Goal: Task Accomplishment & Management: Manage account settings

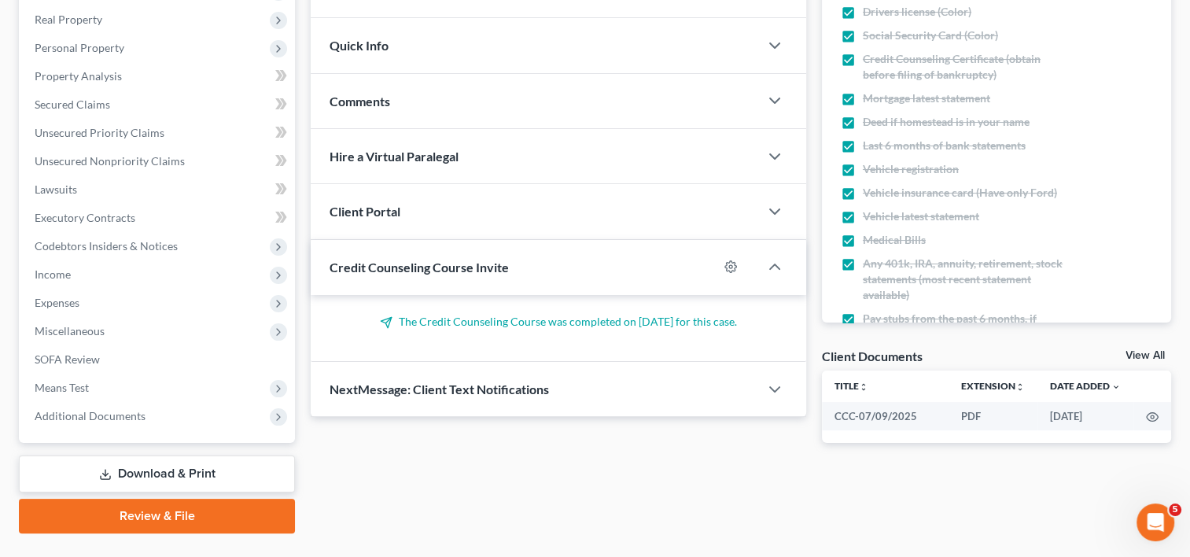
scroll to position [278, 0]
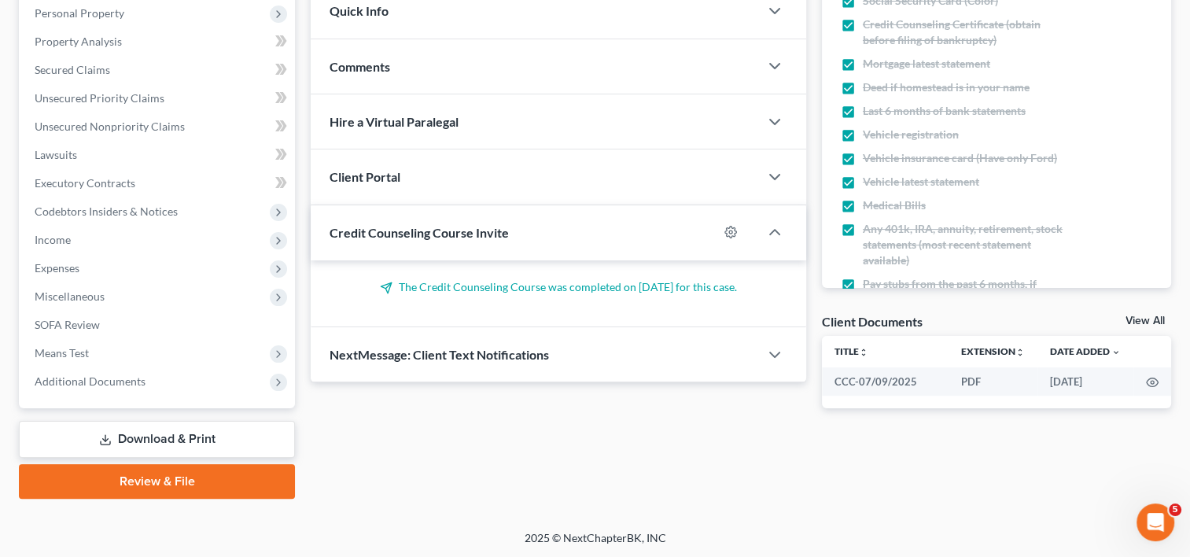
click at [90, 377] on span "Additional Documents" at bounding box center [90, 380] width 111 height 13
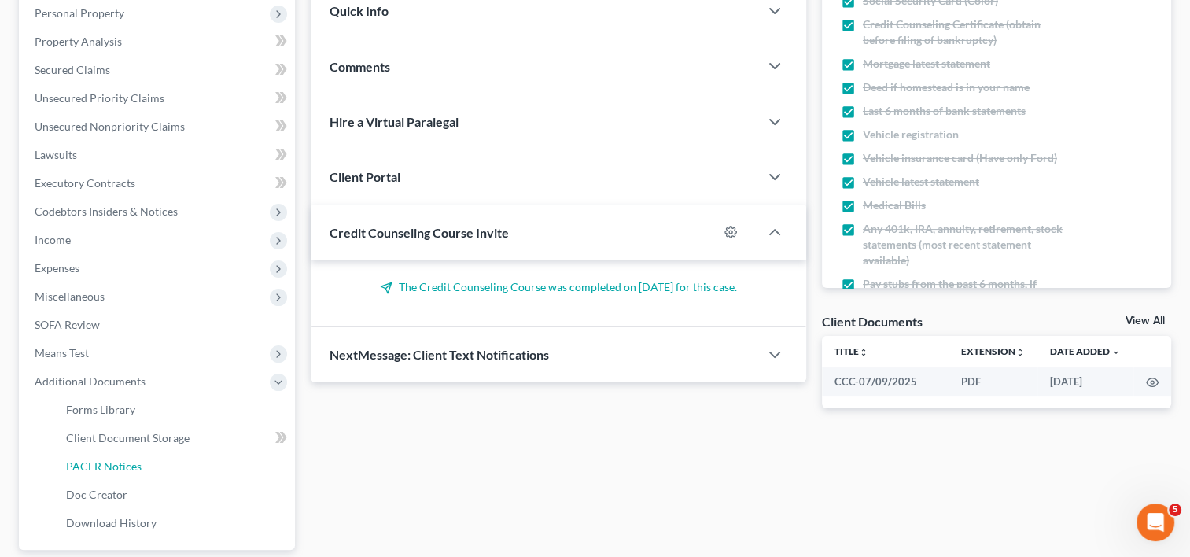
click at [119, 459] on span "PACER Notices" at bounding box center [104, 465] width 76 height 13
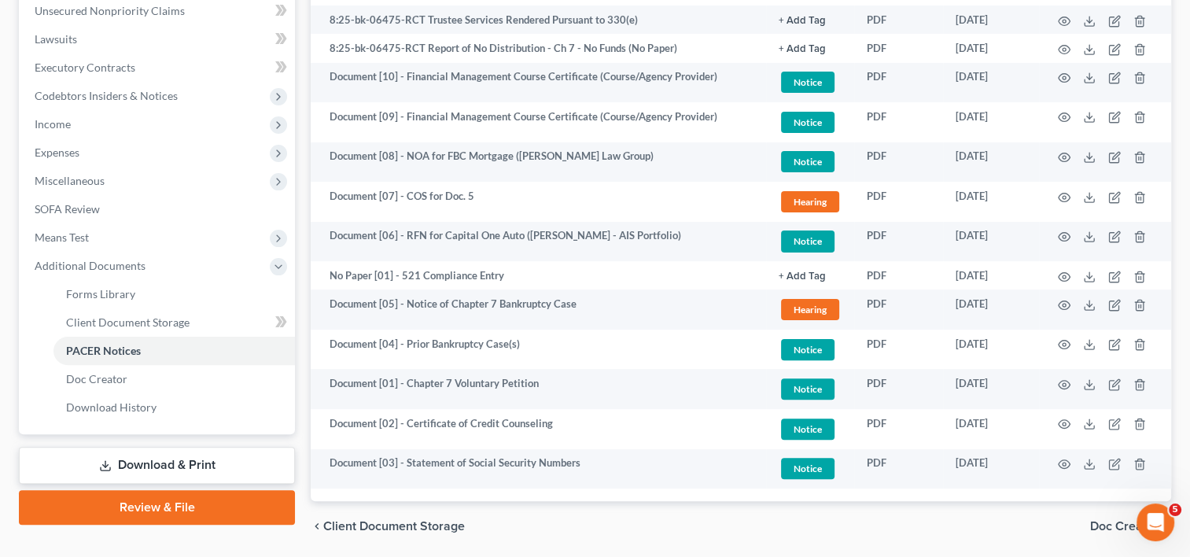
scroll to position [447, 0]
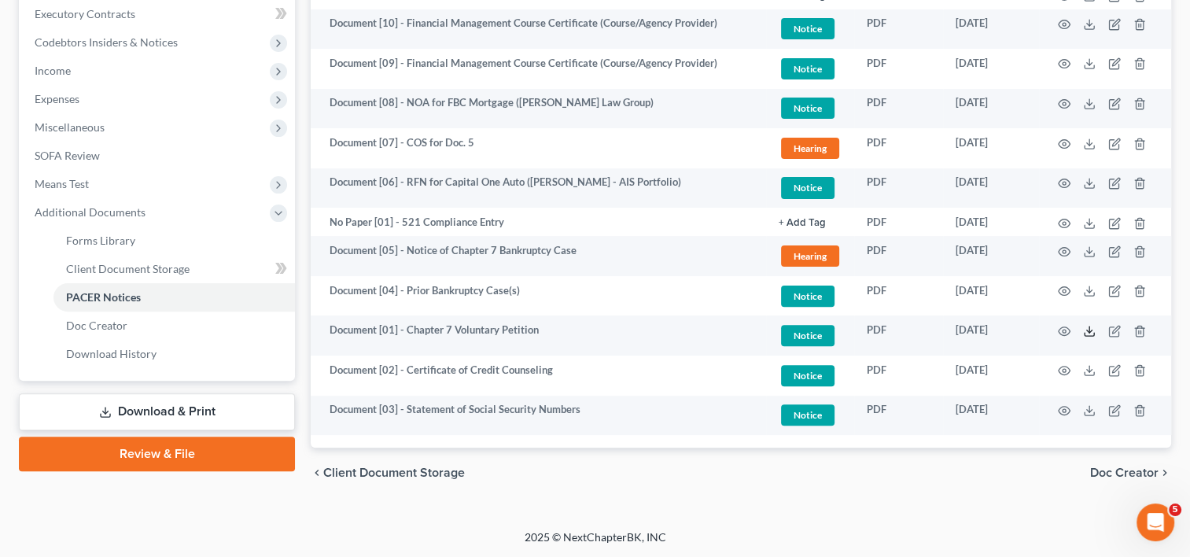
click at [1089, 330] on line at bounding box center [1089, 329] width 0 height 6
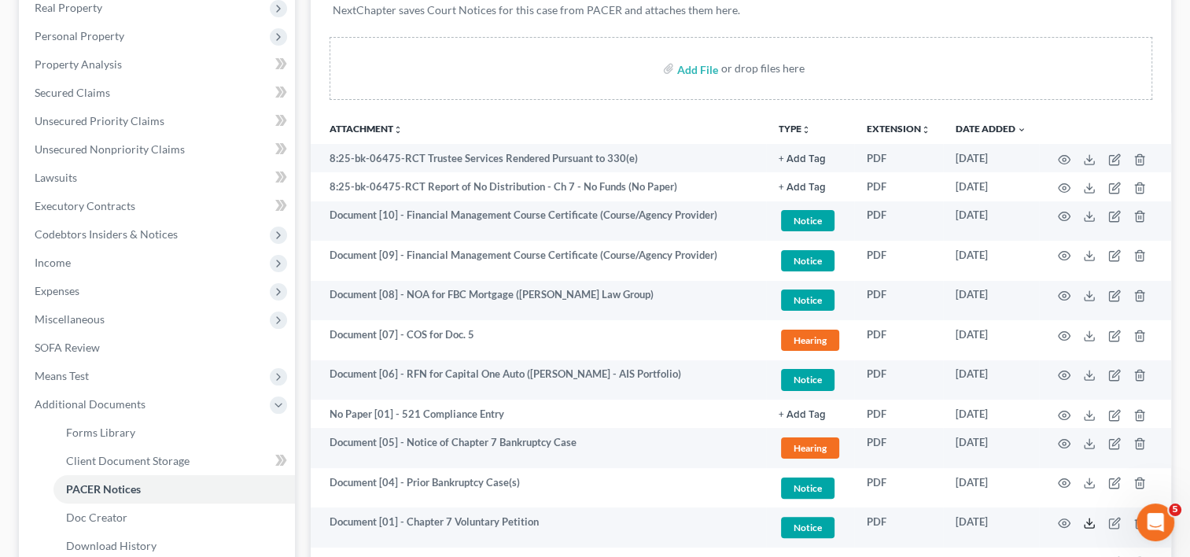
scroll to position [316, 0]
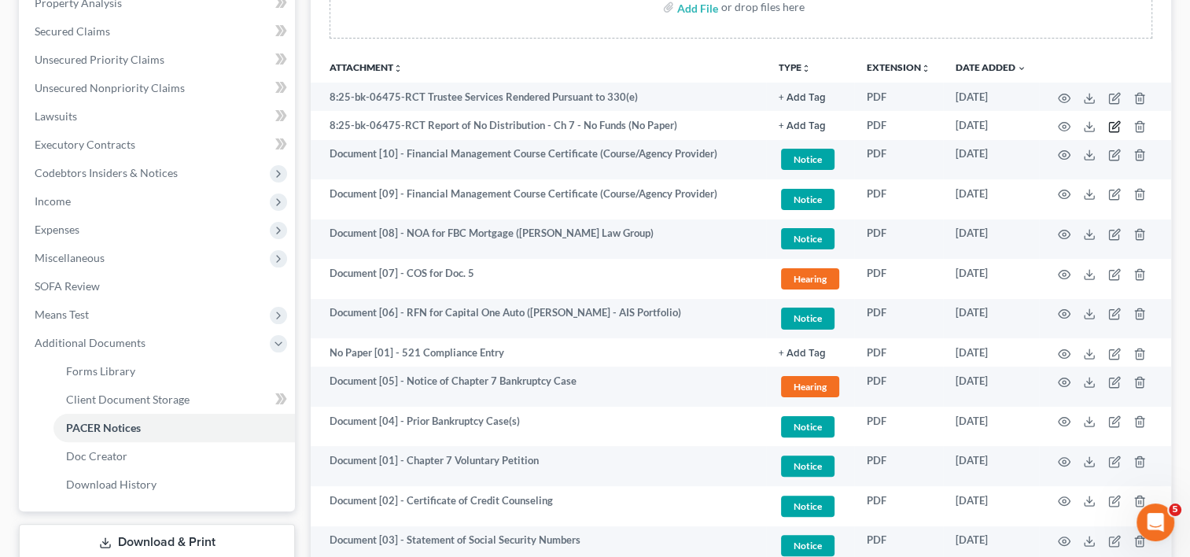
click at [1115, 126] on icon "button" at bounding box center [1115, 124] width 7 height 7
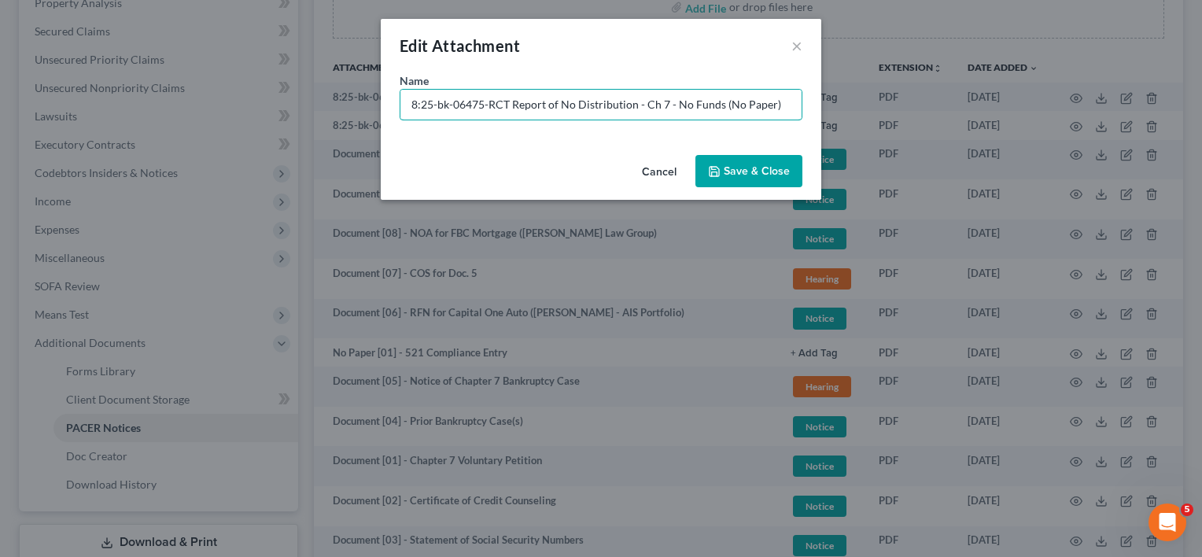
drag, startPoint x: 512, startPoint y: 110, endPoint x: 135, endPoint y: 109, distance: 377.6
click at [135, 109] on div "Edit Attachment × Name * 8:25-bk-06475-RCT Report of No Distribution - Ch 7 - N…" at bounding box center [601, 278] width 1202 height 557
drag, startPoint x: 693, startPoint y: 98, endPoint x: 857, endPoint y: 123, distance: 165.5
click at [842, 123] on div "Edit Attachment × Name * No Paper [02] - Report of No Distribution - Ch 7 - No …" at bounding box center [601, 278] width 1202 height 557
type input "No Paper [02] - Report of No Distribution - Ch 7 - No Funds"
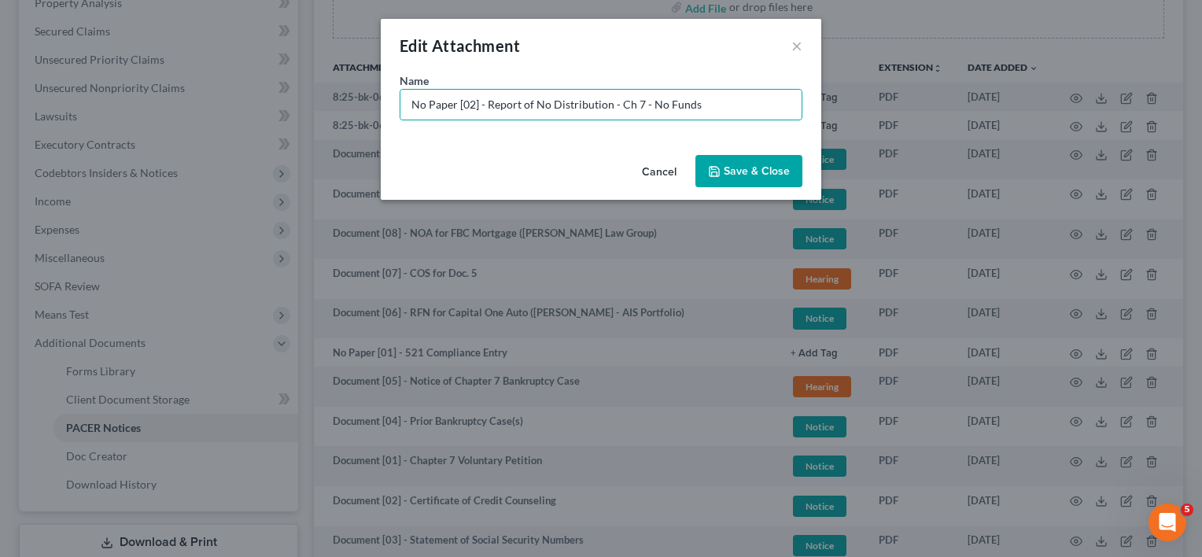
click at [765, 163] on button "Save & Close" at bounding box center [748, 171] width 107 height 33
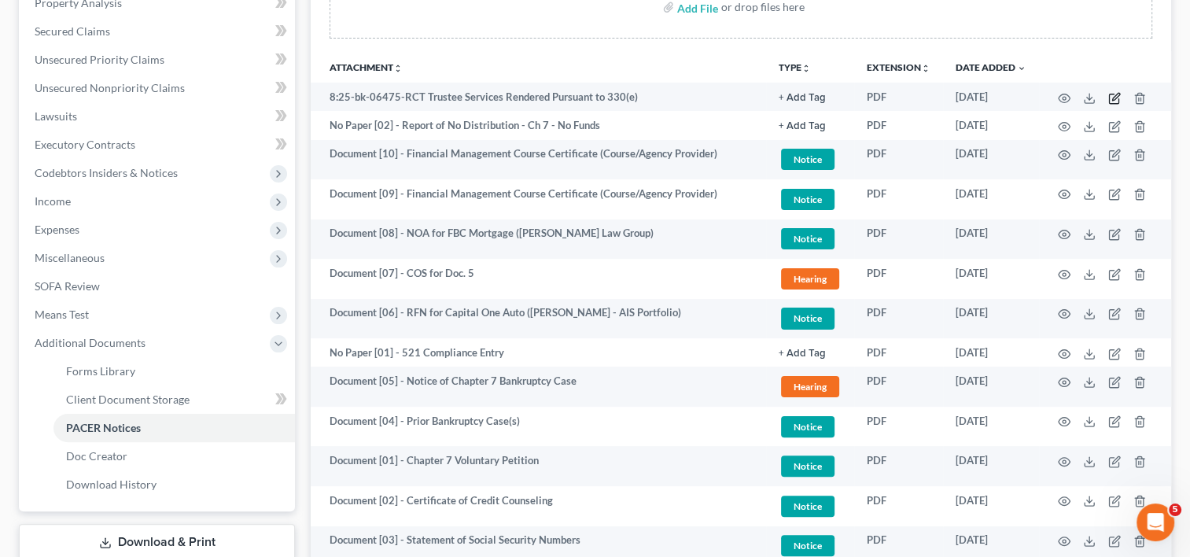
click at [1115, 99] on icon "button" at bounding box center [1114, 98] width 13 height 13
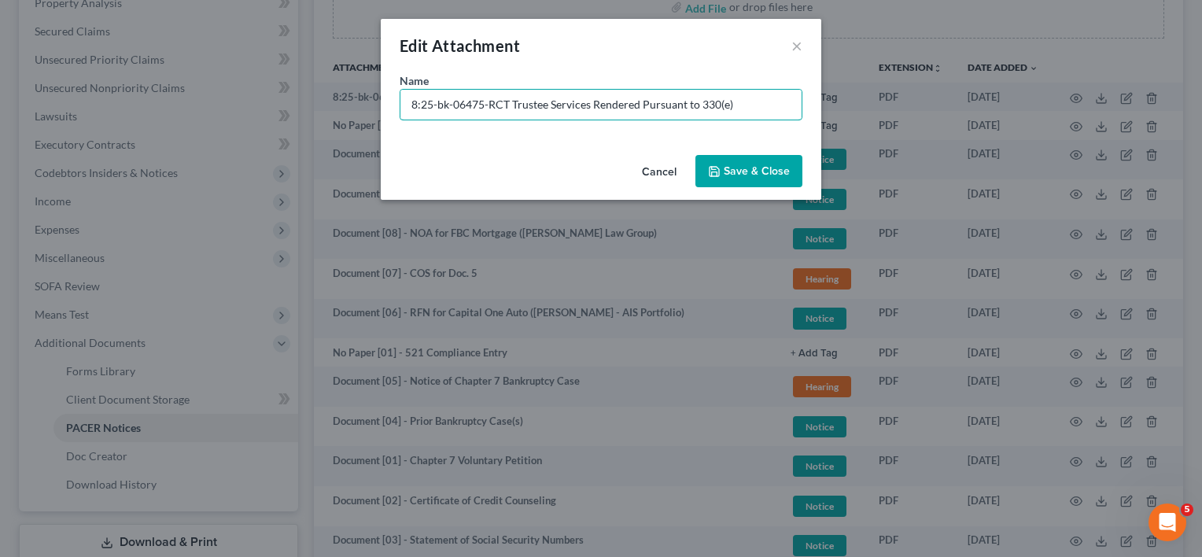
drag, startPoint x: 513, startPoint y: 105, endPoint x: 241, endPoint y: 100, distance: 272.2
click at [241, 100] on div "Edit Attachment × Name * 8:25-bk-06475-RCT Trustee Services Rendered Pursuant t…" at bounding box center [601, 278] width 1202 height 557
type input "No Paper [03] - Trustee Services Rendered Pursuant to 330(e)"
click at [752, 169] on span "Save & Close" at bounding box center [757, 170] width 66 height 13
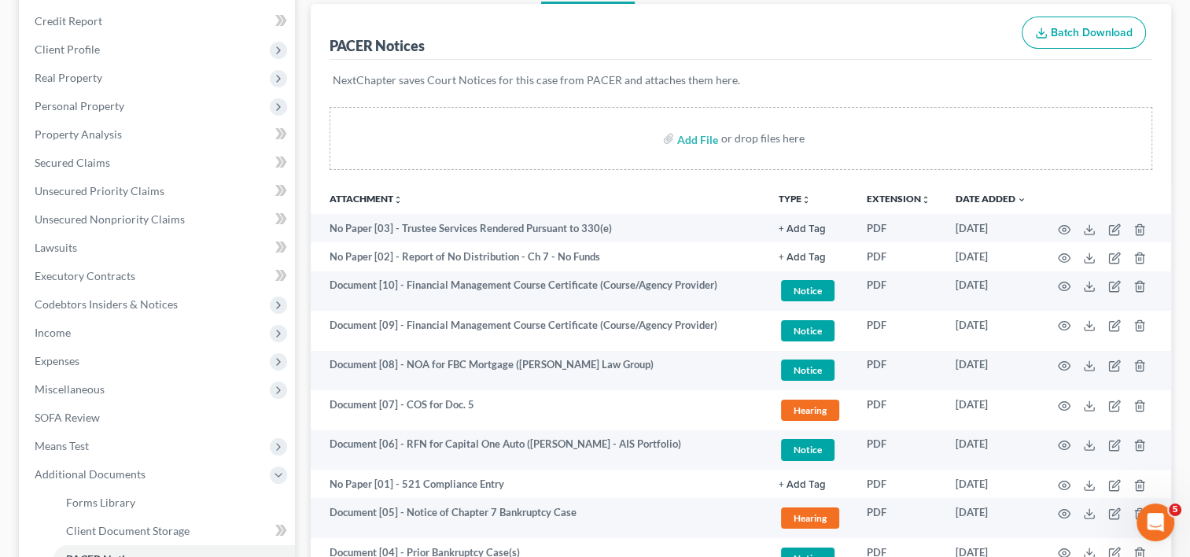
scroll to position [0, 0]
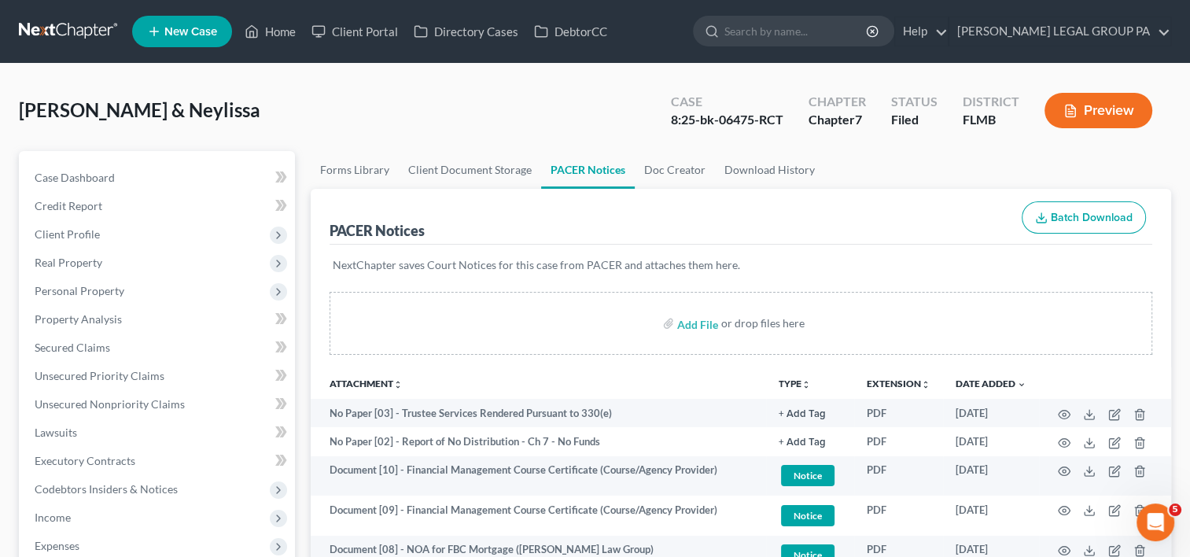
click at [69, 27] on link at bounding box center [69, 31] width 101 height 28
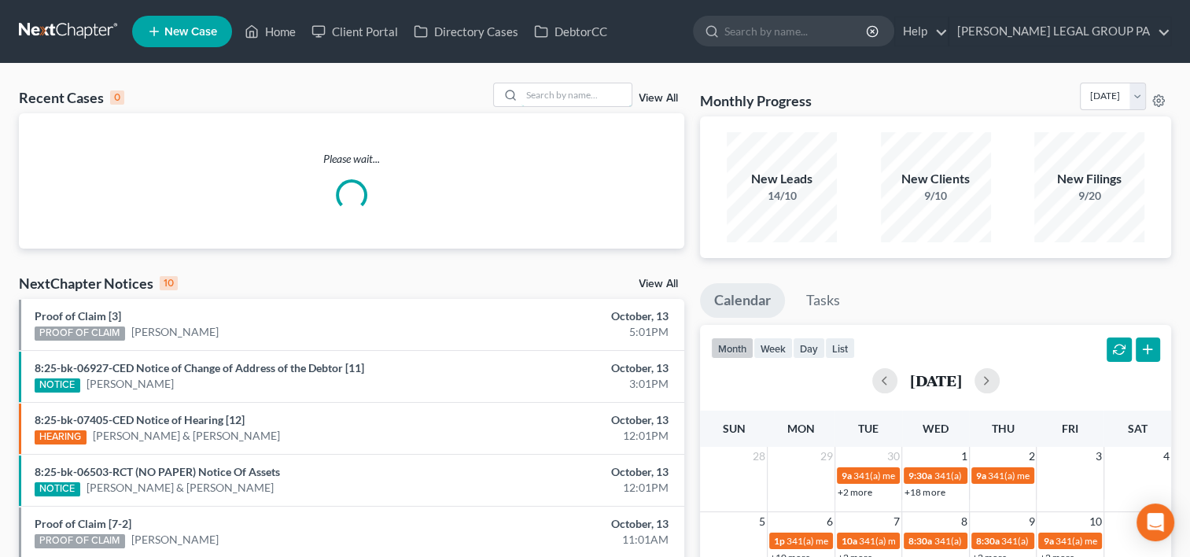
click at [550, 93] on input "search" at bounding box center [576, 94] width 110 height 23
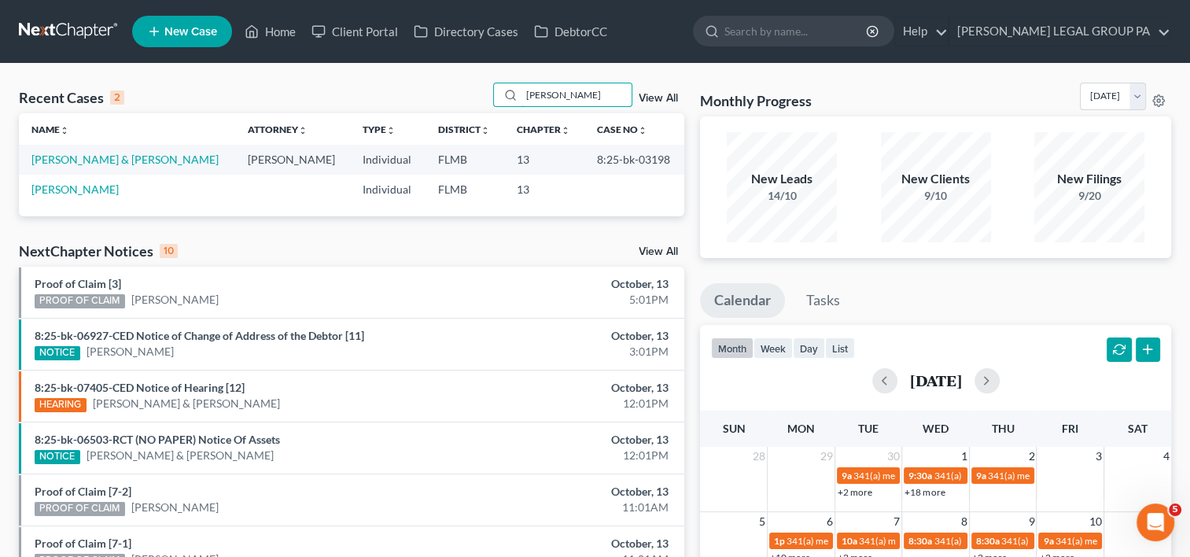
type input "[PERSON_NAME]"
click at [110, 160] on link "[PERSON_NAME] & [PERSON_NAME]" at bounding box center [124, 159] width 187 height 13
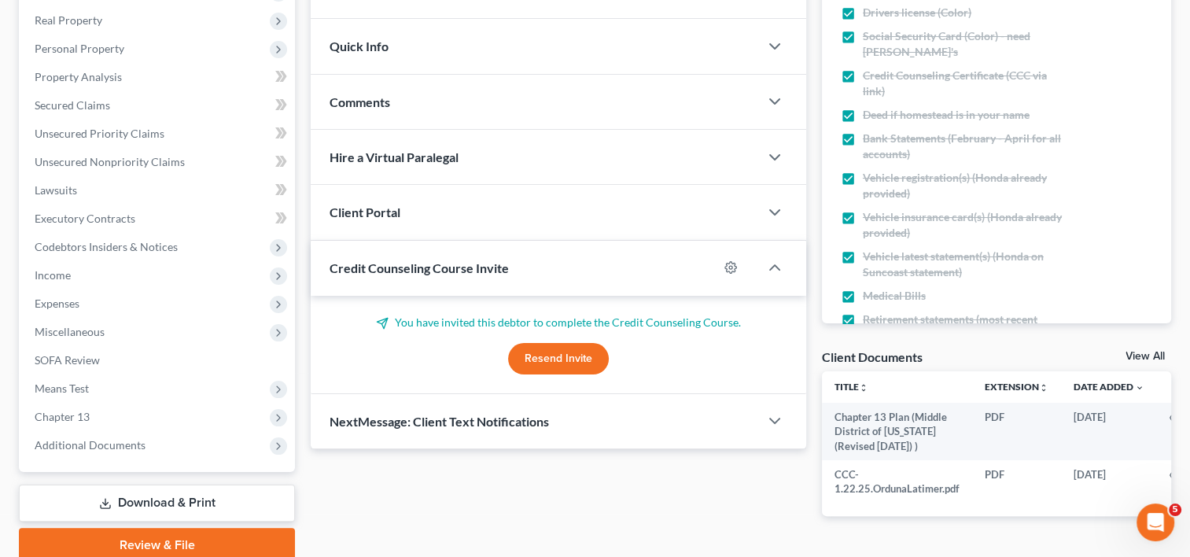
scroll to position [306, 0]
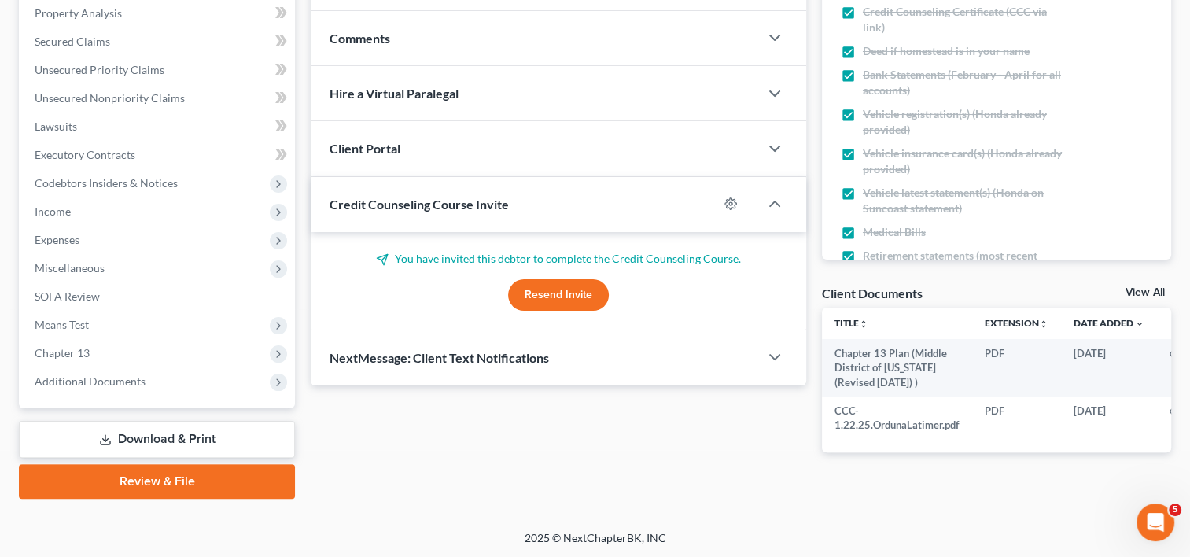
click at [157, 387] on span "Additional Documents" at bounding box center [158, 381] width 273 height 28
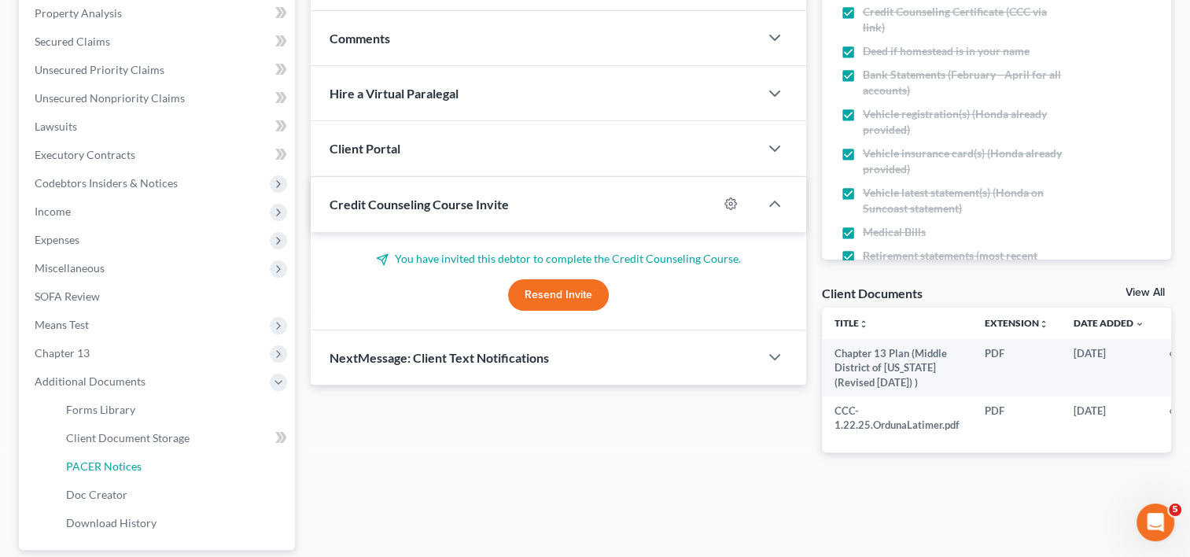
click at [129, 469] on span "PACER Notices" at bounding box center [104, 465] width 76 height 13
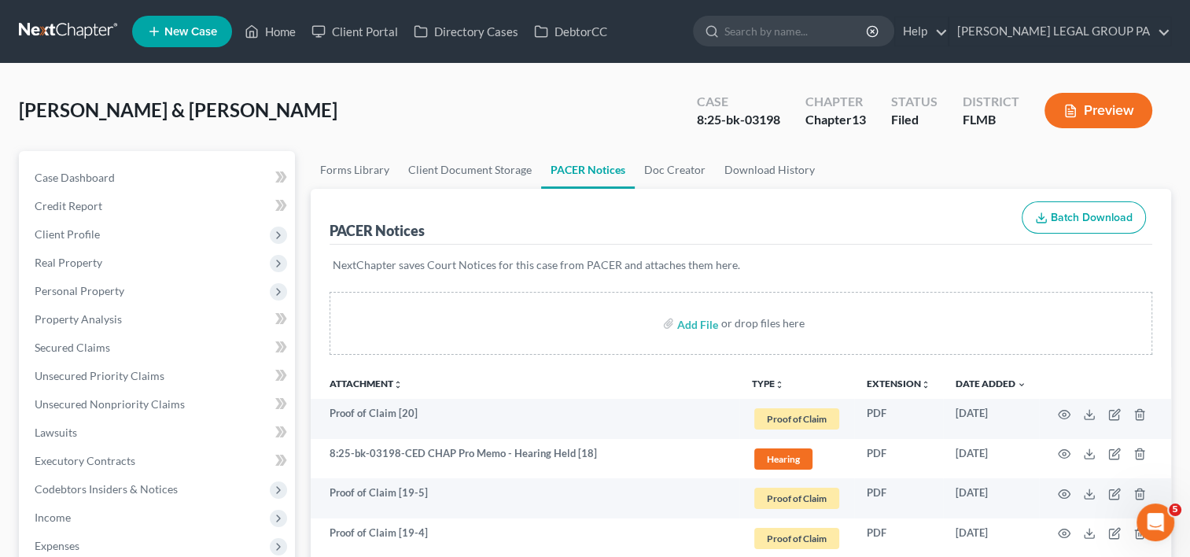
click at [92, 258] on span "Real Property" at bounding box center [69, 262] width 68 height 13
click at [91, 201] on span "Credit Report" at bounding box center [69, 205] width 68 height 13
click at [94, 234] on span "Client Profile" at bounding box center [67, 233] width 65 height 13
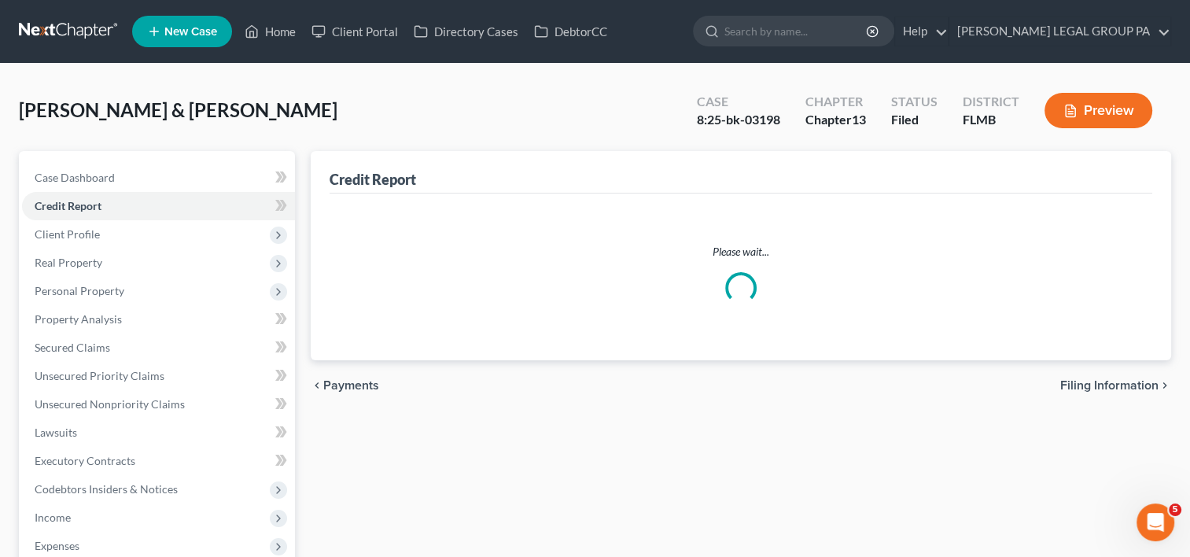
click at [109, 261] on span "Real Property" at bounding box center [158, 263] width 273 height 28
click at [88, 223] on span "Client Profile" at bounding box center [158, 234] width 273 height 28
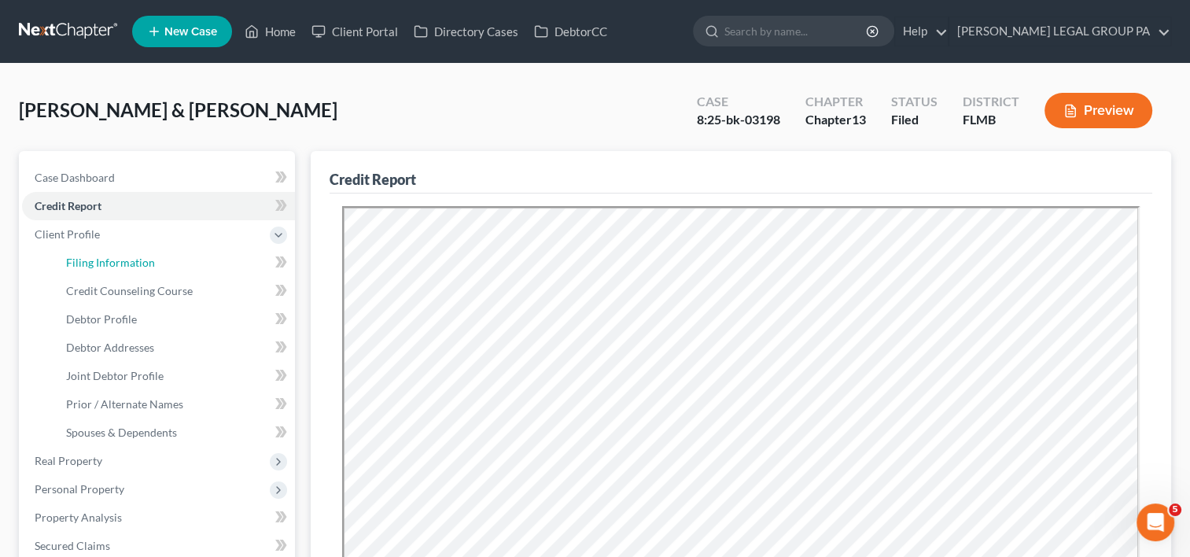
click at [115, 264] on span "Filing Information" at bounding box center [110, 262] width 89 height 13
select select "1"
select select "3"
select select "9"
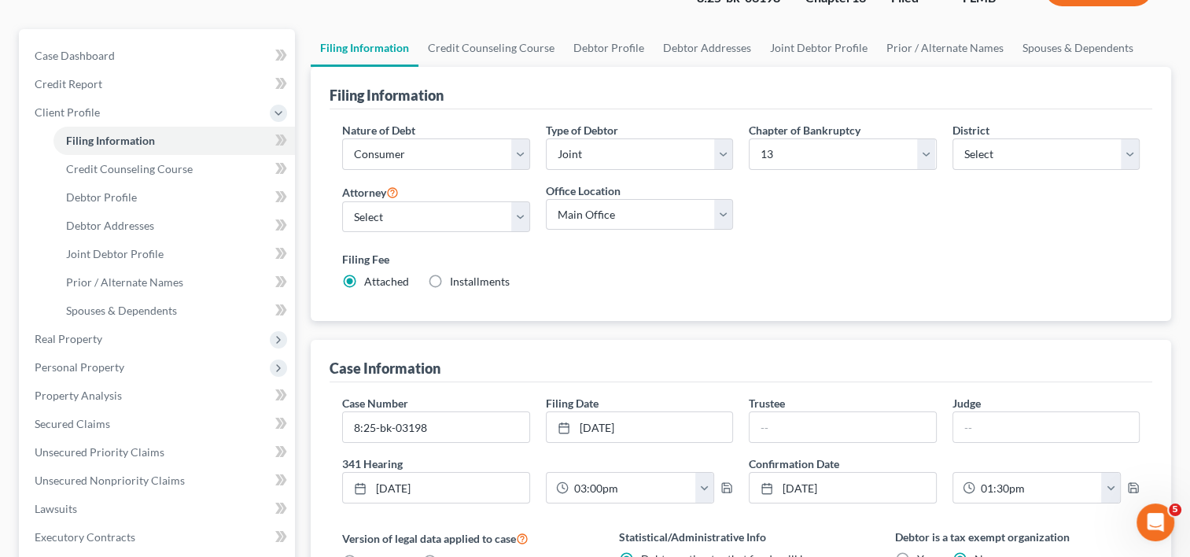
scroll to position [262, 0]
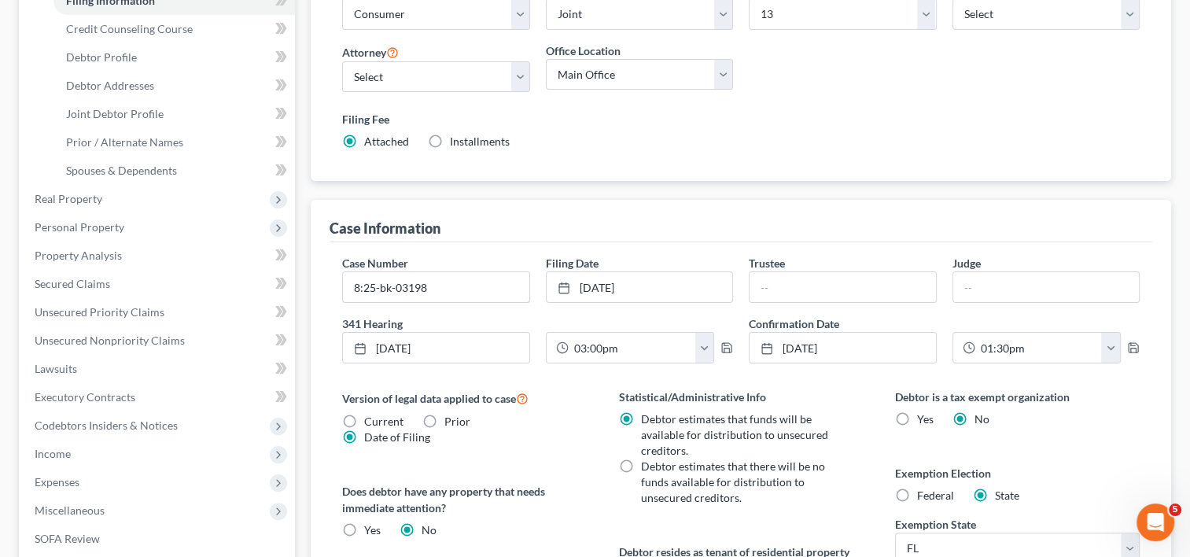
click at [463, 286] on input "8:25-bk-03198" at bounding box center [436, 287] width 186 height 30
type input "8:25-bk-03198-CED"
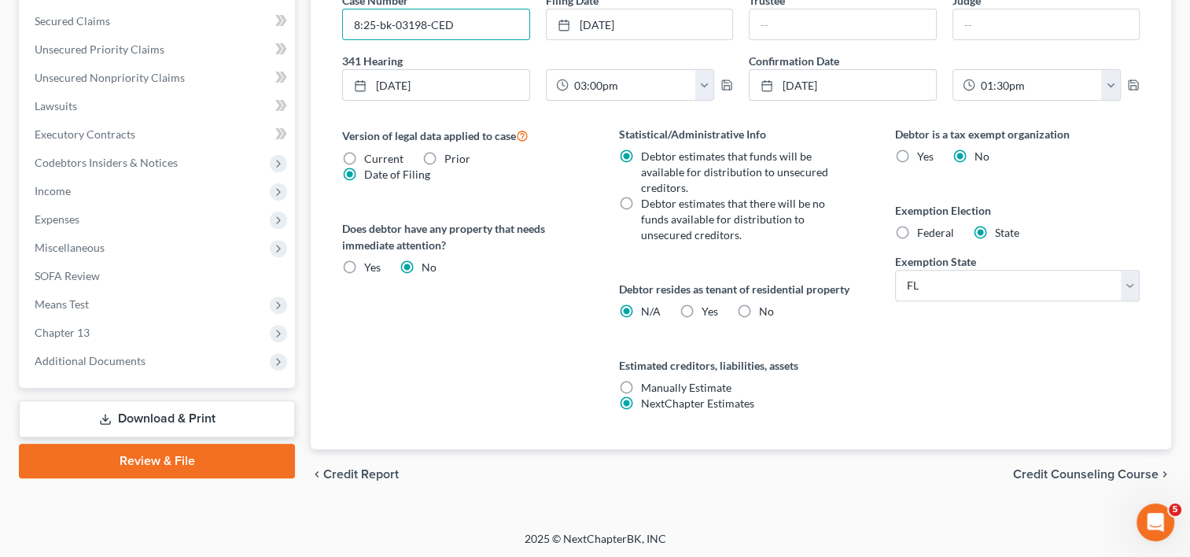
click at [151, 347] on span "Additional Documents" at bounding box center [158, 361] width 273 height 28
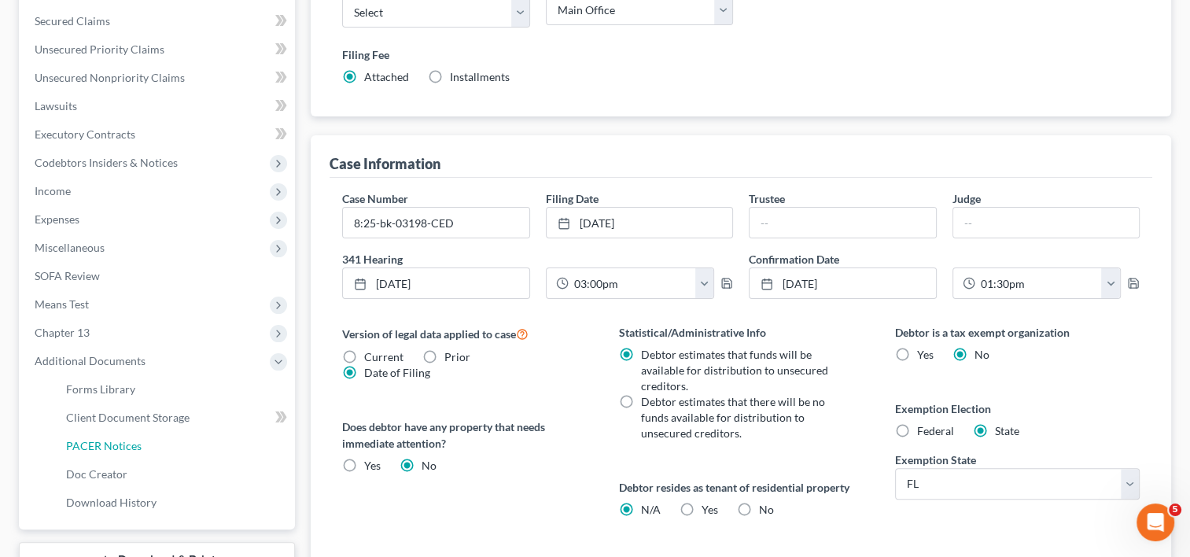
click at [126, 446] on span "PACER Notices" at bounding box center [104, 445] width 76 height 13
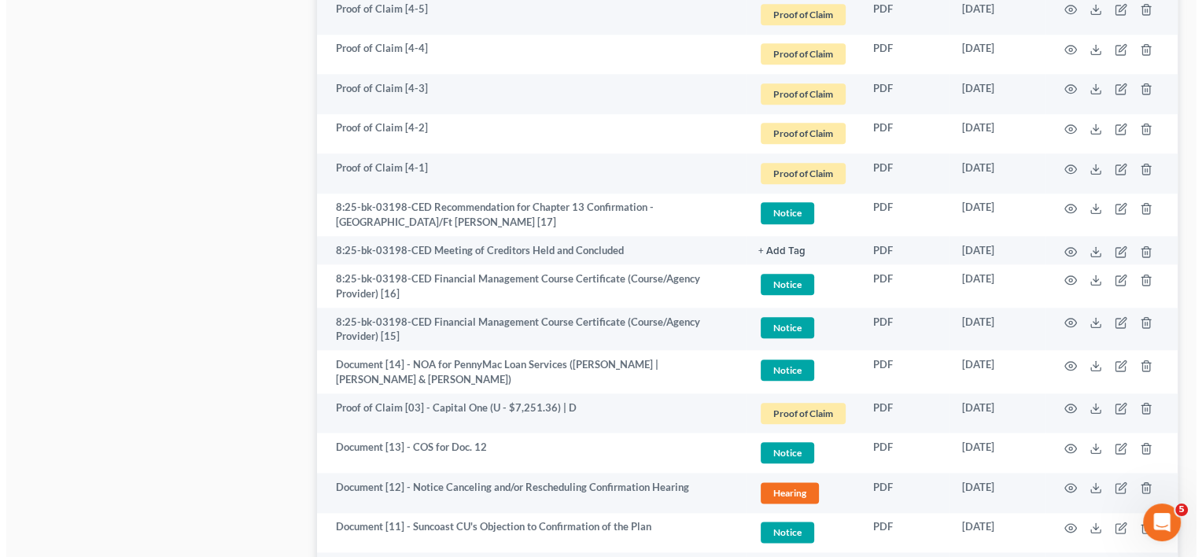
scroll to position [1727, 0]
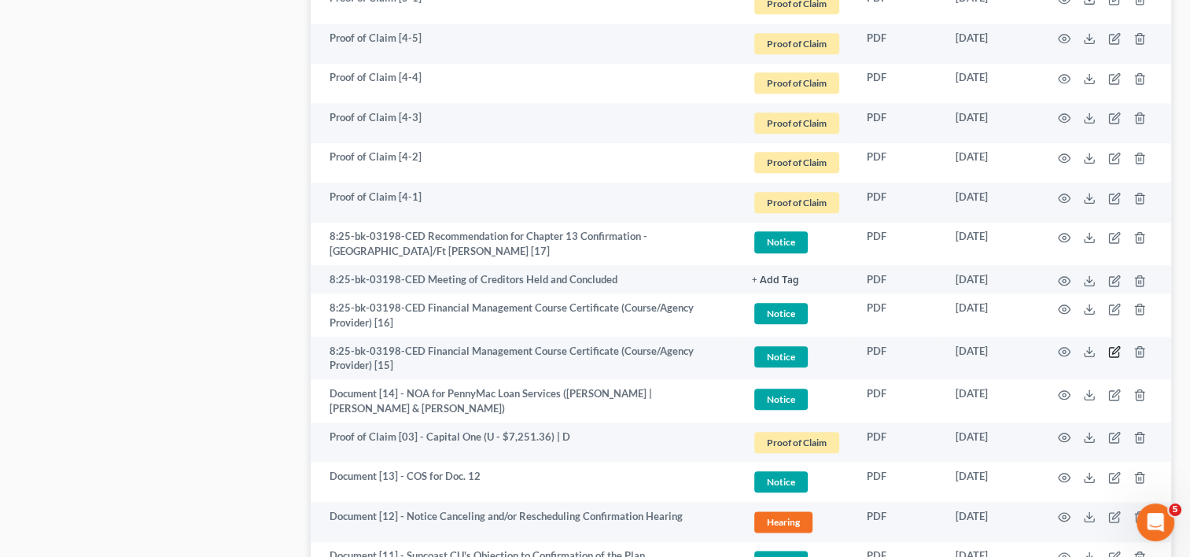
click at [1115, 351] on icon "button" at bounding box center [1114, 351] width 13 height 13
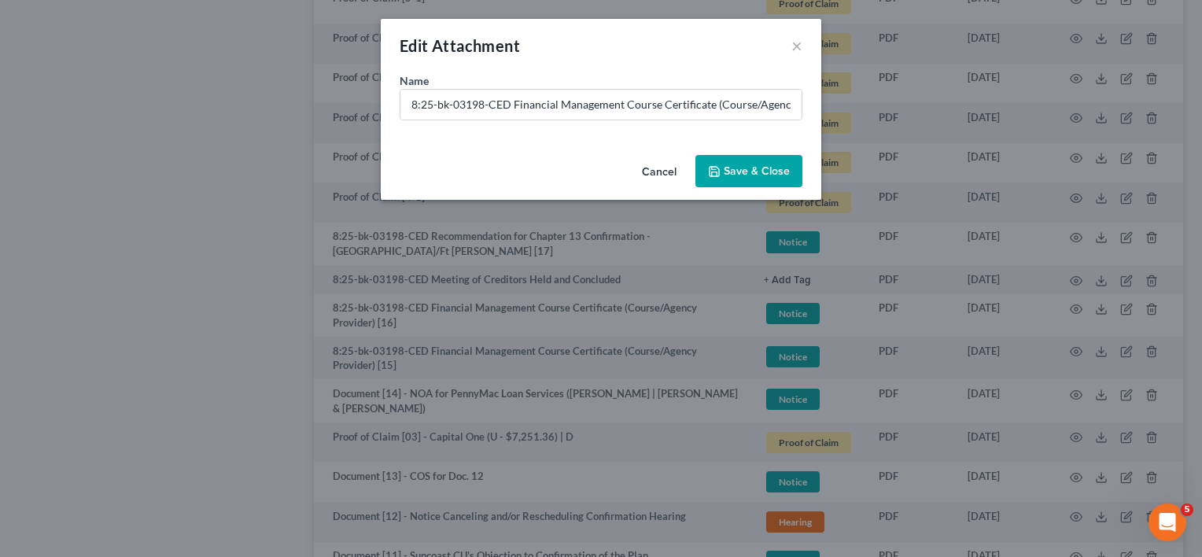
click at [654, 174] on button "Cancel" at bounding box center [659, 172] width 60 height 31
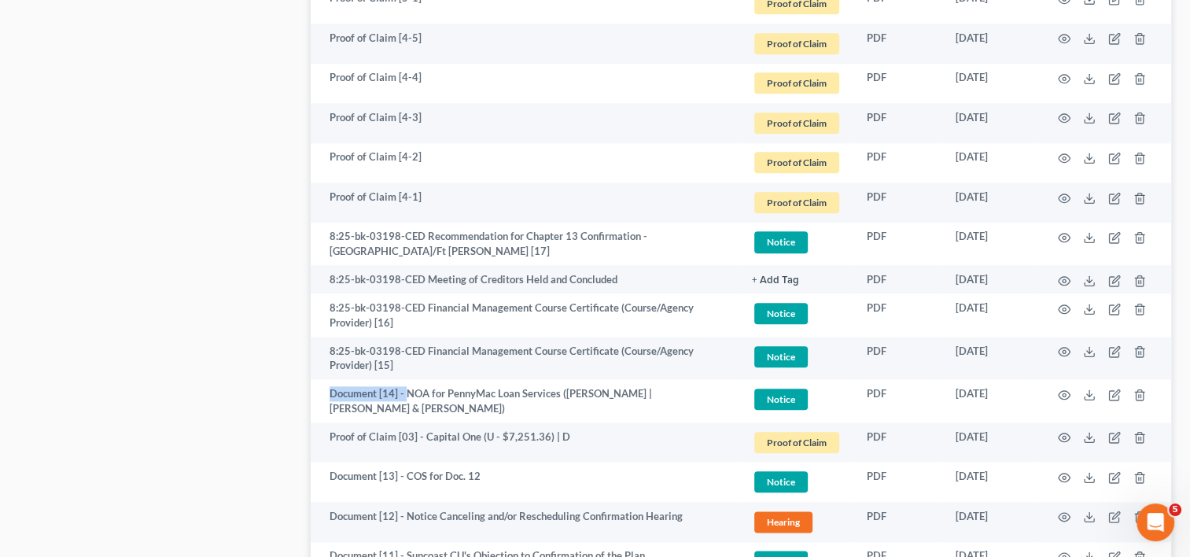
drag, startPoint x: 409, startPoint y: 393, endPoint x: 330, endPoint y: 393, distance: 79.4
click at [330, 393] on td "Document [14] - NOA for PennyMac Loan Services ([PERSON_NAME] | [PERSON_NAME] &…" at bounding box center [525, 400] width 429 height 43
copy td "Document [14] -"
click at [1111, 351] on icon "button" at bounding box center [1114, 351] width 13 height 13
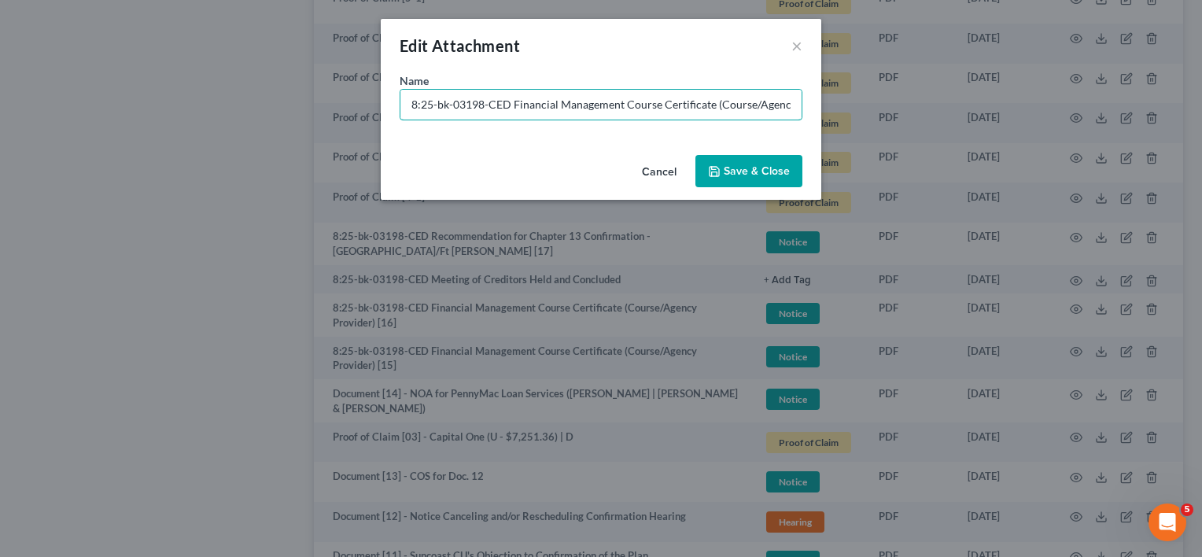
drag, startPoint x: 513, startPoint y: 107, endPoint x: 378, endPoint y: 116, distance: 135.6
click at [378, 116] on div "Edit Attachment × Name * 8:25-bk-03198-CED Financial Management Course Certific…" at bounding box center [601, 278] width 1202 height 557
paste input "Document [14] -"
click at [474, 104] on input "Document [14] - Financial Management Course Certificate (Course/Agency Provider…" at bounding box center [600, 105] width 401 height 30
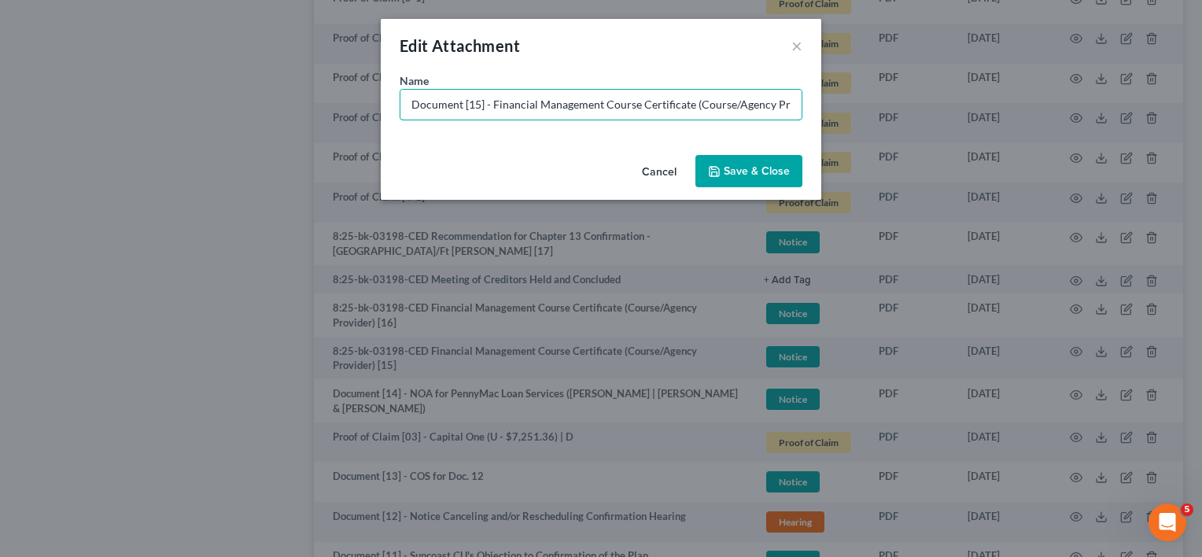
type input "Document [15] - Financial Management Course Certificate (Course/Agency Provider…"
click at [741, 164] on button "Save & Close" at bounding box center [748, 171] width 107 height 33
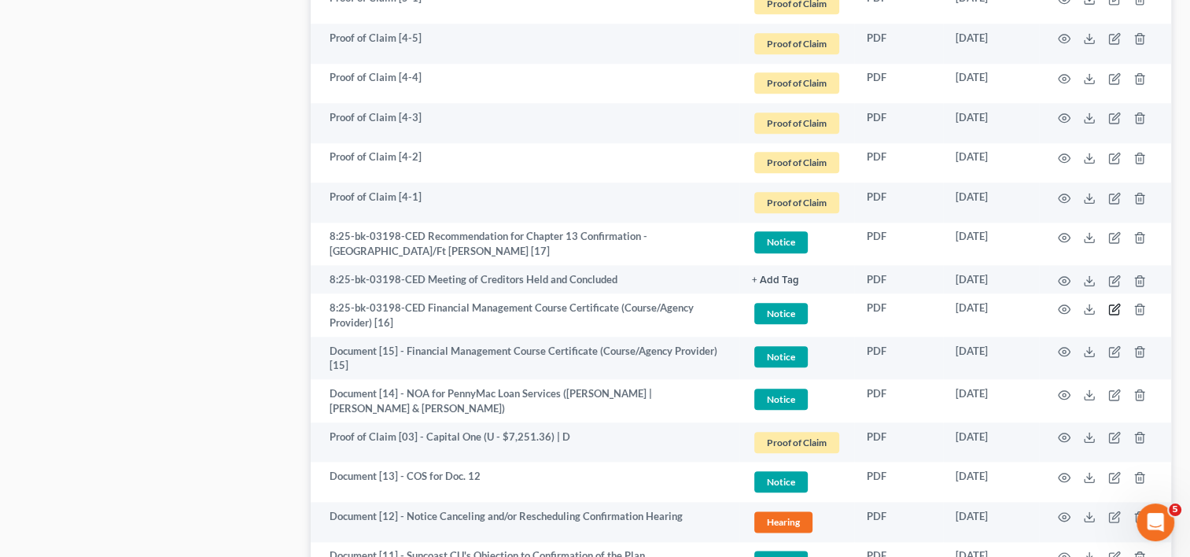
click at [1113, 308] on icon "button" at bounding box center [1115, 307] width 7 height 7
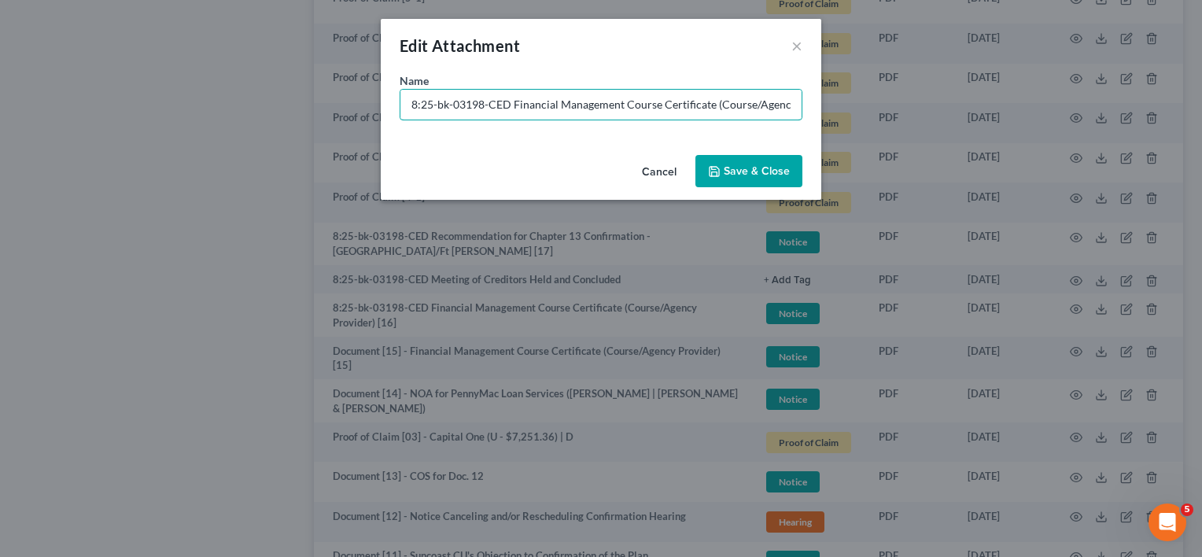
drag, startPoint x: 396, startPoint y: 113, endPoint x: 371, endPoint y: 113, distance: 25.2
click at [372, 113] on div "Edit Attachment × Name * 8:25-bk-03198-CED Financial Management Course Certific…" at bounding box center [601, 278] width 1202 height 557
paste input "Document [14] -"
click at [477, 110] on input "Document [14] - Financial Management Course Certificate (Course/Agency Provider…" at bounding box center [600, 105] width 401 height 30
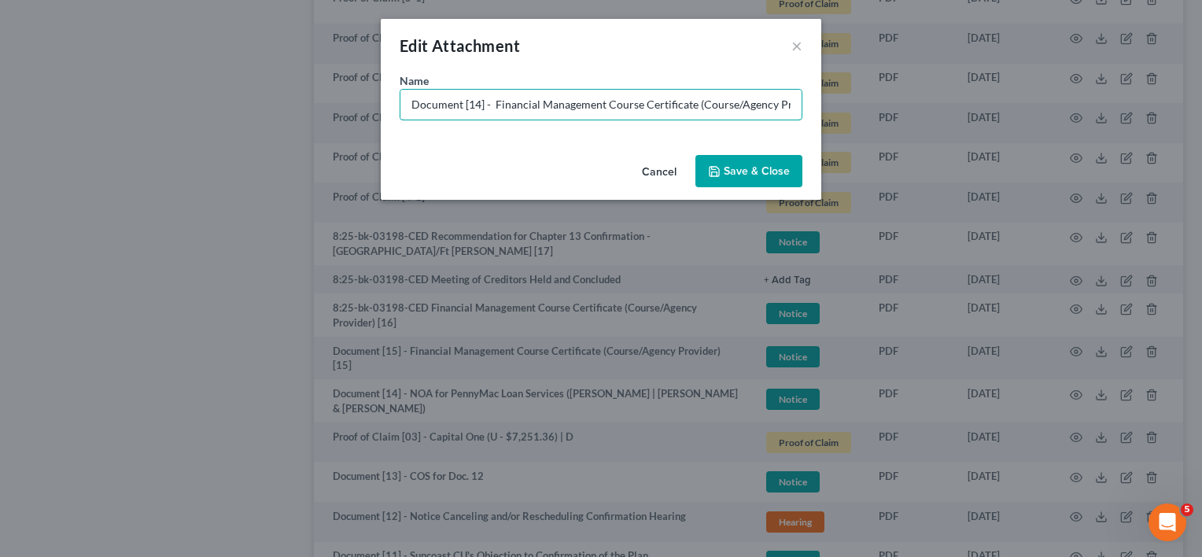
click at [472, 99] on input "Document [14] - Financial Management Course Certificate (Course/Agency Provider…" at bounding box center [600, 105] width 401 height 30
type input "Document [16] - Financial Management Course Certificate (Course/Agency Provider…"
click at [777, 171] on span "Save & Close" at bounding box center [757, 170] width 66 height 13
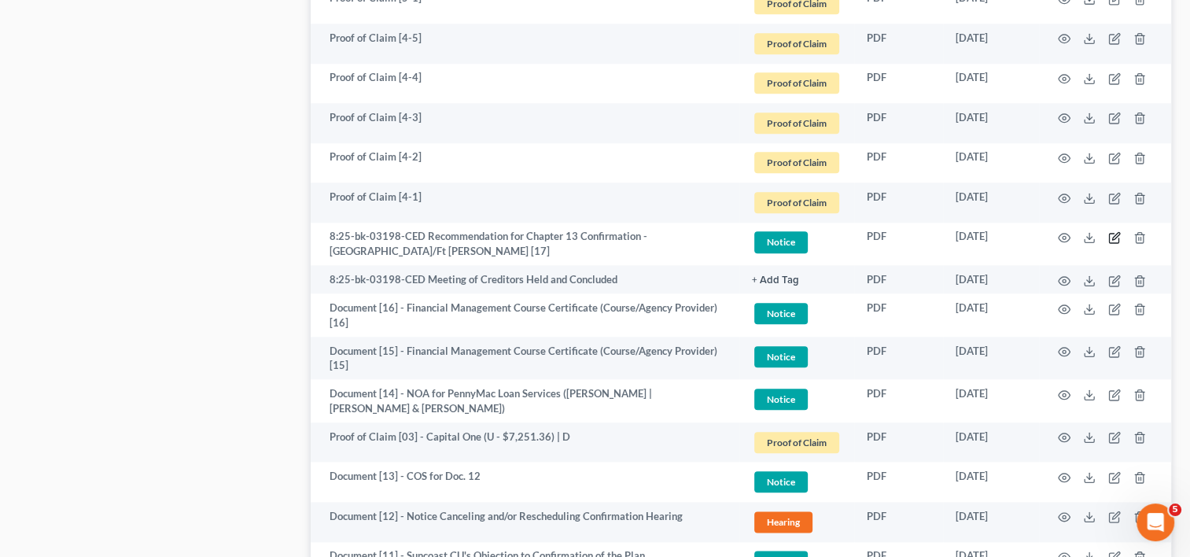
click at [1112, 233] on icon "button" at bounding box center [1114, 237] width 13 height 13
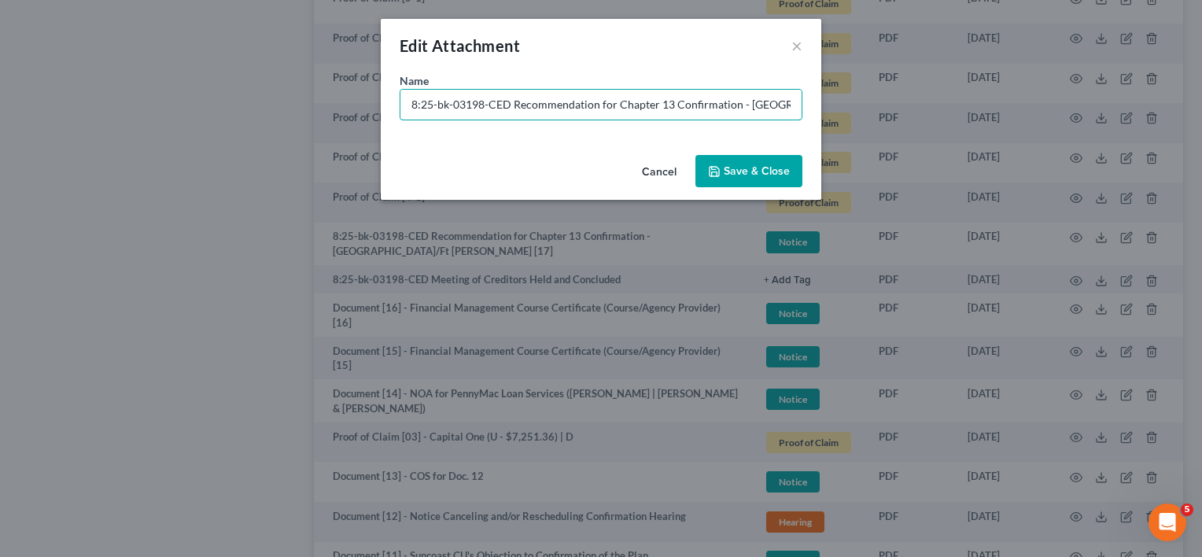
drag, startPoint x: 513, startPoint y: 100, endPoint x: 364, endPoint y: 107, distance: 148.8
click at [367, 107] on div "Edit Attachment × Name * 8:25-bk-03198-CED Recommendation for Chapter 13 Confir…" at bounding box center [601, 278] width 1202 height 557
paste input "Document [14] -"
click at [471, 101] on input "Document [14] - Recommendation for Chapter 13 Confirmation - [GEOGRAPHIC_DATA]/…" at bounding box center [600, 105] width 401 height 30
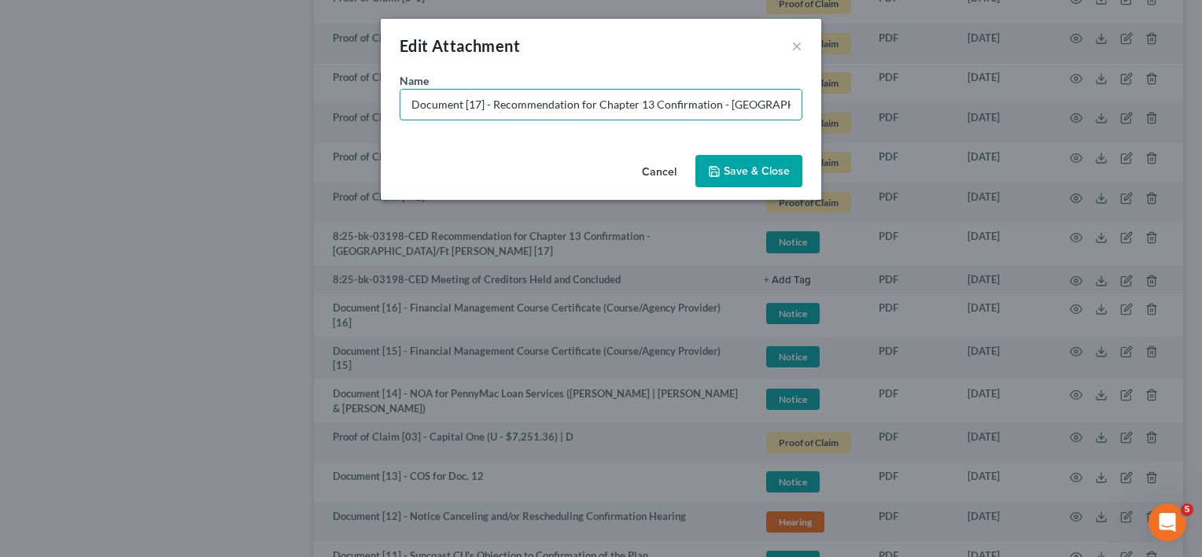
type input "Document [17] - Recommendation for Chapter 13 Confirmation - [GEOGRAPHIC_DATA]/…"
click at [718, 168] on icon "button" at bounding box center [714, 171] width 13 height 13
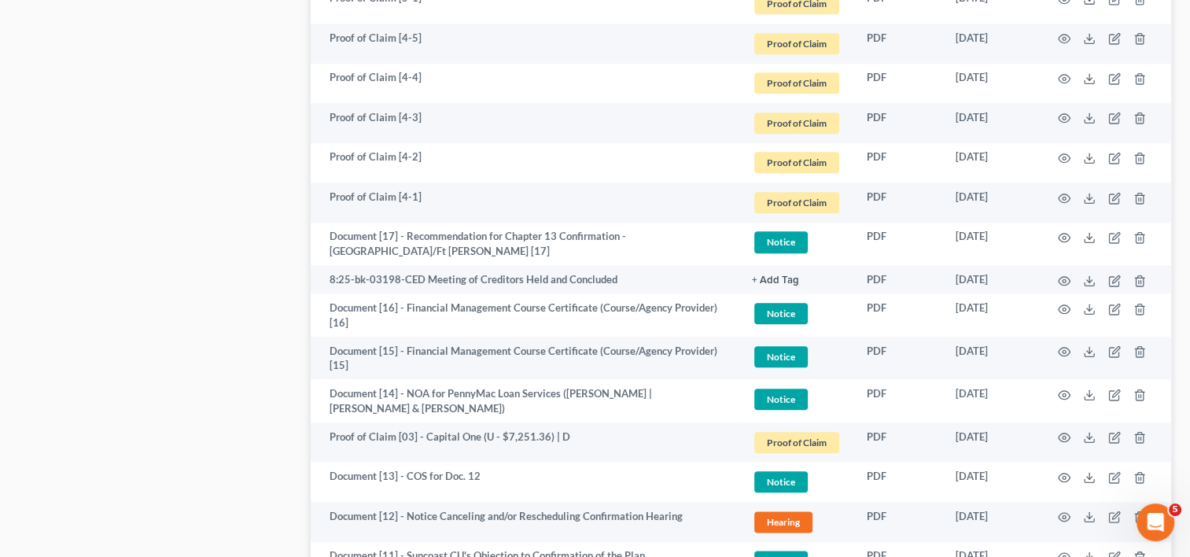
click at [1079, 237] on td at bounding box center [1105, 244] width 132 height 43
click at [1085, 237] on icon at bounding box center [1089, 237] width 13 height 13
click at [1123, 232] on td at bounding box center [1105, 244] width 132 height 43
click at [1110, 236] on icon "button" at bounding box center [1114, 237] width 13 height 13
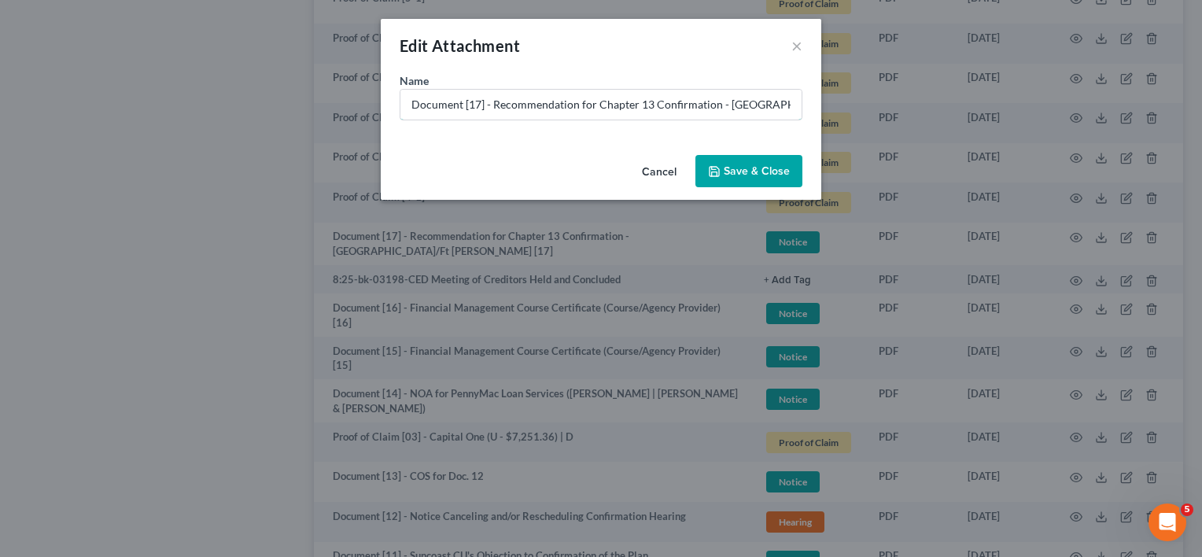
click at [493, 104] on input "Document [17] - Recommendation for Chapter 13 Confirmation - [GEOGRAPHIC_DATA]/…" at bounding box center [600, 105] width 401 height 30
drag, startPoint x: 681, startPoint y: 107, endPoint x: 920, endPoint y: 104, distance: 239.1
click at [871, 107] on div "Edit Attachment × Name * Document [17] - Trustee's Unfavorable Recommendation f…" at bounding box center [601, 278] width 1202 height 557
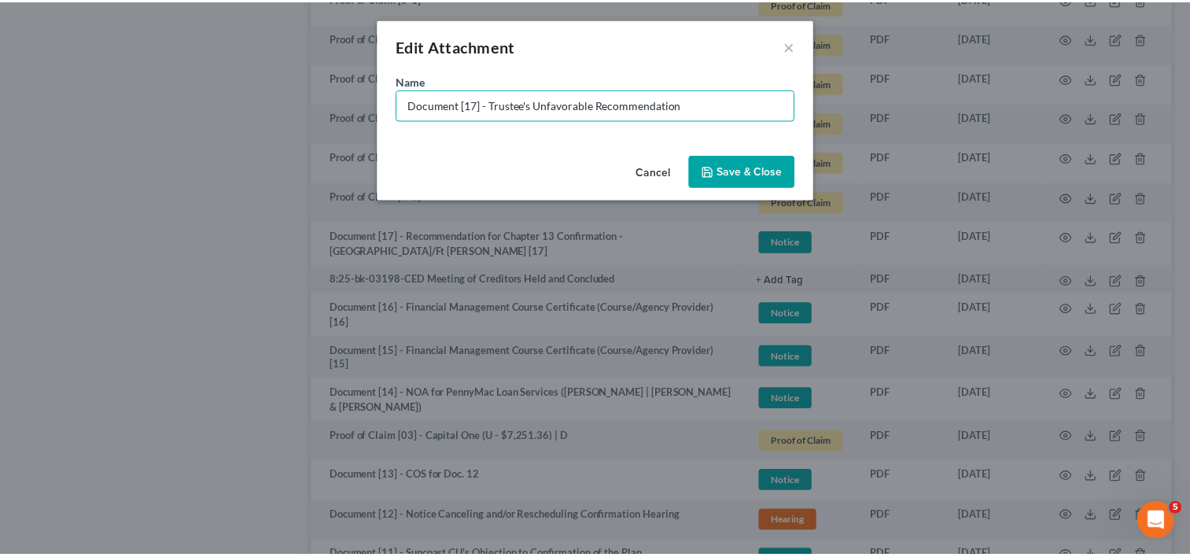
scroll to position [0, 0]
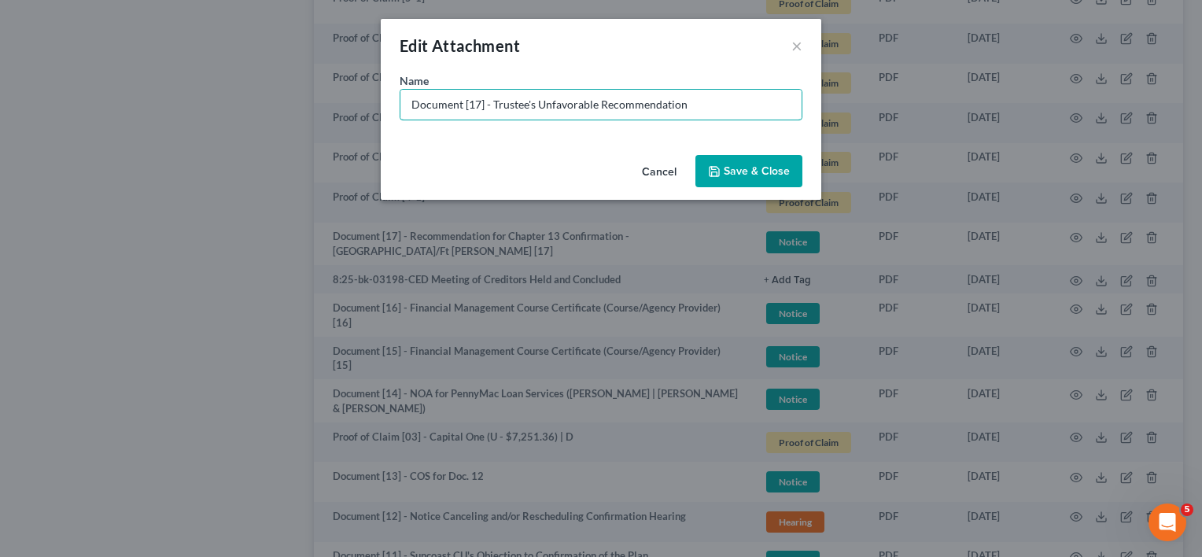
type input "Document [17] - Trustee's Unfavorable Recommendation"
click at [720, 136] on div "Name * Document [17] - Trustee's Unfavorable Recommendation" at bounding box center [601, 110] width 440 height 76
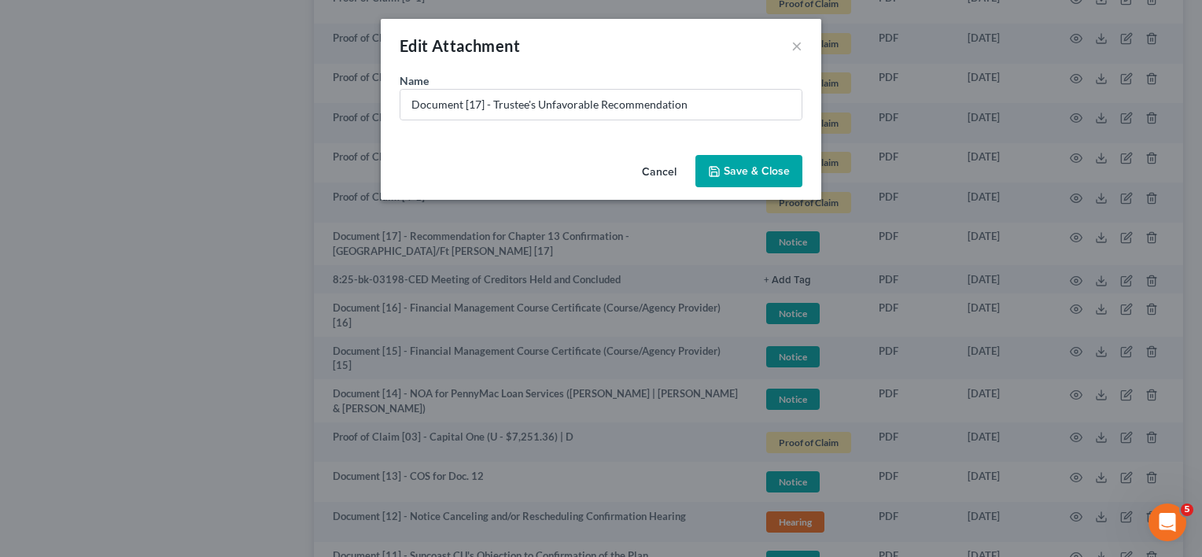
click at [743, 179] on button "Save & Close" at bounding box center [748, 171] width 107 height 33
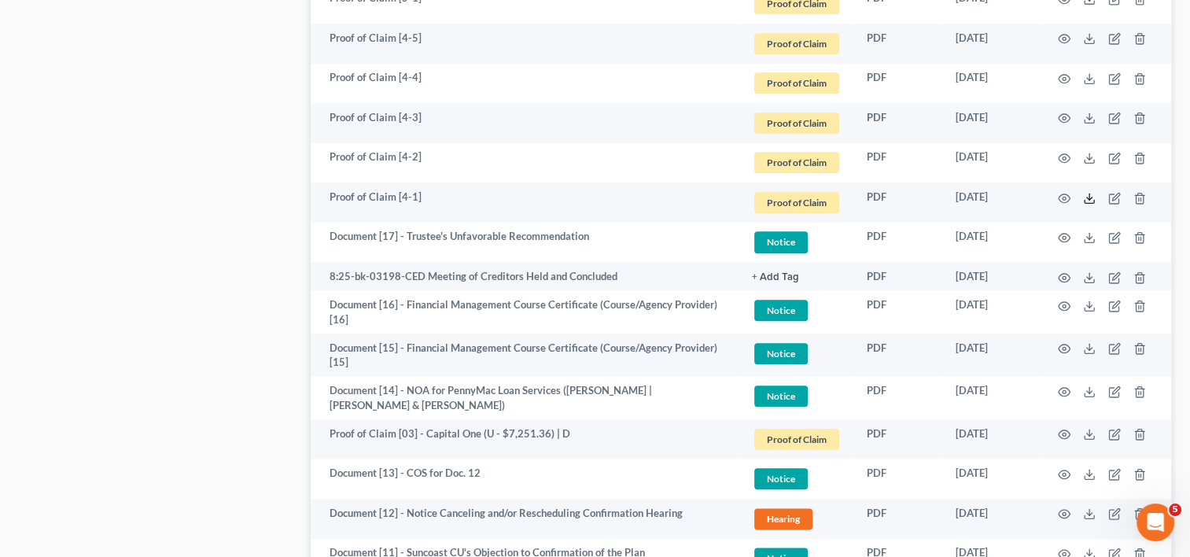
click at [1089, 193] on icon at bounding box center [1089, 198] width 13 height 13
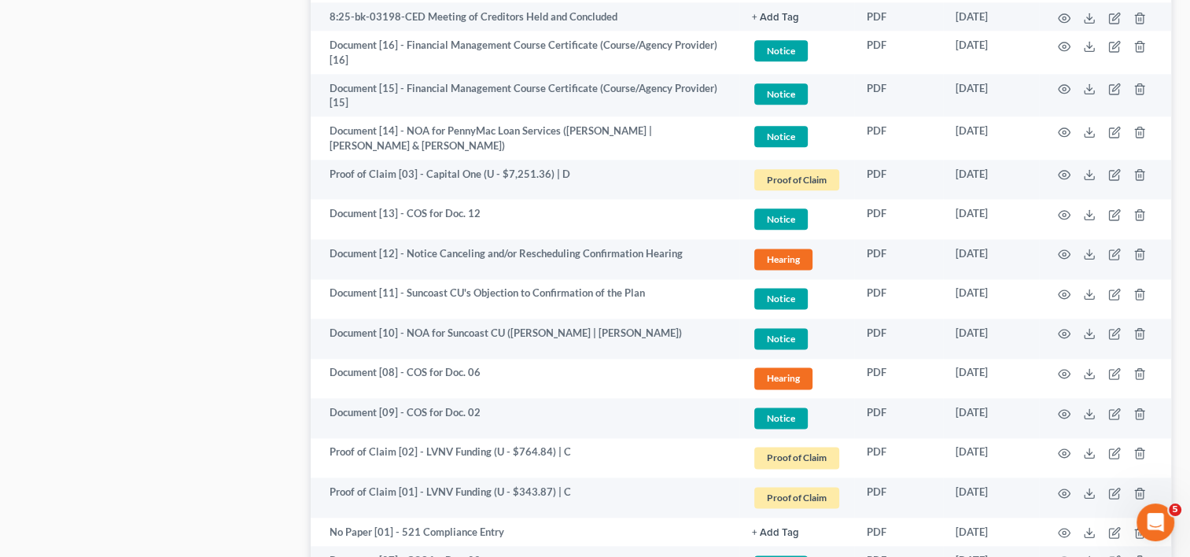
scroll to position [1594, 0]
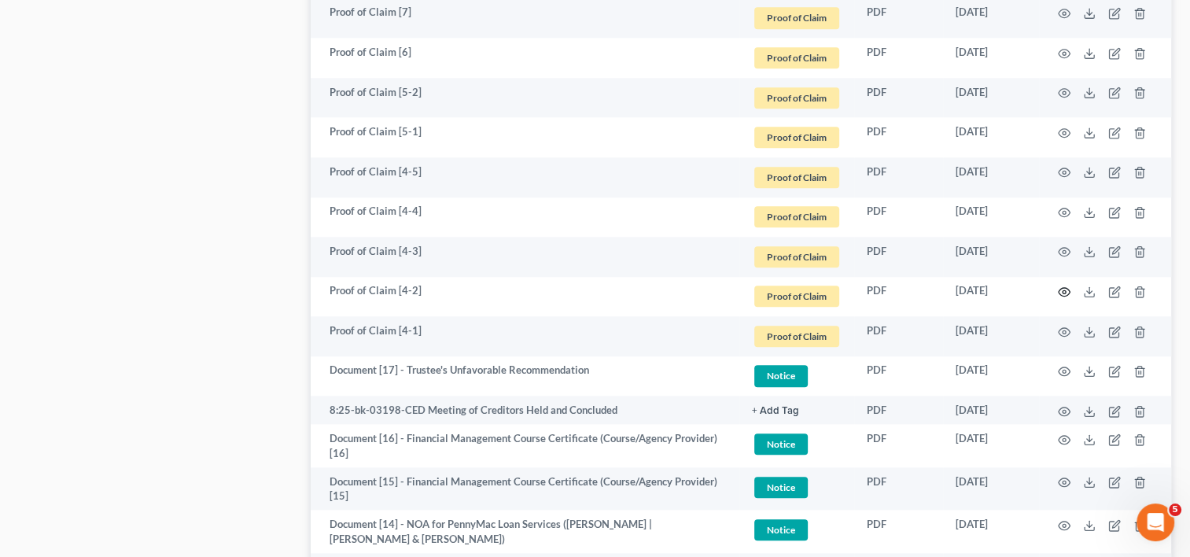
click at [1063, 290] on circle "button" at bounding box center [1064, 291] width 3 height 3
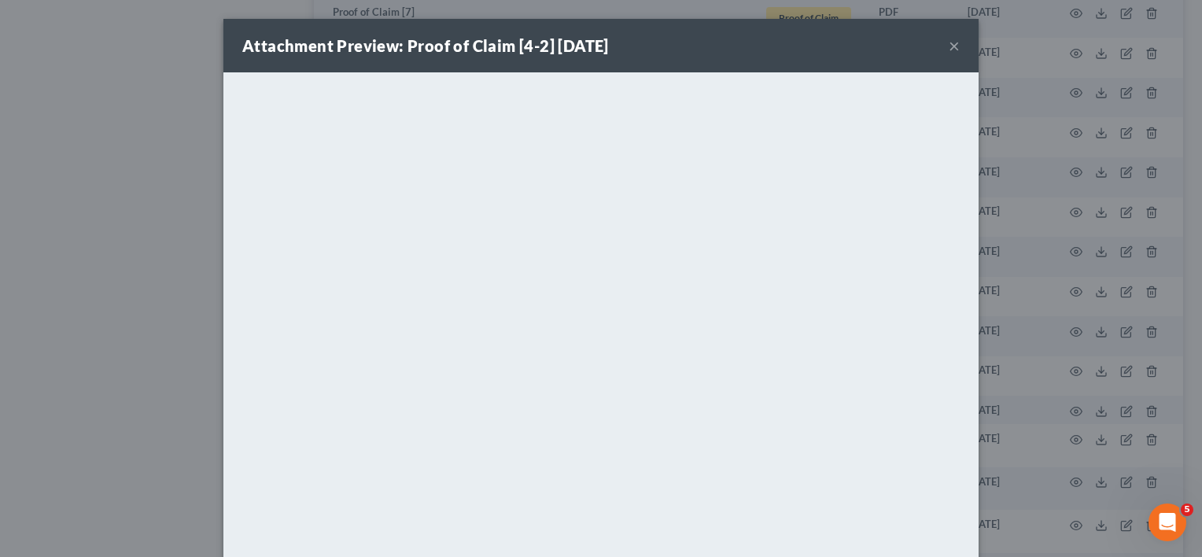
click at [950, 50] on button "×" at bounding box center [954, 45] width 11 height 19
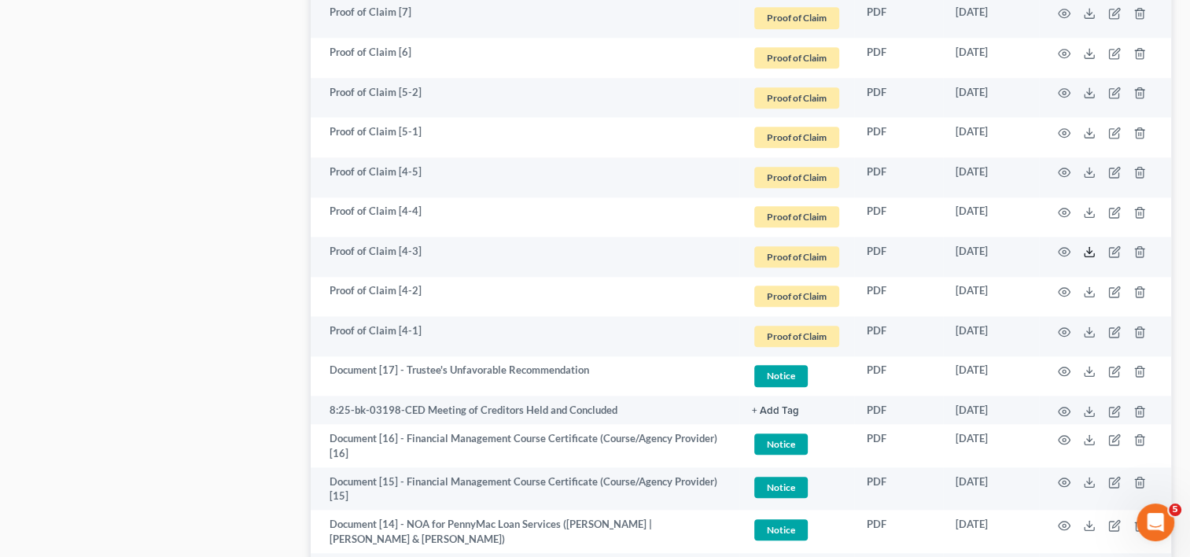
click at [1089, 251] on icon at bounding box center [1089, 251] width 13 height 13
click at [1111, 330] on icon "button" at bounding box center [1114, 332] width 13 height 13
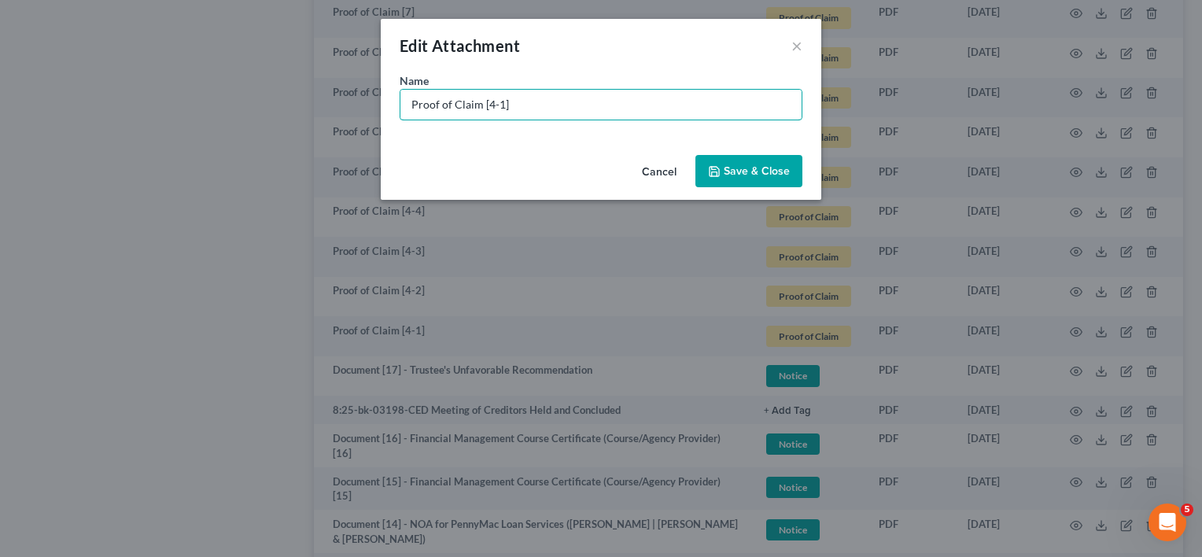
drag, startPoint x: 487, startPoint y: 102, endPoint x: 761, endPoint y: 110, distance: 274.6
click at [779, 106] on input "Proof of Claim [4-1]" at bounding box center [600, 105] width 401 height 30
click at [488, 105] on input "Proof of Claim [4-1]" at bounding box center [600, 105] width 401 height 30
click at [547, 113] on input "Proof of Claim [04-1]" at bounding box center [600, 105] width 401 height 30
type input "Proof of Claim [04-1] - Portfolio Recovery (U - $4,596.96) | D"
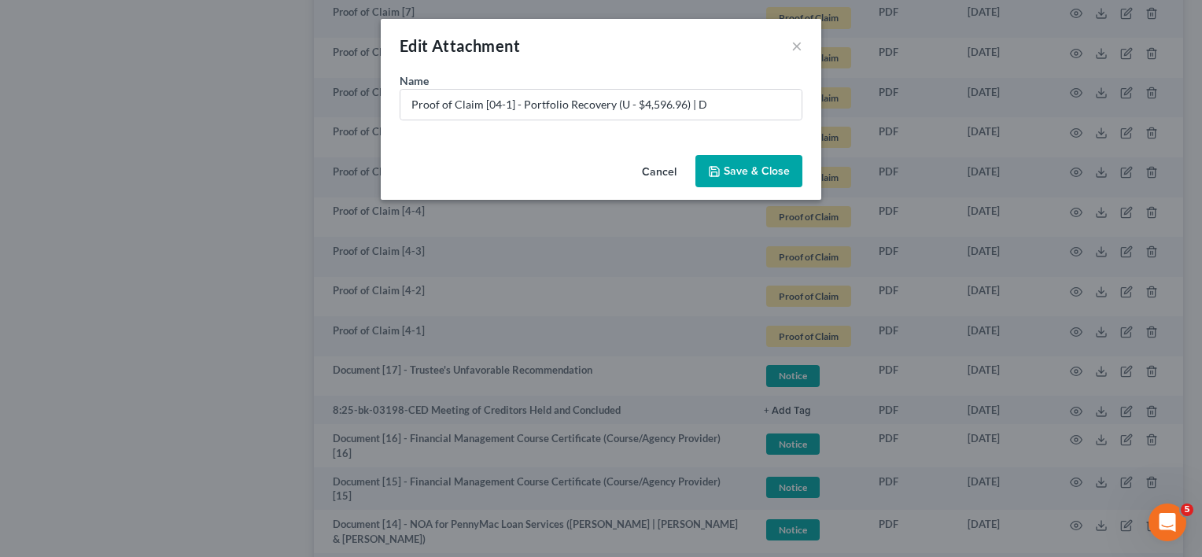
click at [761, 164] on span "Save & Close" at bounding box center [757, 170] width 66 height 13
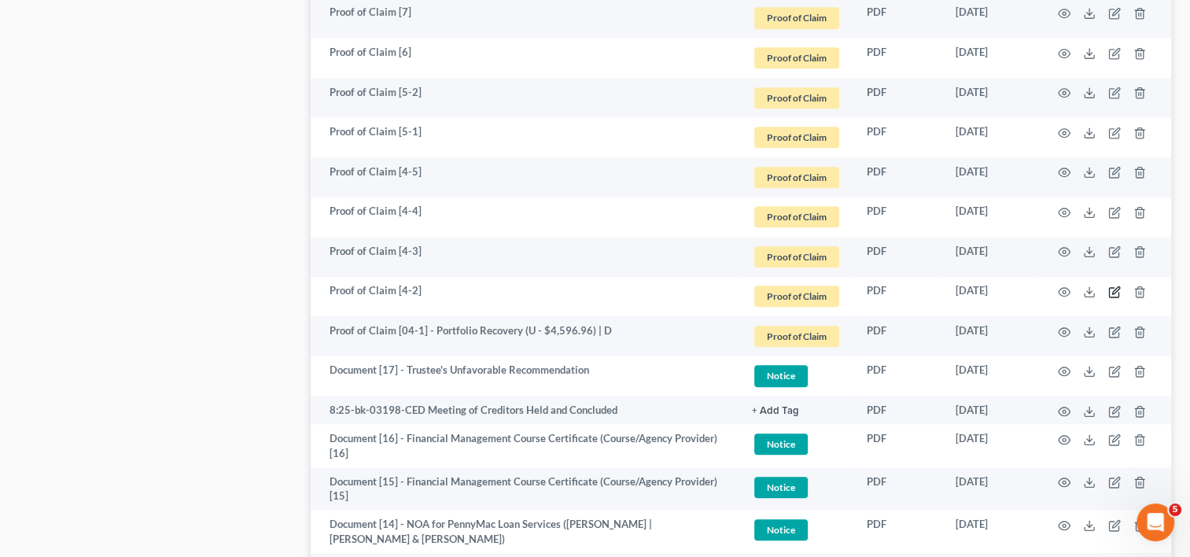
click at [1114, 290] on icon "button" at bounding box center [1115, 289] width 7 height 7
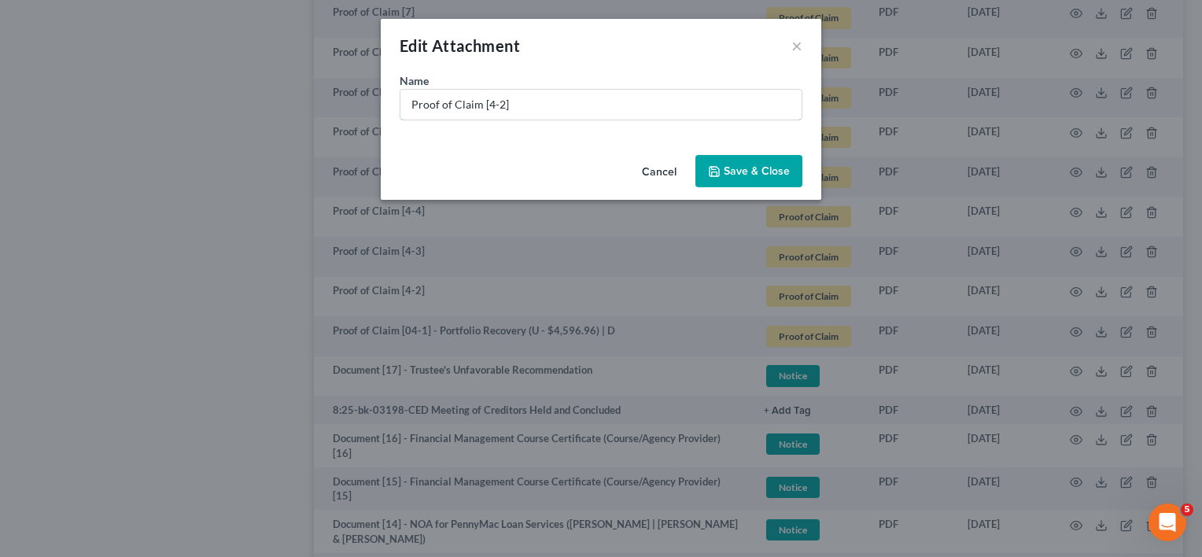
click at [487, 101] on input "Proof of Claim [4-2]" at bounding box center [600, 105] width 401 height 30
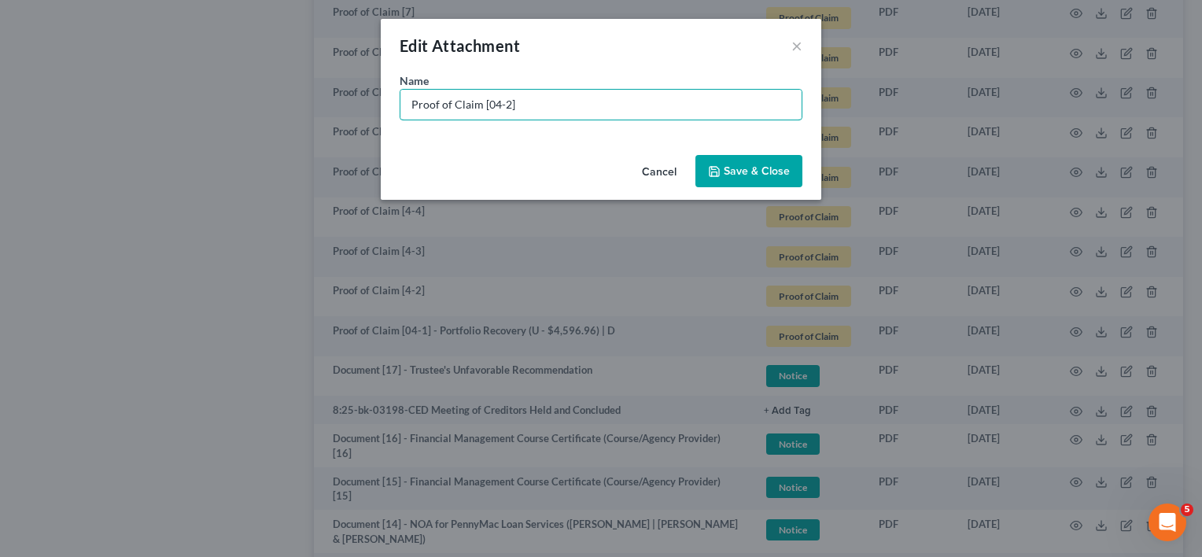
type input "Proof of Claim [04-2]"
drag, startPoint x: 736, startPoint y: 170, endPoint x: 809, endPoint y: 189, distance: 75.5
click at [742, 171] on span "Save & Close" at bounding box center [757, 170] width 66 height 13
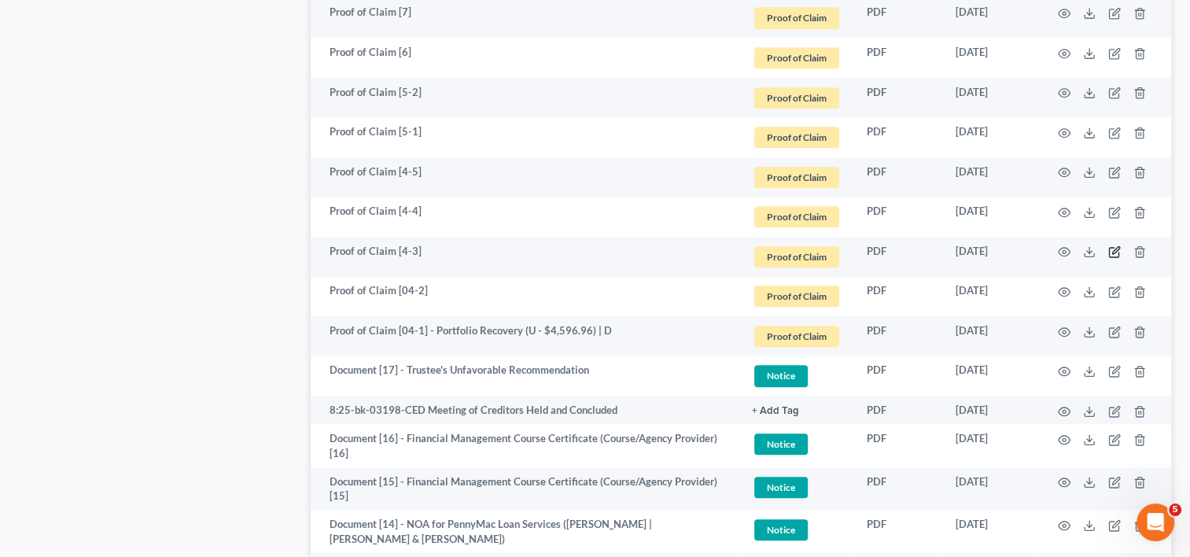
click at [1111, 252] on icon "button" at bounding box center [1114, 251] width 13 height 13
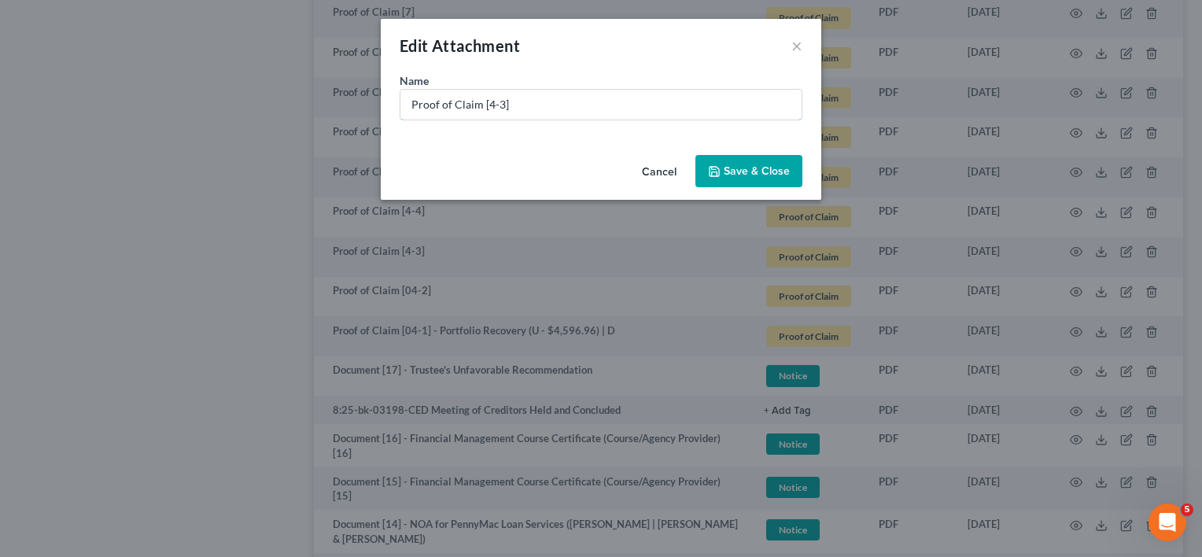
click at [485, 99] on input "Proof of Claim [4-3]" at bounding box center [600, 105] width 401 height 30
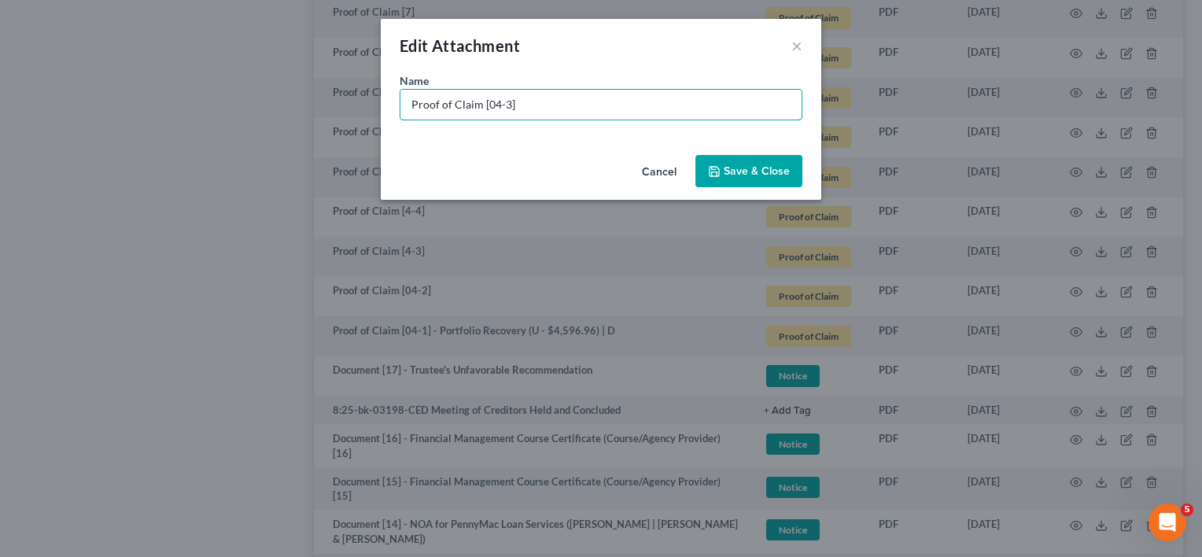
type input "Proof of Claim [04-3]"
click at [734, 161] on button "Save & Close" at bounding box center [748, 171] width 107 height 33
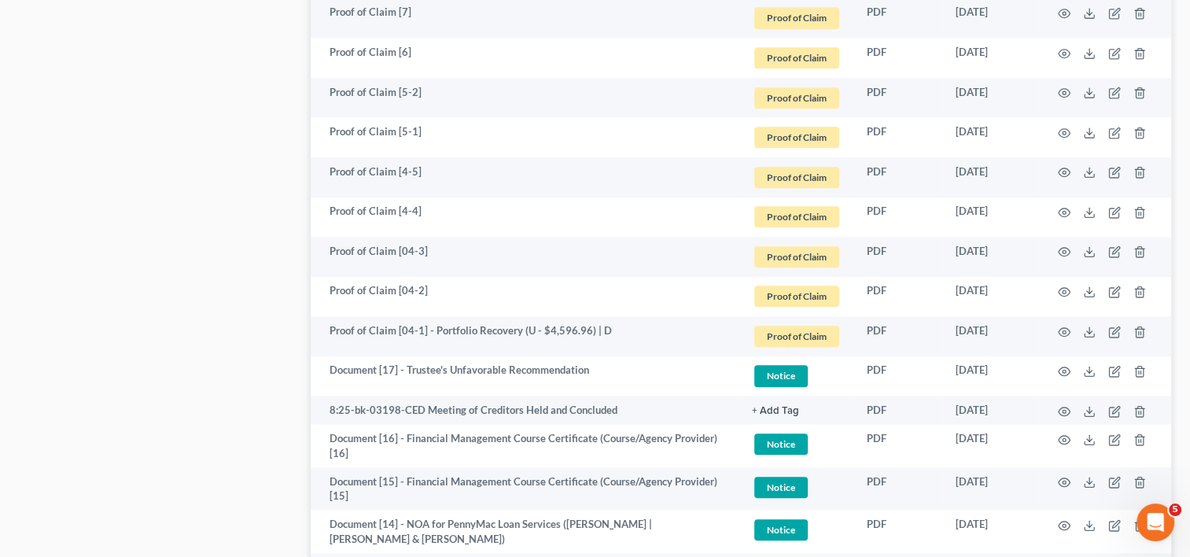
click at [1104, 215] on td at bounding box center [1105, 217] width 132 height 40
click at [1110, 214] on icon "button" at bounding box center [1114, 212] width 13 height 13
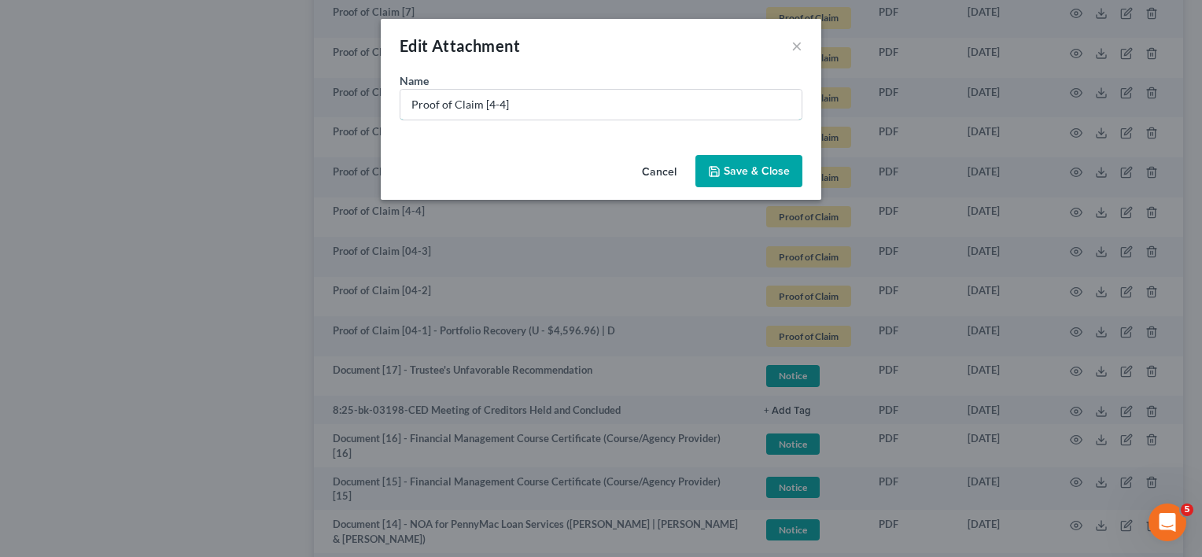
click at [485, 103] on input "Proof of Claim [4-4]" at bounding box center [600, 105] width 401 height 30
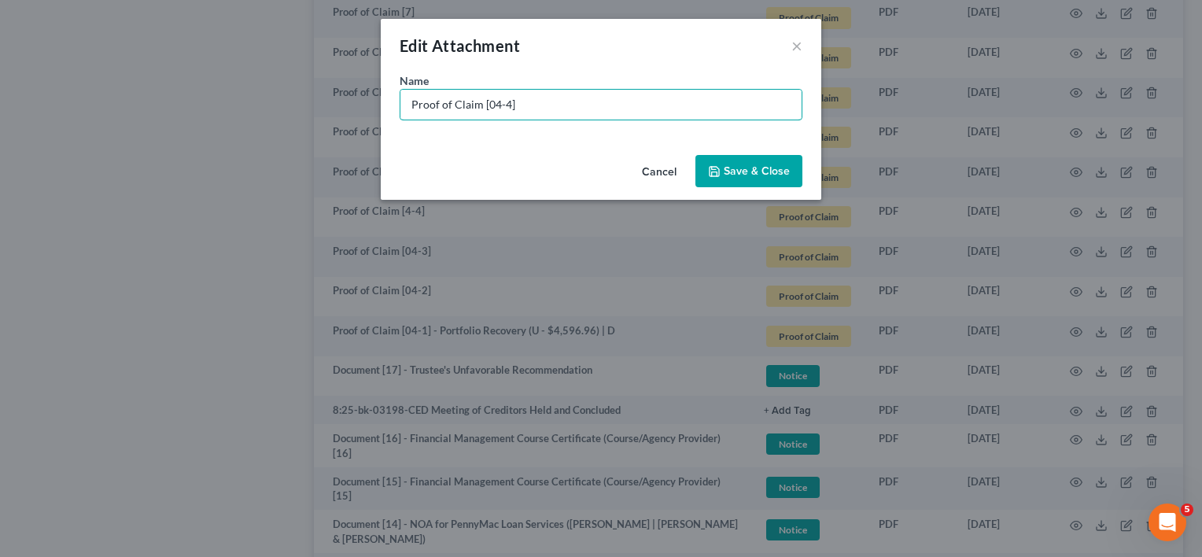
type input "Proof of Claim [04-4]"
drag, startPoint x: 748, startPoint y: 168, endPoint x: 776, endPoint y: 168, distance: 27.5
click at [751, 168] on span "Save & Close" at bounding box center [757, 170] width 66 height 13
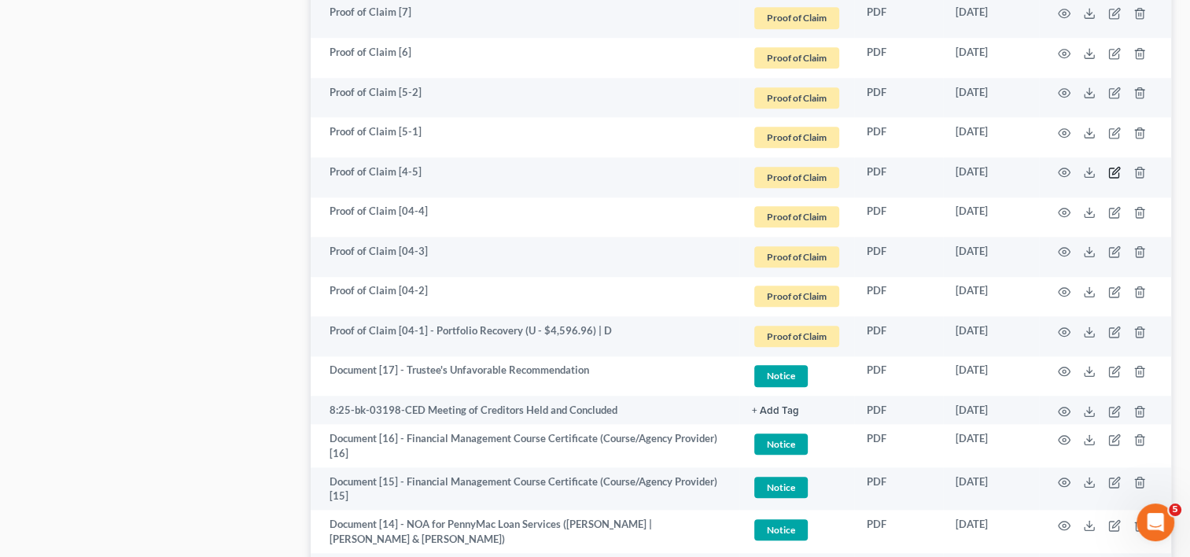
click at [1109, 172] on icon "button" at bounding box center [1113, 172] width 9 height 9
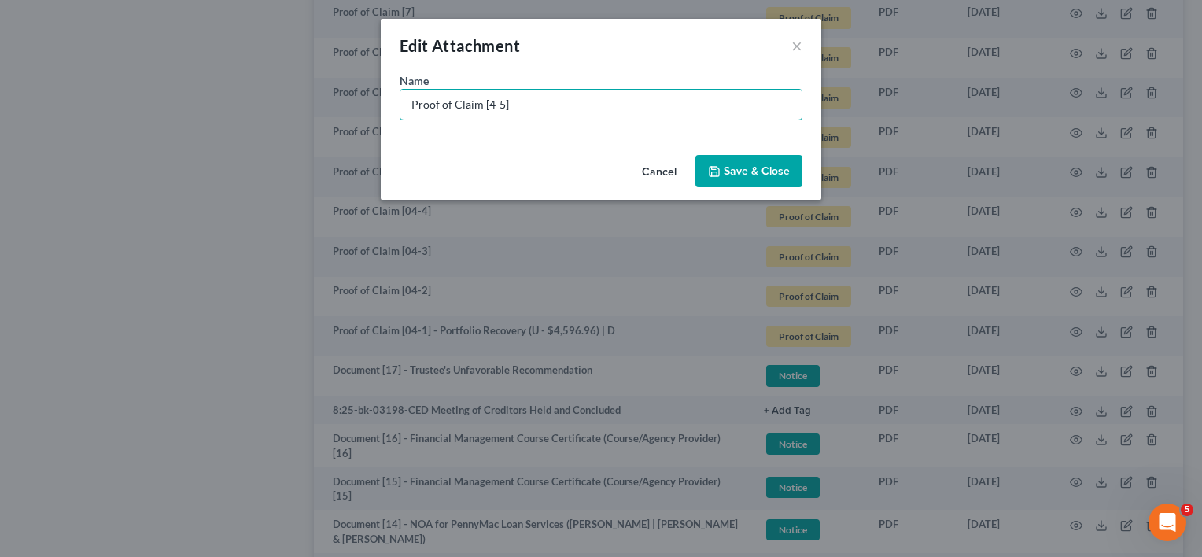
click at [488, 101] on input "Proof of Claim [4-5]" at bounding box center [600, 105] width 401 height 30
type input "Proof of Claim [04-5]"
click at [765, 182] on button "Save & Close" at bounding box center [748, 171] width 107 height 33
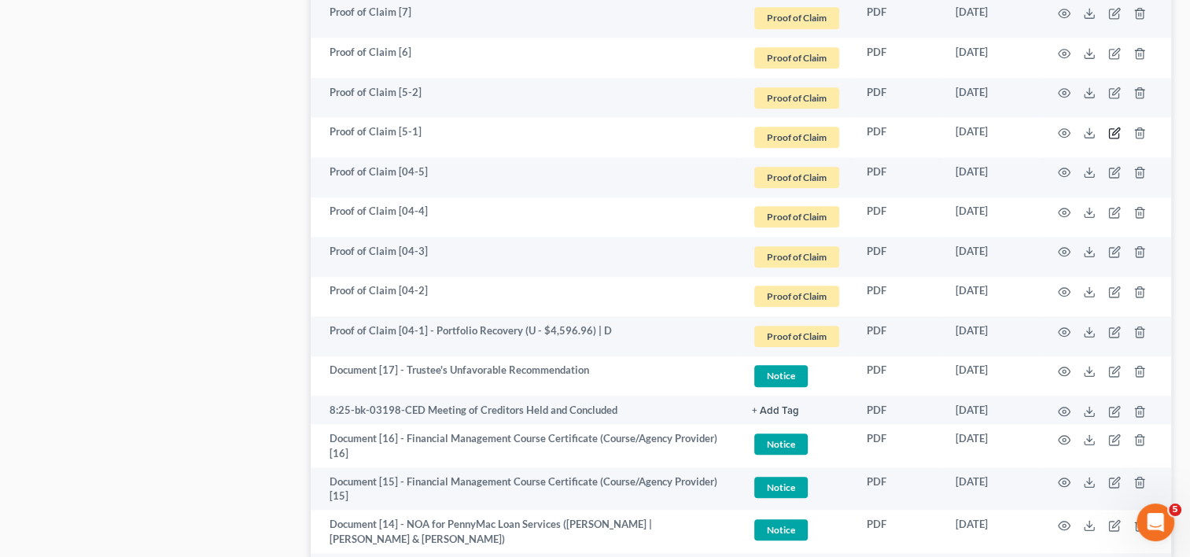
click at [1112, 131] on icon "button" at bounding box center [1114, 133] width 13 height 13
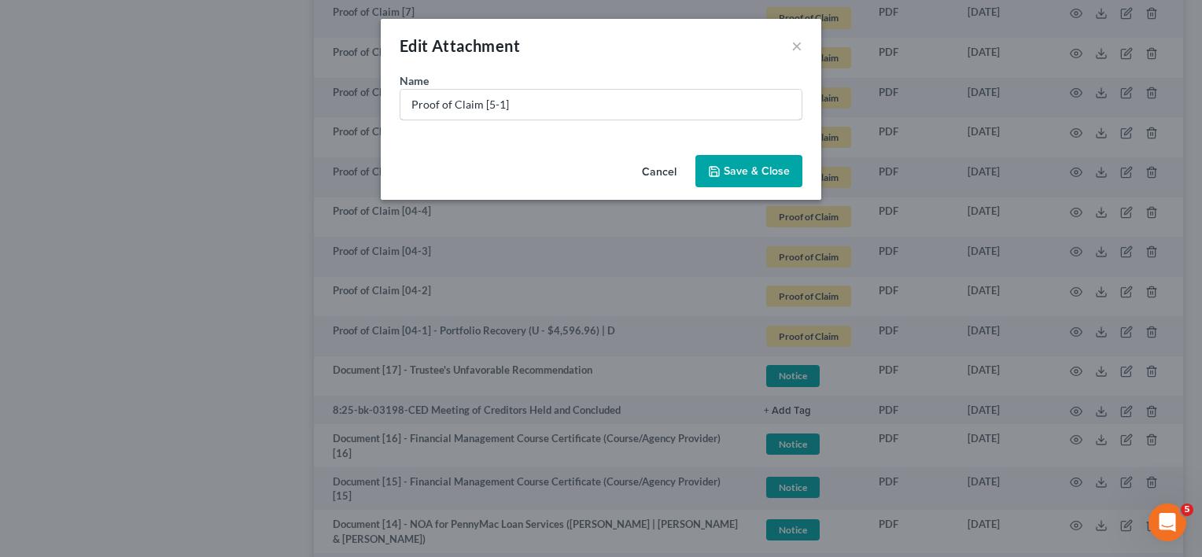
click at [485, 104] on input "Proof of Claim [5-1]" at bounding box center [600, 105] width 401 height 30
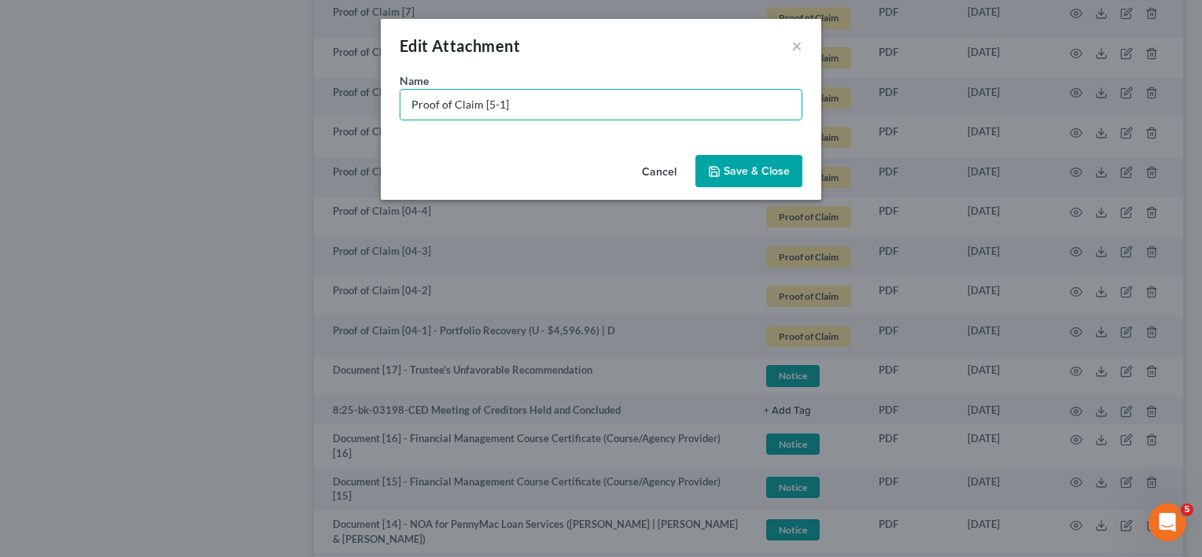
click at [676, 173] on button "Cancel" at bounding box center [659, 172] width 60 height 31
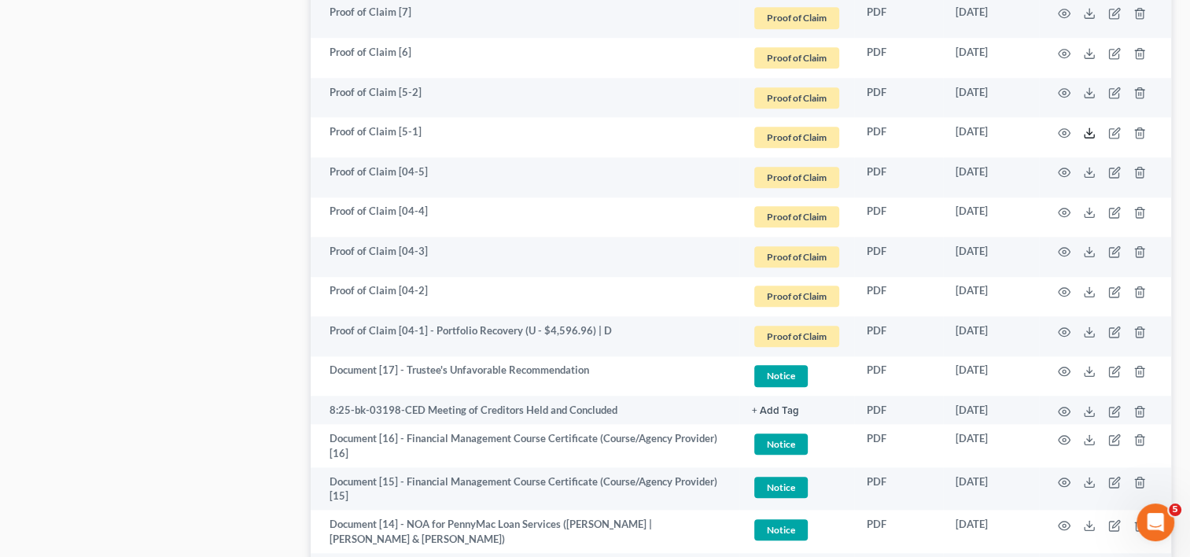
click at [1090, 133] on icon at bounding box center [1089, 133] width 13 height 13
click at [1114, 129] on icon "button" at bounding box center [1114, 133] width 13 height 13
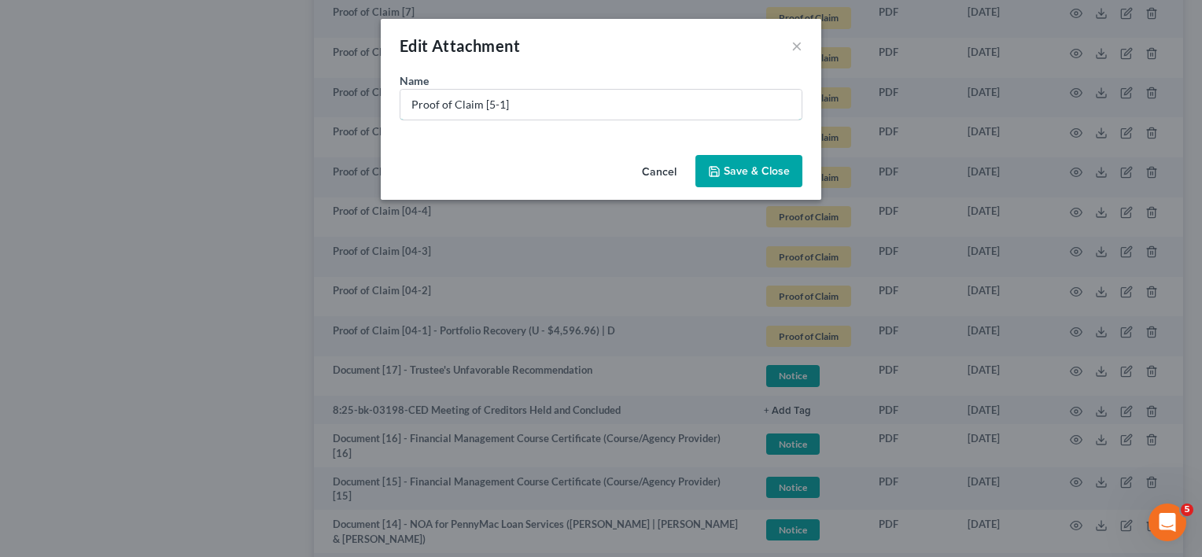
click at [487, 100] on input "Proof of Claim [5-1]" at bounding box center [600, 105] width 401 height 30
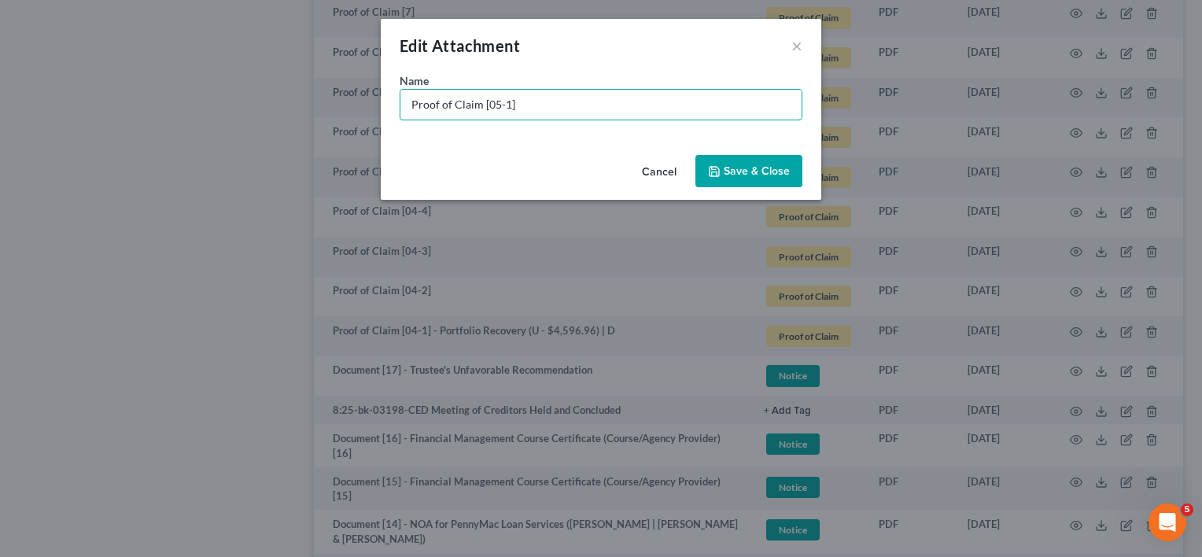
click at [535, 100] on input "Proof of Claim [05-1]" at bounding box center [600, 105] width 401 height 30
type input "Proof of Claim [05-1] - Suncoast CU (S - $25,158.00 @ 3.00%) | J"
click at [765, 160] on button "Save & Close" at bounding box center [748, 171] width 107 height 33
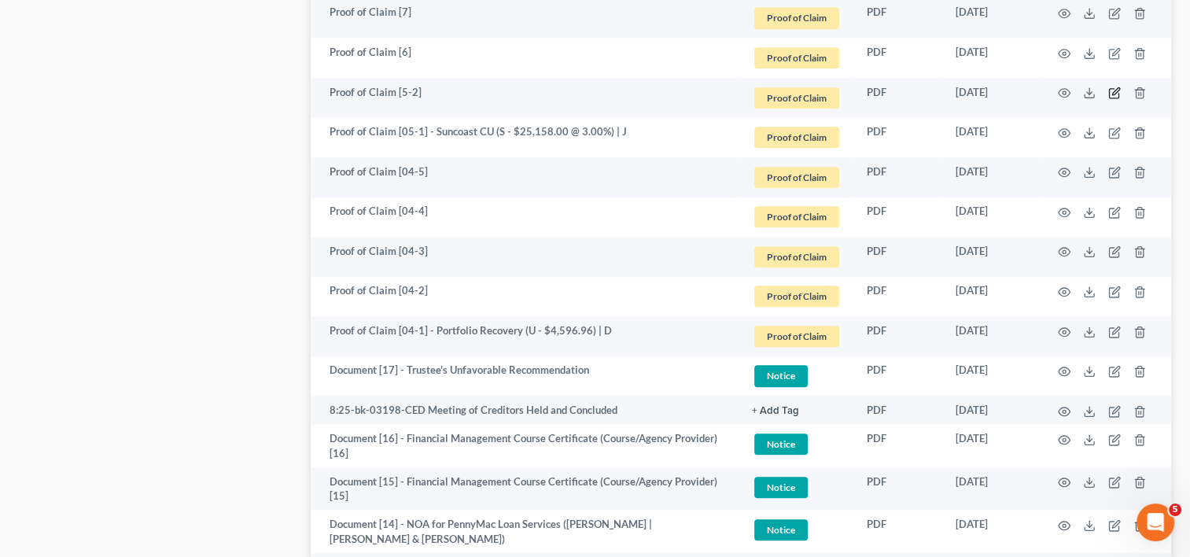
click at [1109, 93] on icon "button" at bounding box center [1113, 93] width 9 height 9
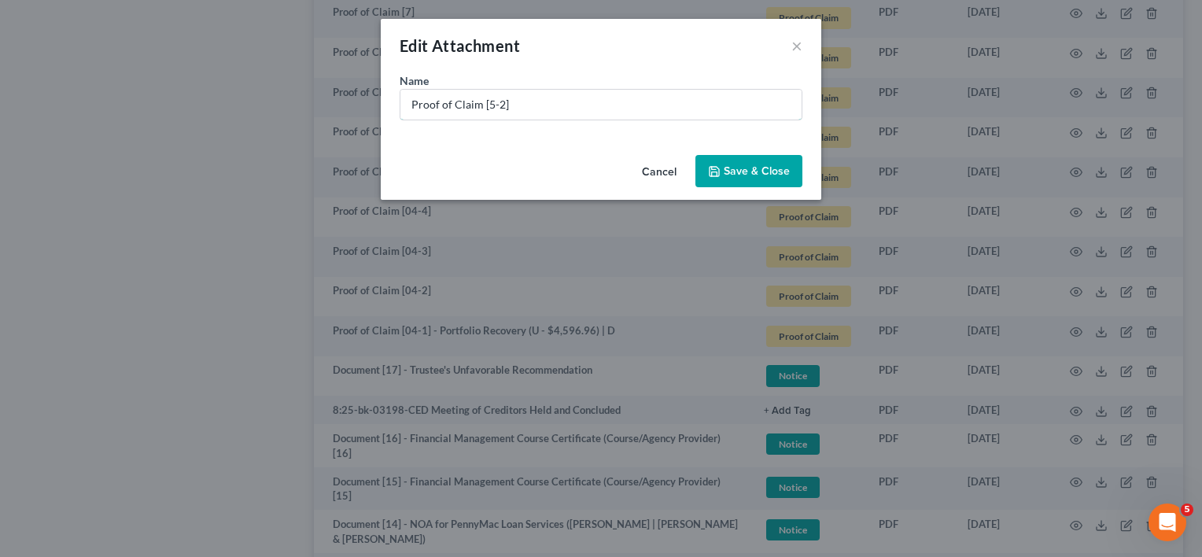
click at [488, 105] on input "Proof of Claim [5-2]" at bounding box center [600, 105] width 401 height 30
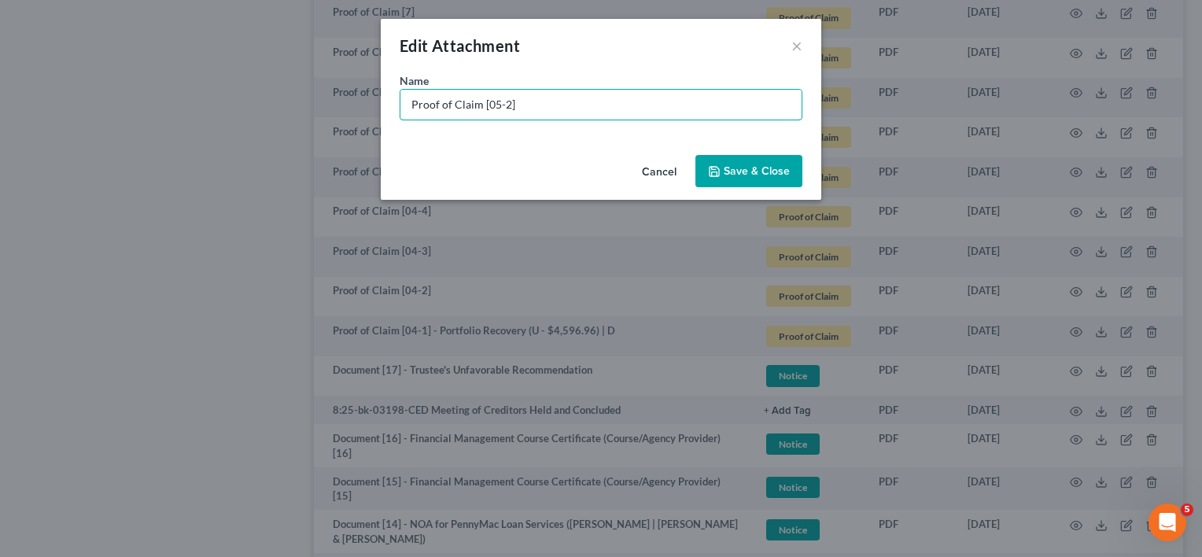
type input "Proof of Claim [05-2]"
drag, startPoint x: 702, startPoint y: 164, endPoint x: 727, endPoint y: 169, distance: 25.0
click at [705, 164] on button "Save & Close" at bounding box center [748, 171] width 107 height 33
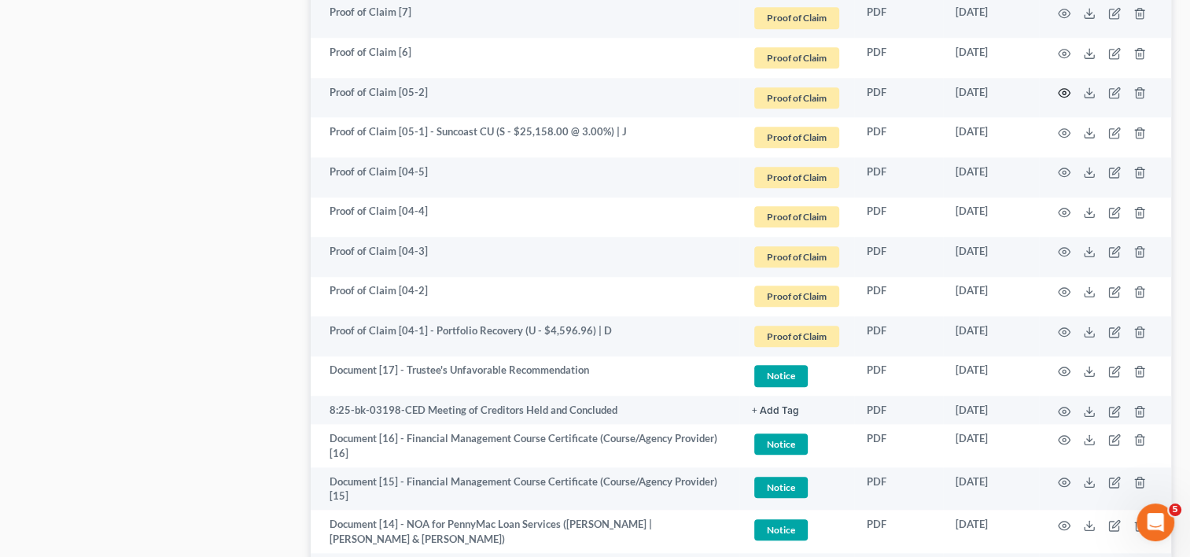
click at [1065, 95] on icon "button" at bounding box center [1064, 93] width 13 height 13
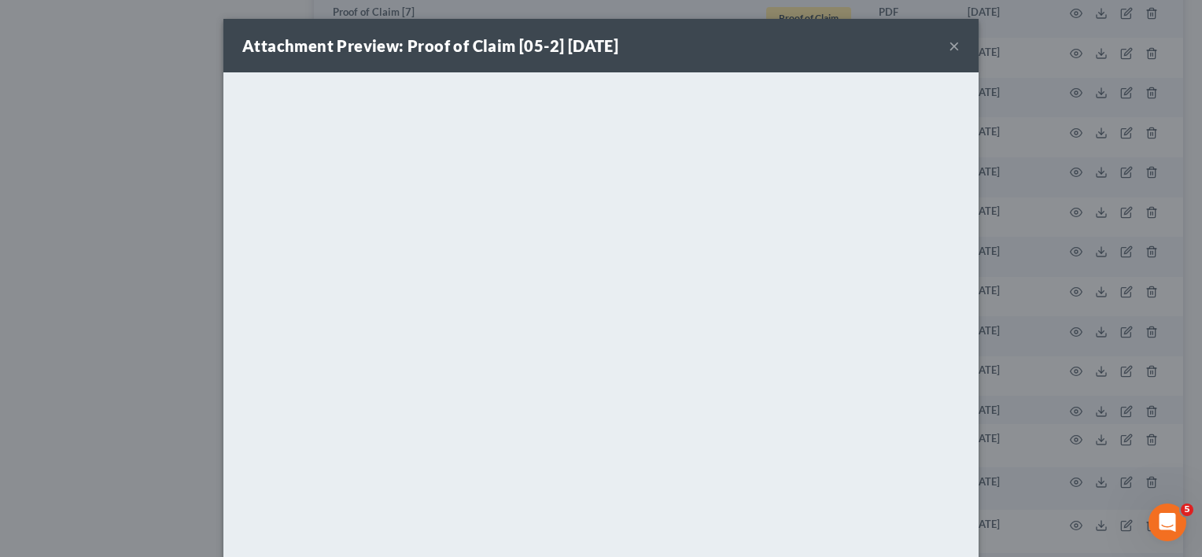
click at [950, 44] on button "×" at bounding box center [954, 45] width 11 height 19
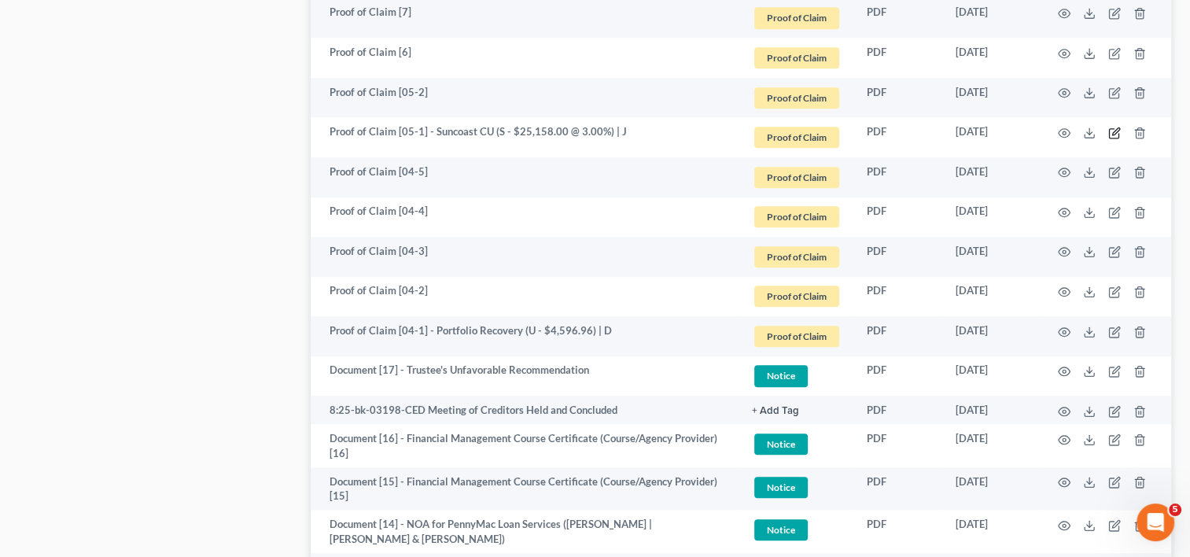
click at [1113, 128] on icon "button" at bounding box center [1113, 132] width 9 height 9
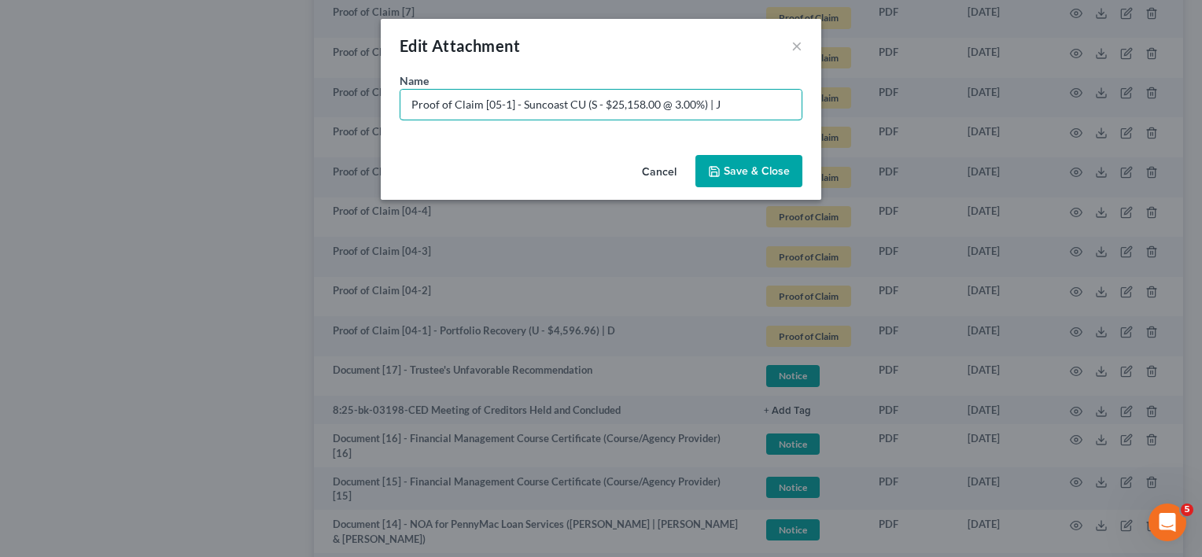
drag, startPoint x: 720, startPoint y: 104, endPoint x: 708, endPoint y: 107, distance: 12.2
click at [708, 107] on input "Proof of Claim [05-1] - Suncoast CU (S - $25,158.00 @ 3.00%) | J" at bounding box center [600, 105] width 401 height 30
type input "Proof of Claim [05-1] - Suncoast CU (S - $25,158.00 @ 3.00%) | D"
click at [760, 149] on div "Cancel Save & Close" at bounding box center [601, 175] width 440 height 52
drag, startPoint x: 759, startPoint y: 168, endPoint x: 735, endPoint y: 244, distance: 79.3
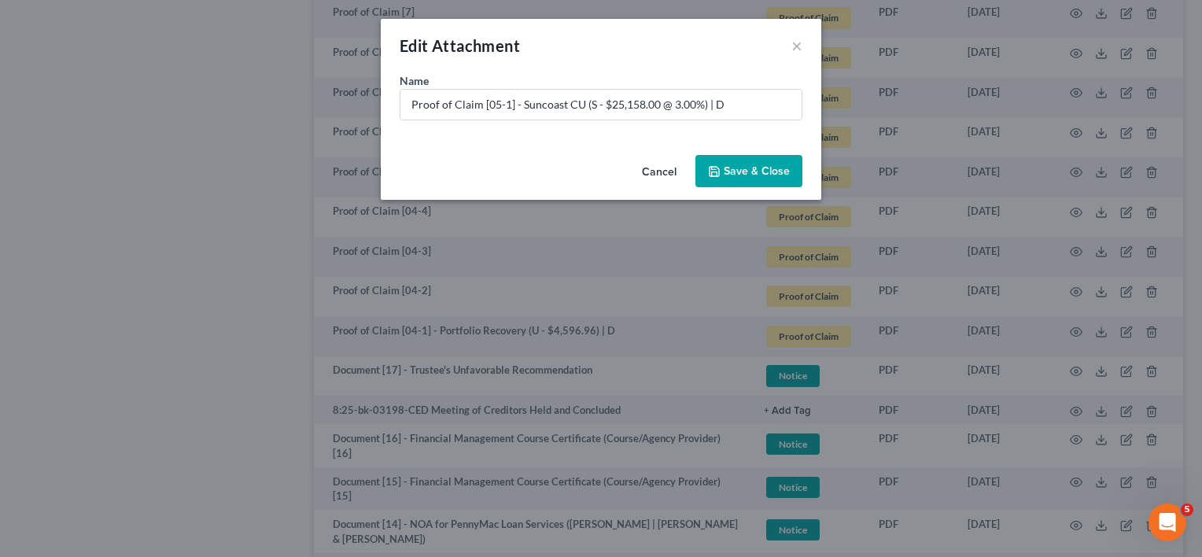
click at [759, 170] on span "Save & Close" at bounding box center [757, 170] width 66 height 13
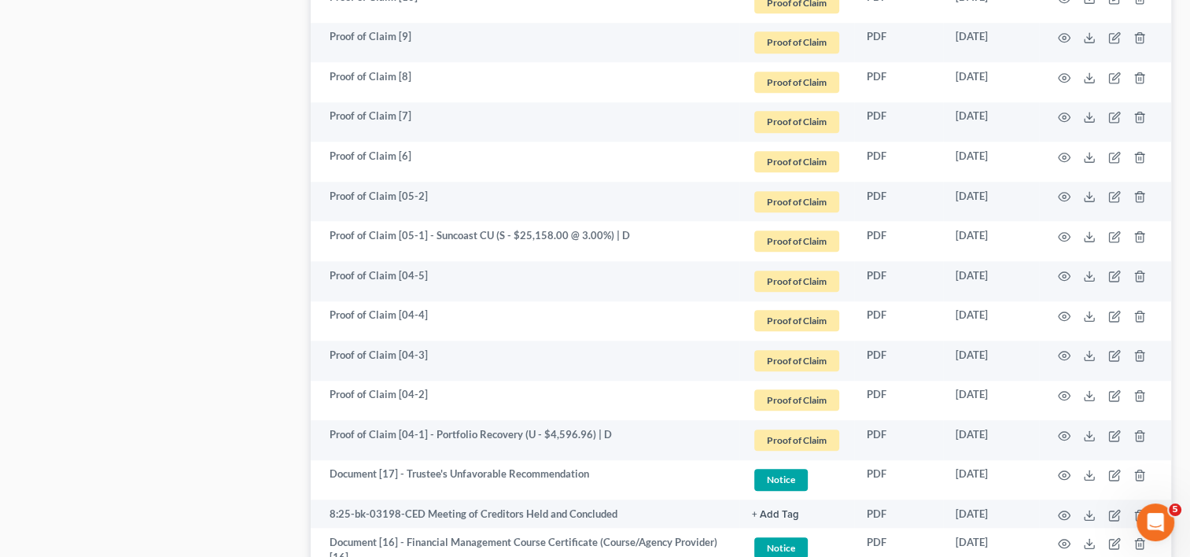
scroll to position [1463, 0]
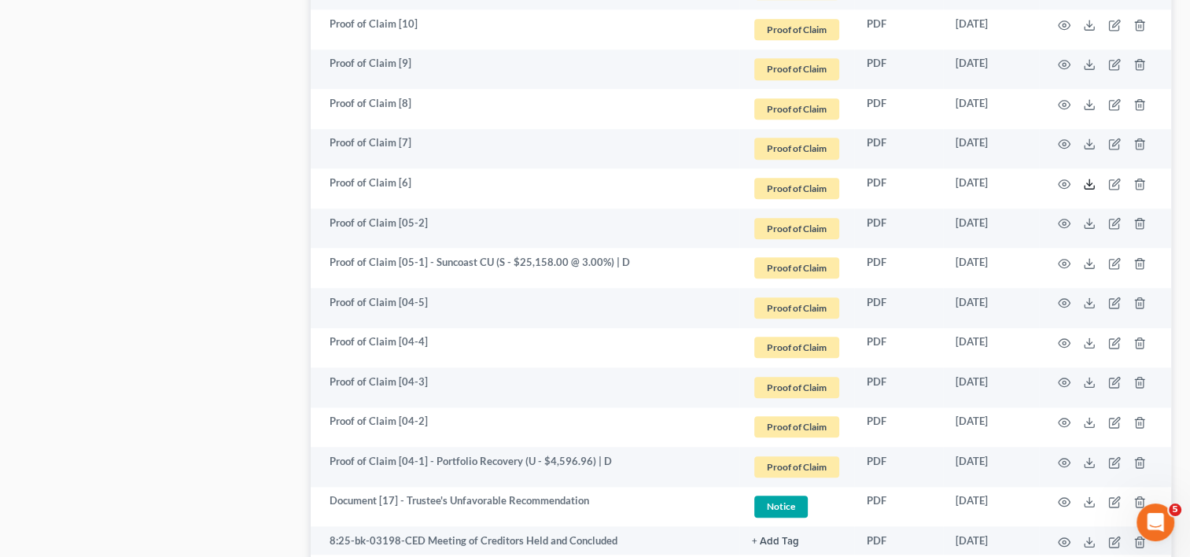
click at [1089, 181] on line at bounding box center [1089, 182] width 0 height 6
click at [1111, 182] on icon "button" at bounding box center [1114, 184] width 13 height 13
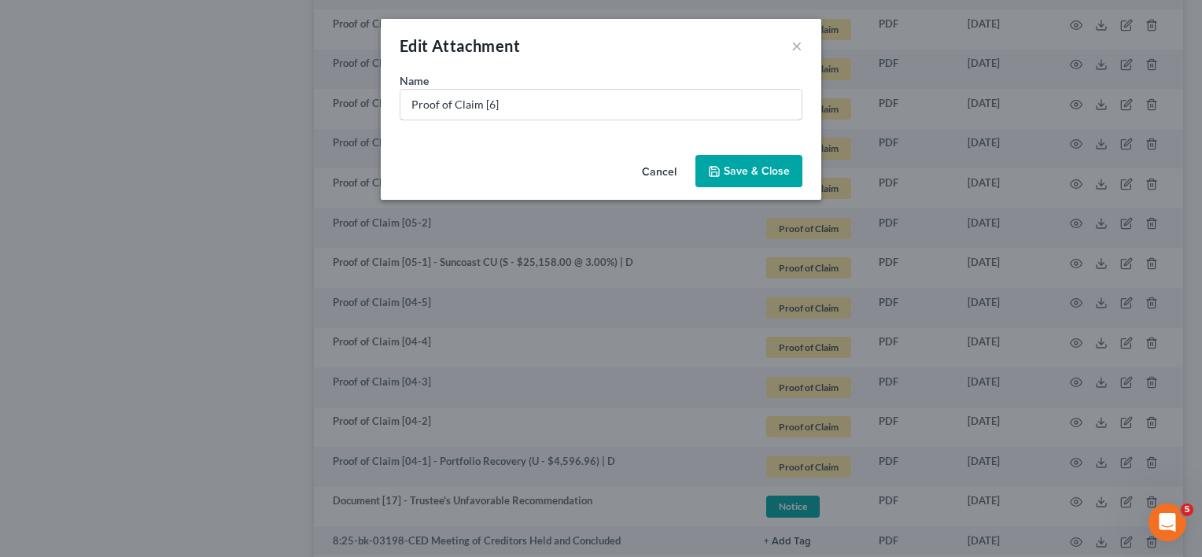
click at [488, 98] on input "Proof of Claim [6]" at bounding box center [600, 105] width 401 height 30
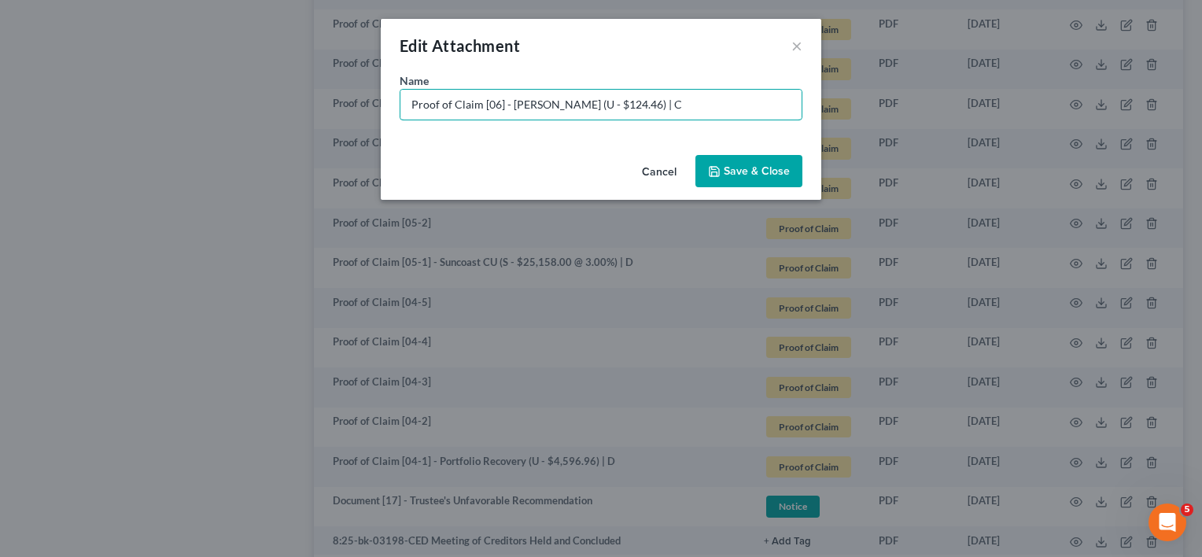
type input "Proof of Claim [06] - [PERSON_NAME] (U - $124.46) | C"
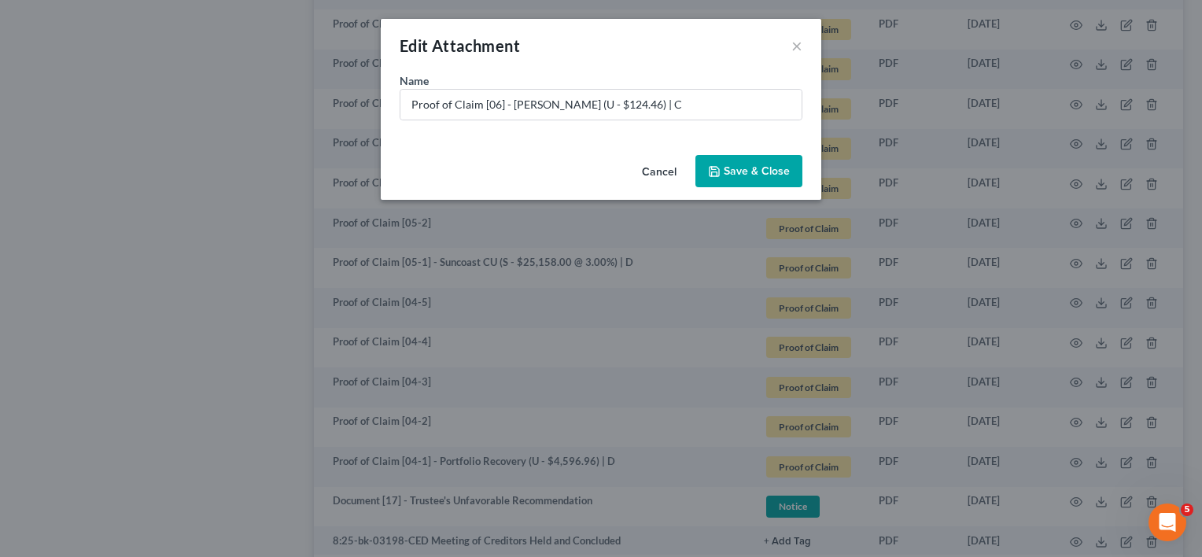
click at [761, 164] on span "Save & Close" at bounding box center [757, 170] width 66 height 13
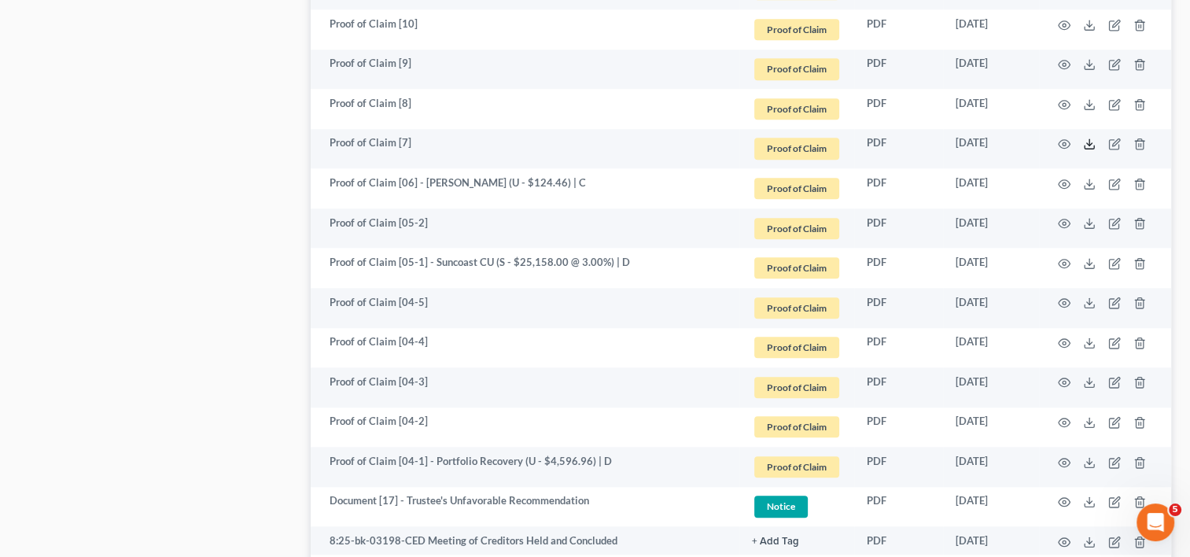
click at [1086, 138] on icon at bounding box center [1089, 144] width 13 height 13
click at [1114, 142] on icon "button" at bounding box center [1115, 141] width 7 height 7
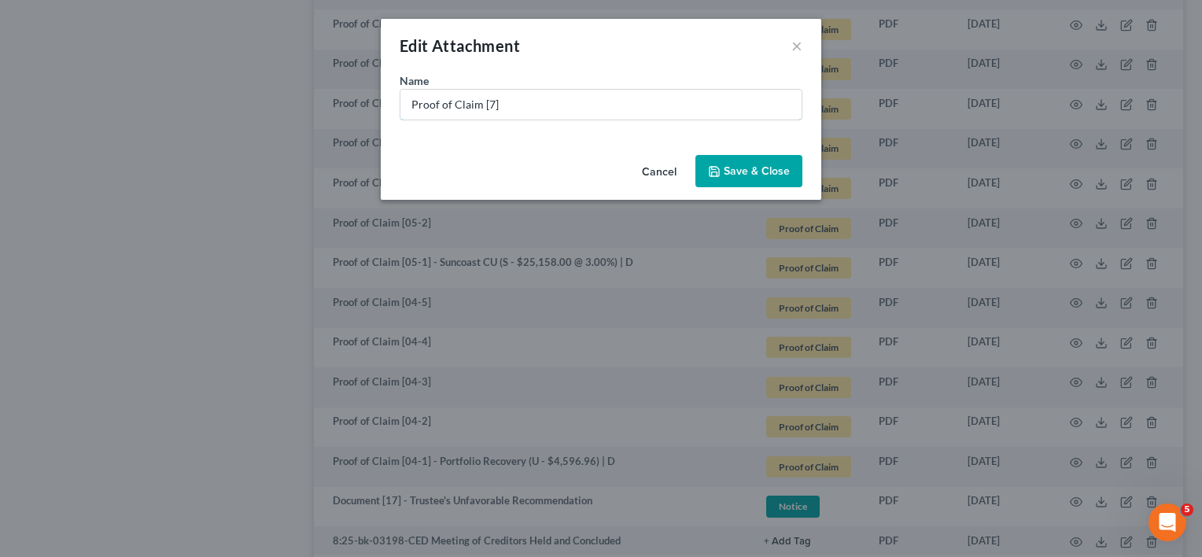
click at [489, 107] on input "Proof of Claim [7]" at bounding box center [600, 105] width 401 height 30
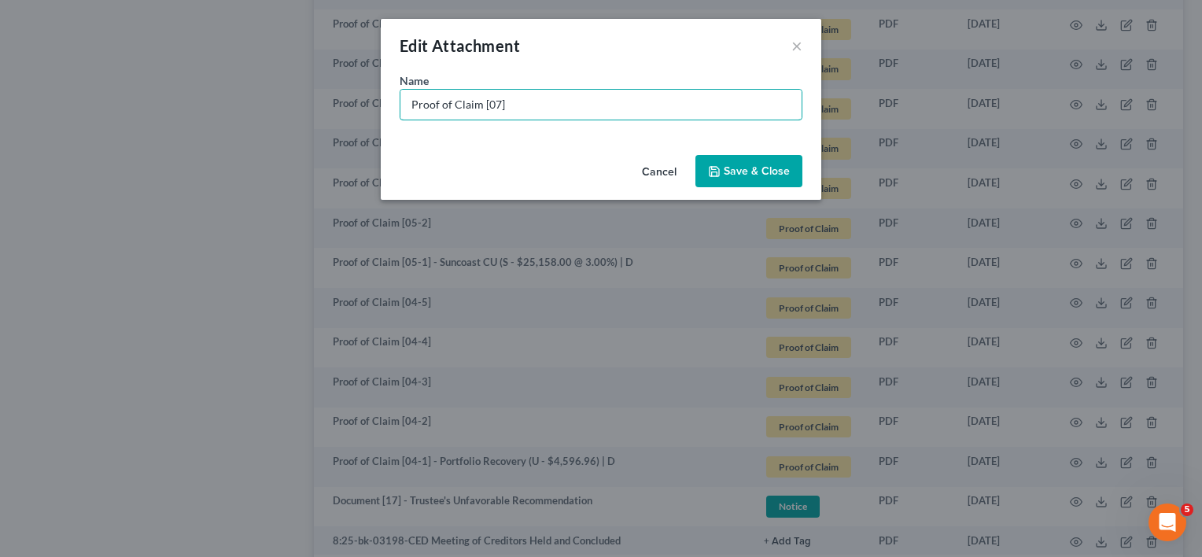
click at [535, 104] on input "Proof of Claim [07]" at bounding box center [600, 105] width 401 height 30
click at [656, 112] on input "Proof of Claim [07] - Resurgent Receivables (" at bounding box center [600, 105] width 401 height 30
type input "Proof of Claim [07] - Resurgent Receivables (U - $2,203.05) | C"
click at [794, 163] on button "Save & Close" at bounding box center [748, 171] width 107 height 33
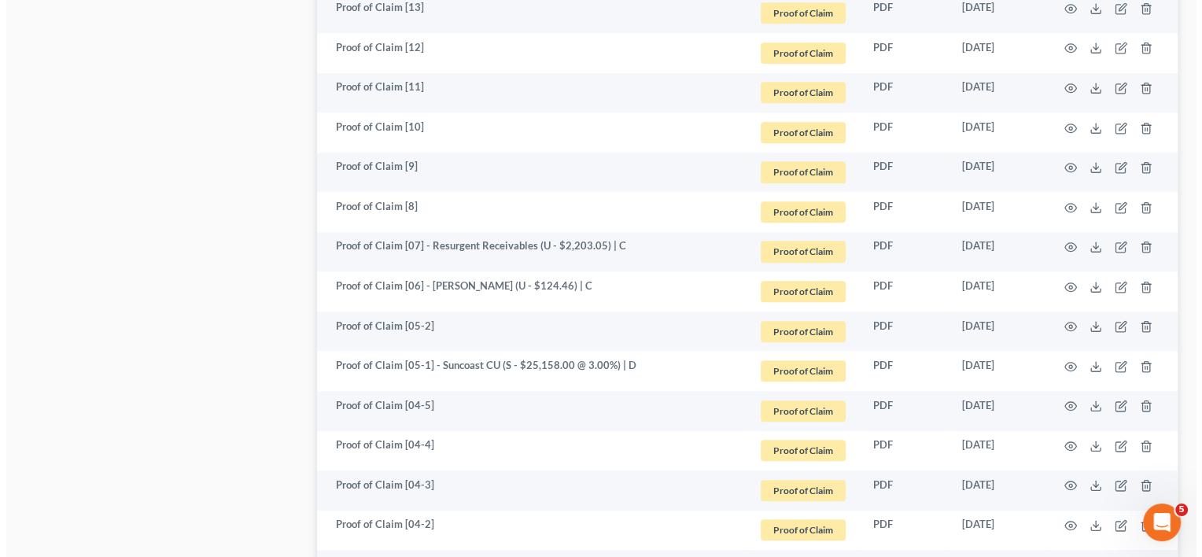
scroll to position [1331, 0]
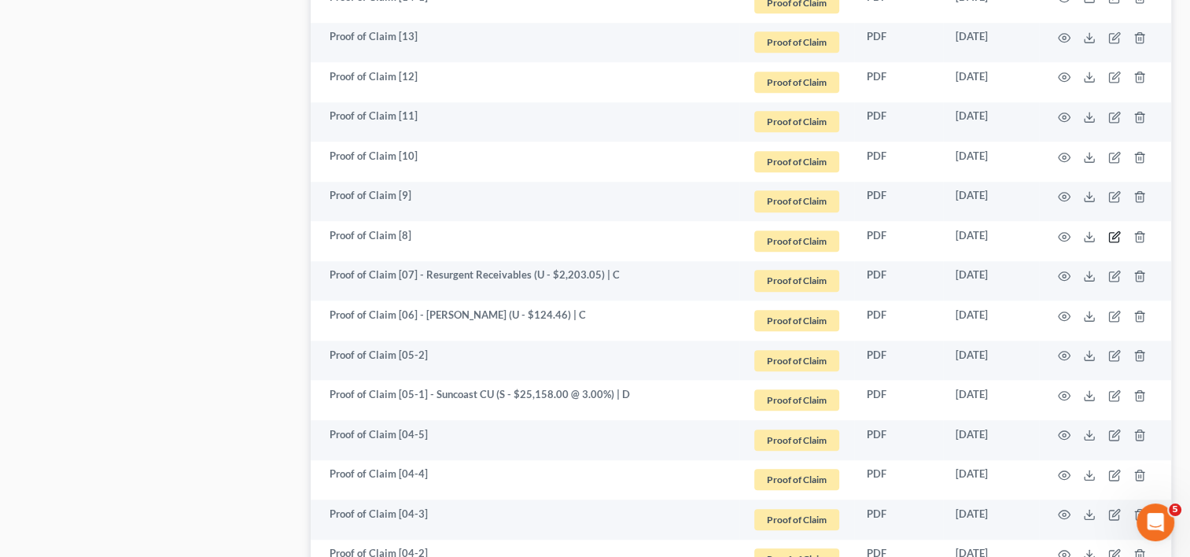
click at [1111, 234] on icon "button" at bounding box center [1114, 236] width 13 height 13
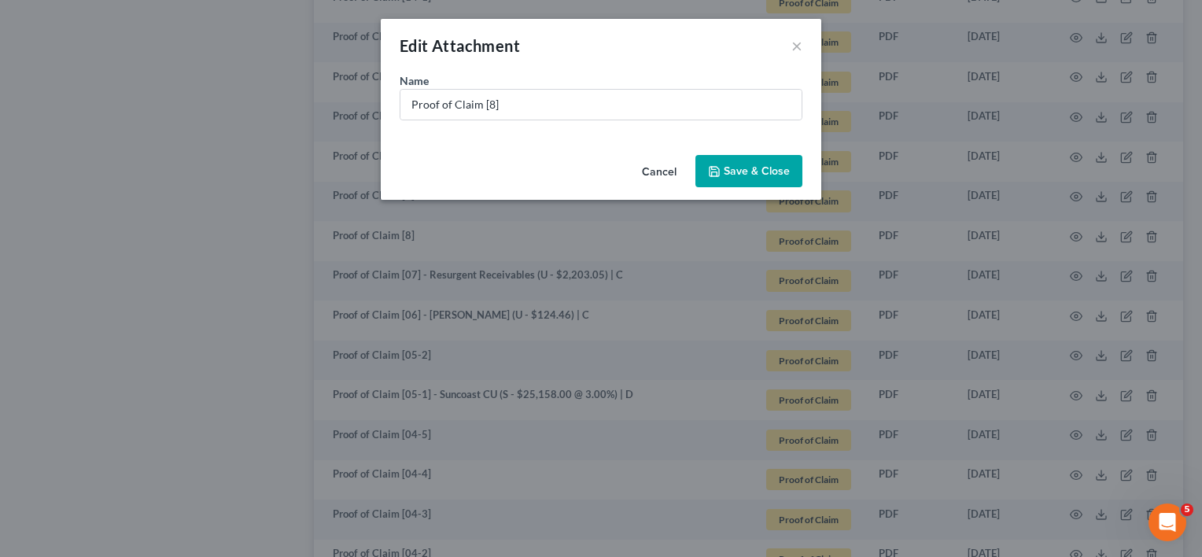
click at [672, 164] on button "Cancel" at bounding box center [659, 172] width 60 height 31
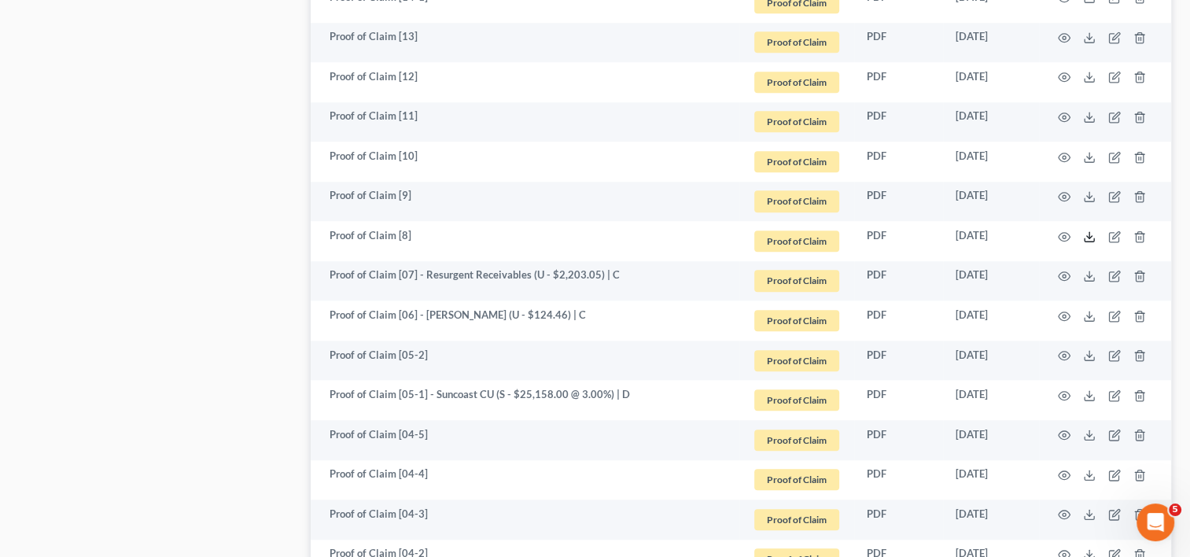
click at [1087, 233] on icon at bounding box center [1089, 236] width 13 height 13
drag, startPoint x: 591, startPoint y: 319, endPoint x: 439, endPoint y: 305, distance: 153.2
click at [421, 308] on td "Proof of Claim [06] - [PERSON_NAME] (U - $124.46) | C" at bounding box center [525, 320] width 429 height 40
copy td "Ashley Funding (U - $124.46) | C"
click at [1117, 232] on icon "button" at bounding box center [1114, 236] width 13 height 13
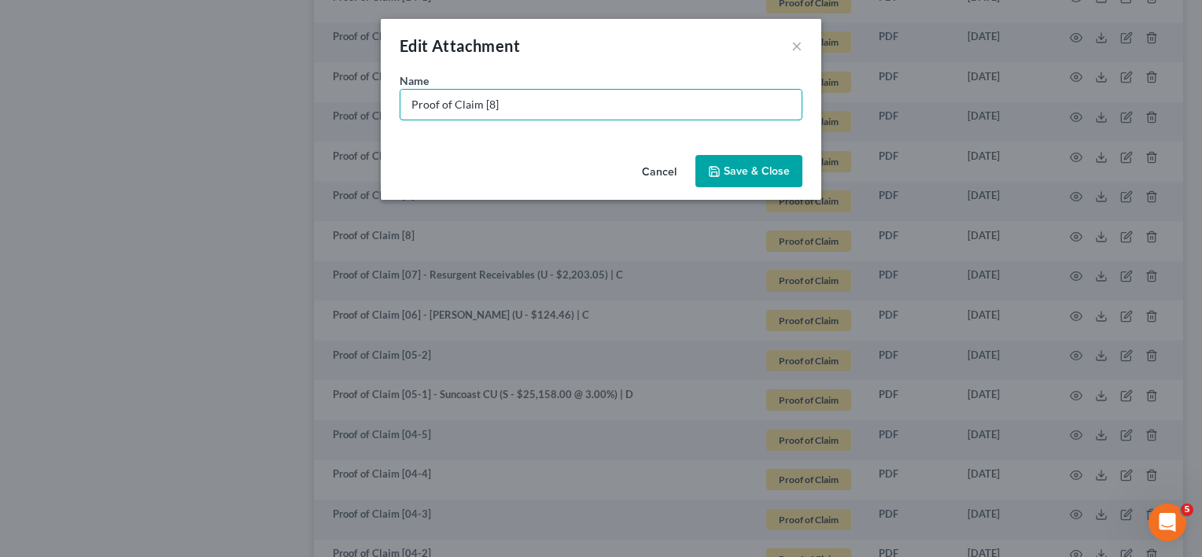
click at [484, 100] on input "Proof of Claim [8]" at bounding box center [600, 105] width 401 height 30
click at [515, 110] on input "Proof of Claim [08]" at bounding box center [600, 105] width 401 height 30
paste input "Ashley Funding (U - $124.46) | C"
click at [628, 101] on input "Proof of Claim [08] - [PERSON_NAME] Funding (U - $124.46) | C" at bounding box center [600, 105] width 401 height 30
type input "Proof of Claim [08] - [PERSON_NAME] Funding (U - $64.52) | C"
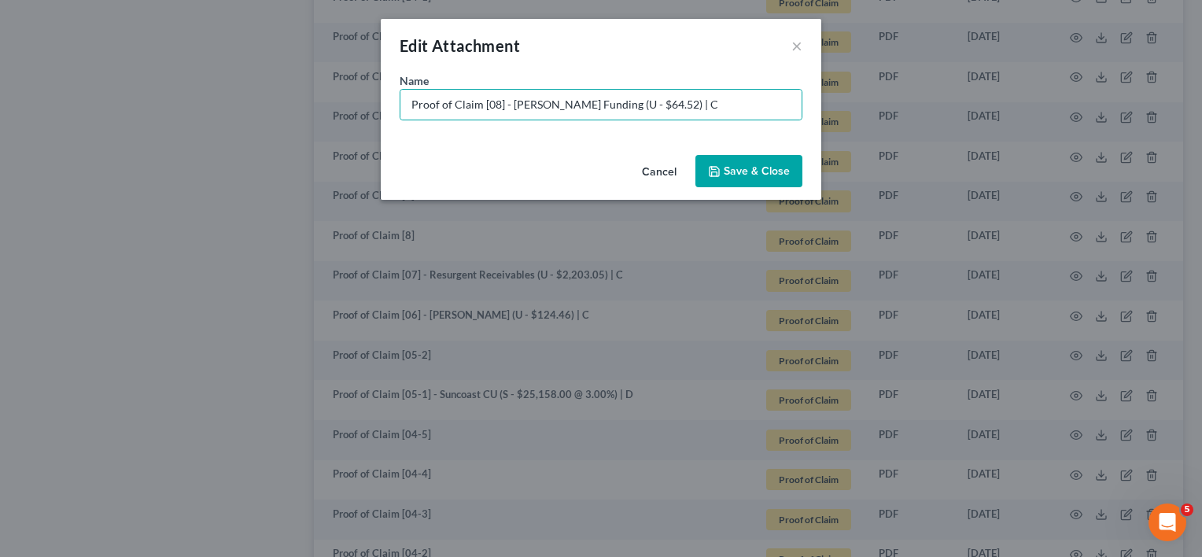
drag, startPoint x: 750, startPoint y: 165, endPoint x: 755, endPoint y: 213, distance: 48.3
click at [750, 164] on span "Save & Close" at bounding box center [757, 170] width 66 height 13
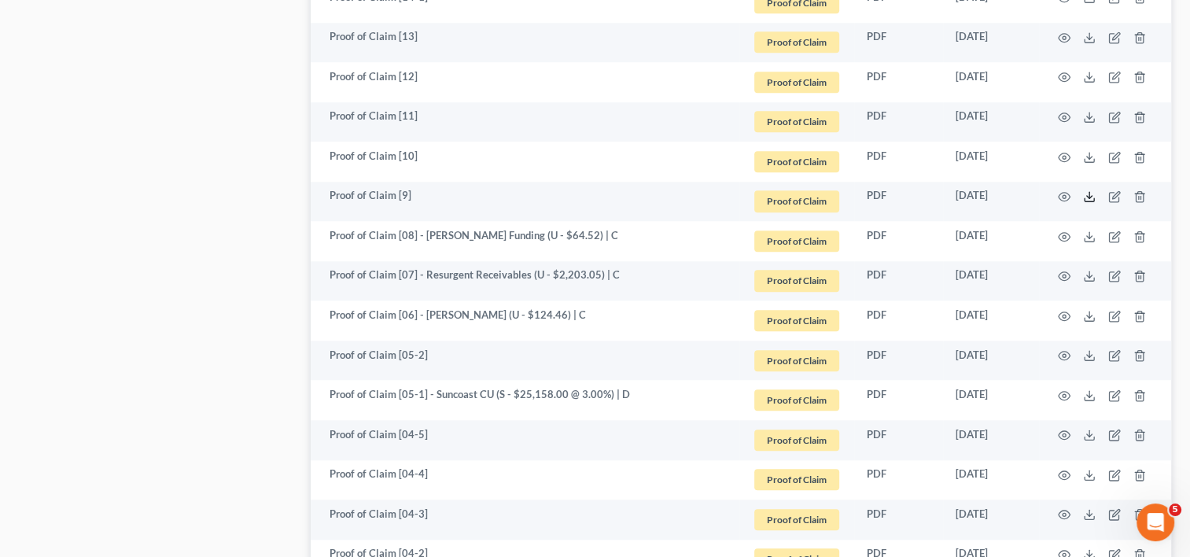
click at [1086, 197] on icon at bounding box center [1089, 196] width 13 height 13
click at [1114, 396] on icon "button" at bounding box center [1114, 395] width 13 height 13
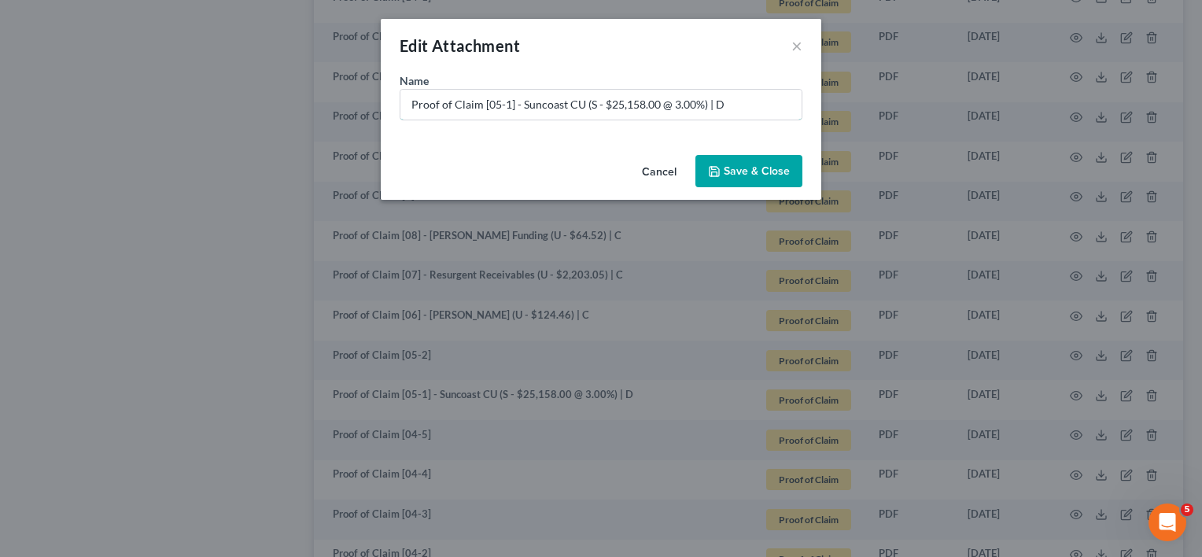
click at [701, 112] on input "Proof of Claim [05-1] - Suncoast CU (S - $25,158.00 @ 3.00%) | D" at bounding box center [600, 105] width 401 height 30
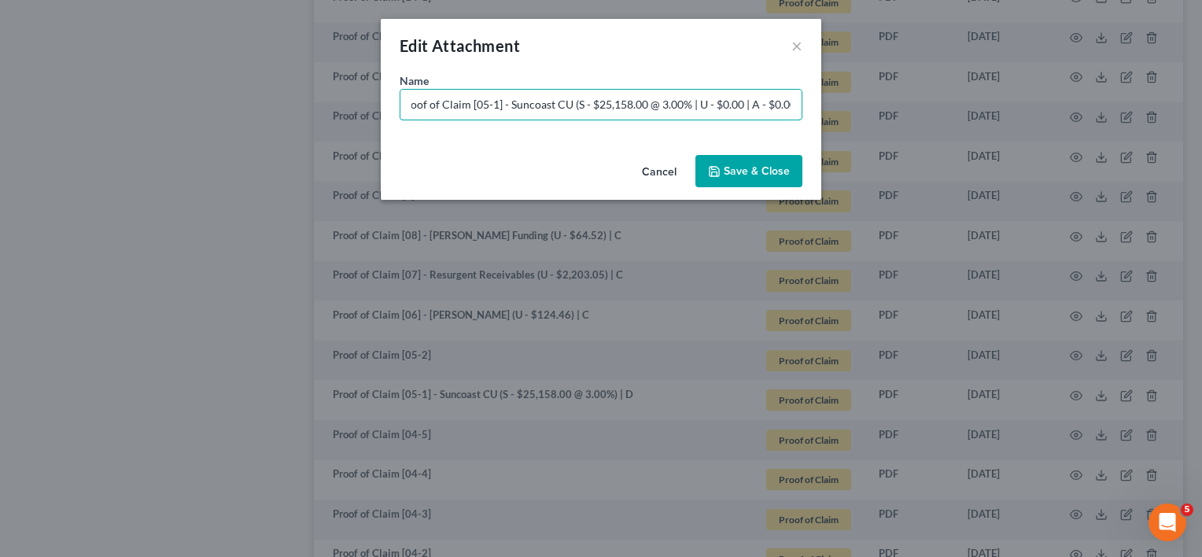
type input "Proof of Claim [05-1] - Suncoast CU (S - $25,158.00 @ 3.00% | U - $0.00 | A - $…"
click at [724, 159] on button "Save & Close" at bounding box center [748, 171] width 107 height 33
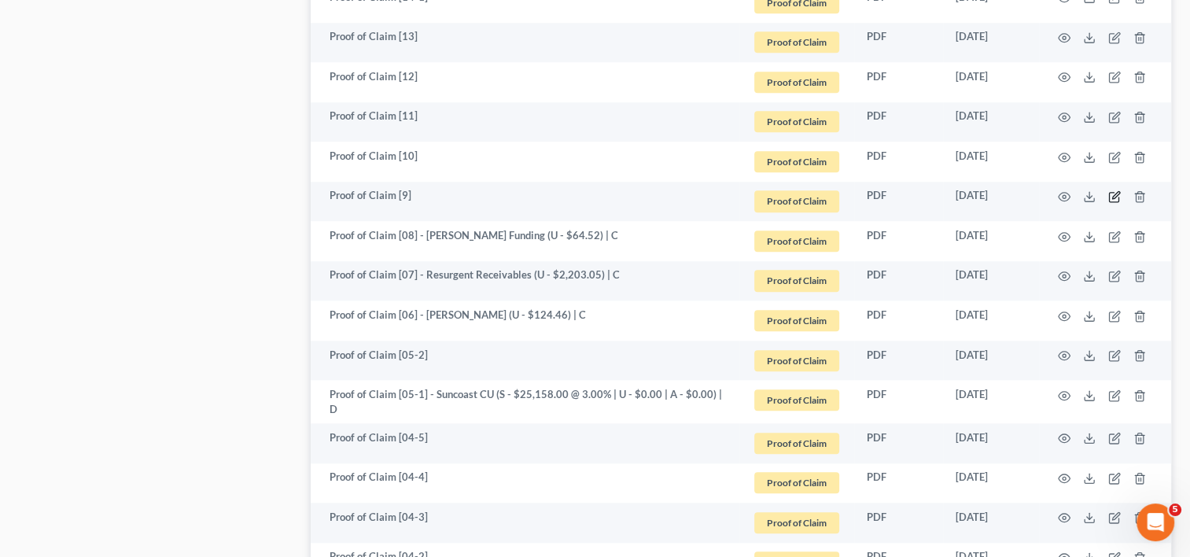
click at [1116, 197] on icon "button" at bounding box center [1114, 196] width 13 height 13
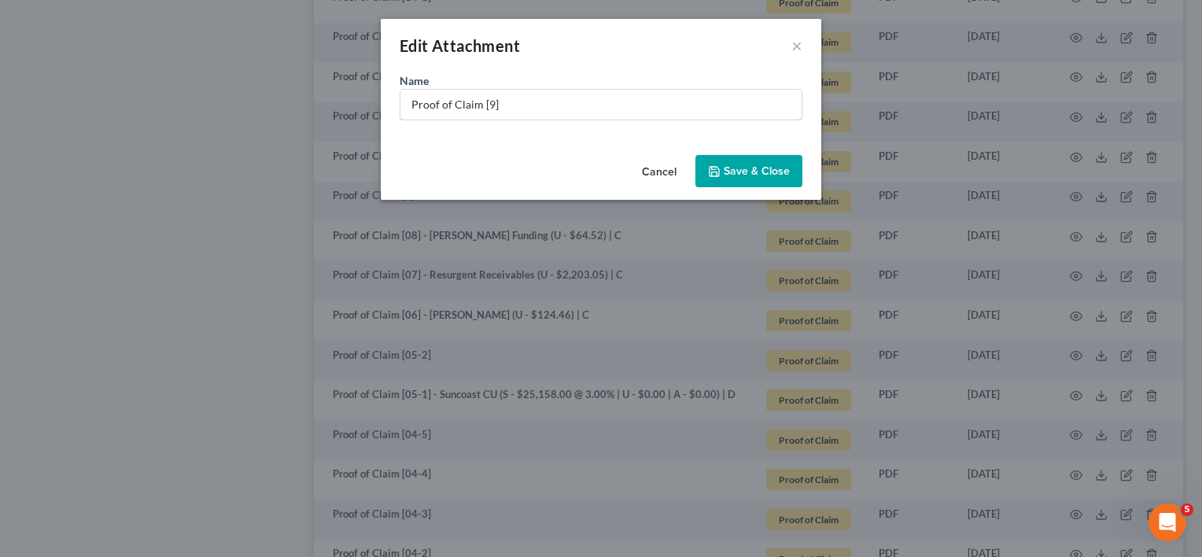
click at [488, 104] on input "Proof of Claim [9]" at bounding box center [600, 105] width 401 height 30
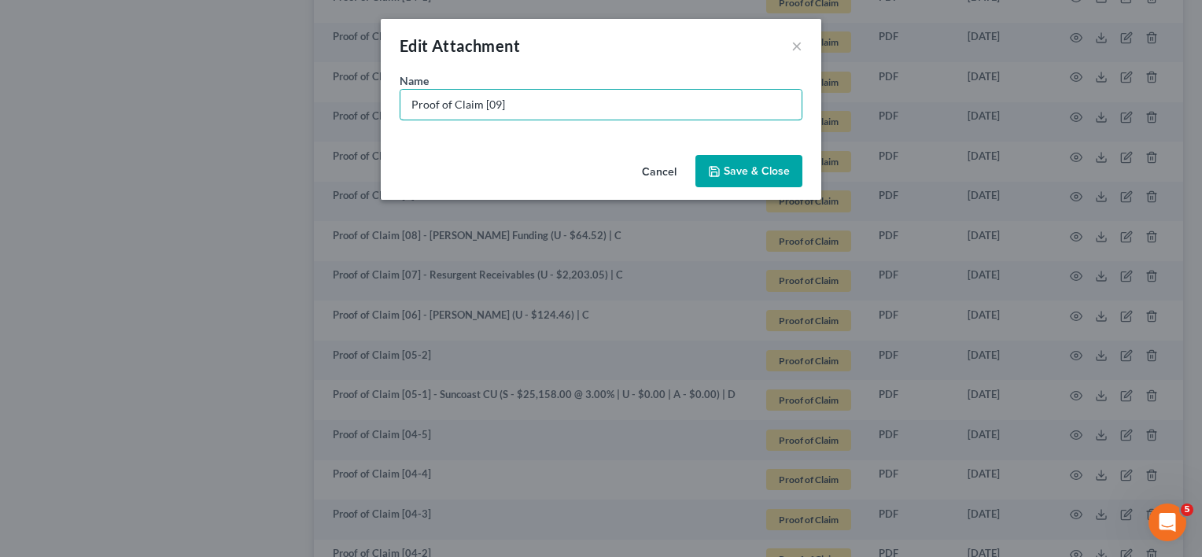
click at [529, 99] on input "Proof of Claim [09]" at bounding box center [600, 105] width 401 height 30
type input "Proof of Claim [09] - PennyMac Services (S - $308,785.38 @ 2.75 | U - $0.00 | A…"
click at [772, 170] on span "Save & Close" at bounding box center [757, 170] width 66 height 13
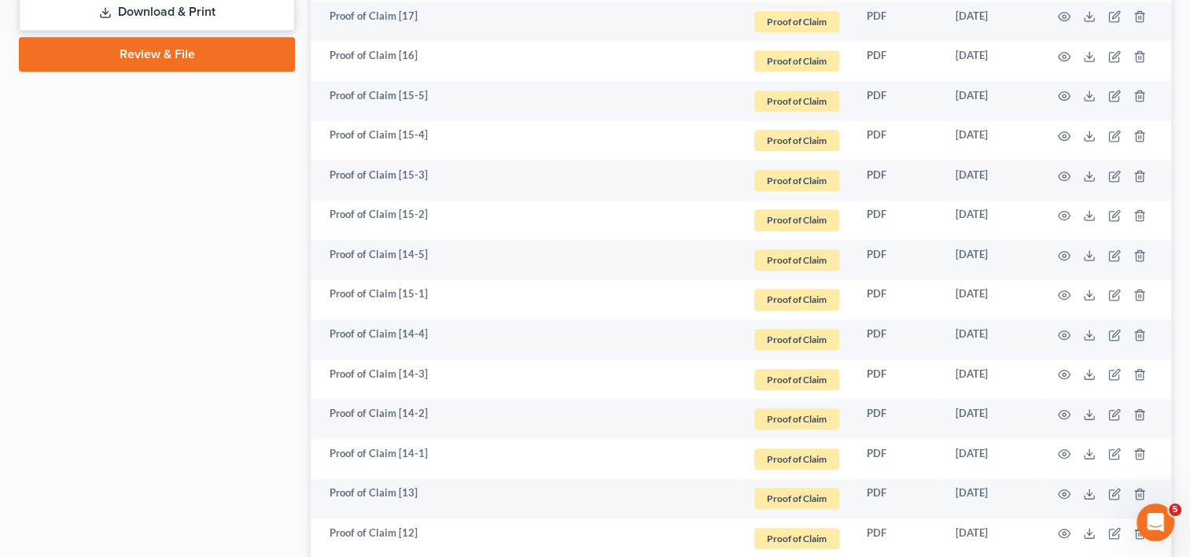
scroll to position [1200, 0]
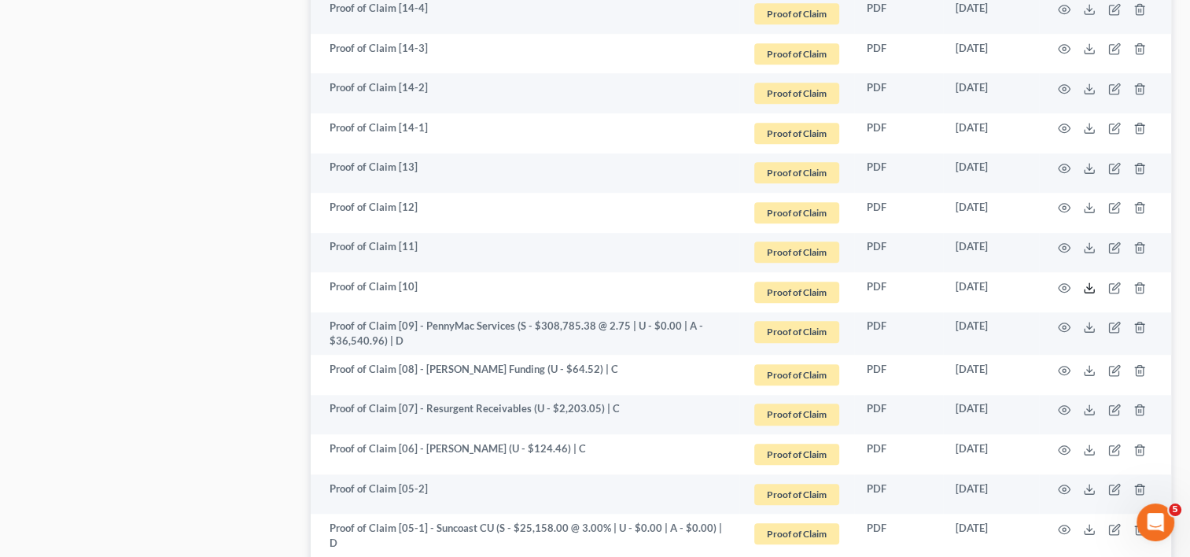
click at [1085, 285] on icon at bounding box center [1089, 288] width 13 height 13
click at [1111, 286] on icon "button" at bounding box center [1114, 288] width 13 height 13
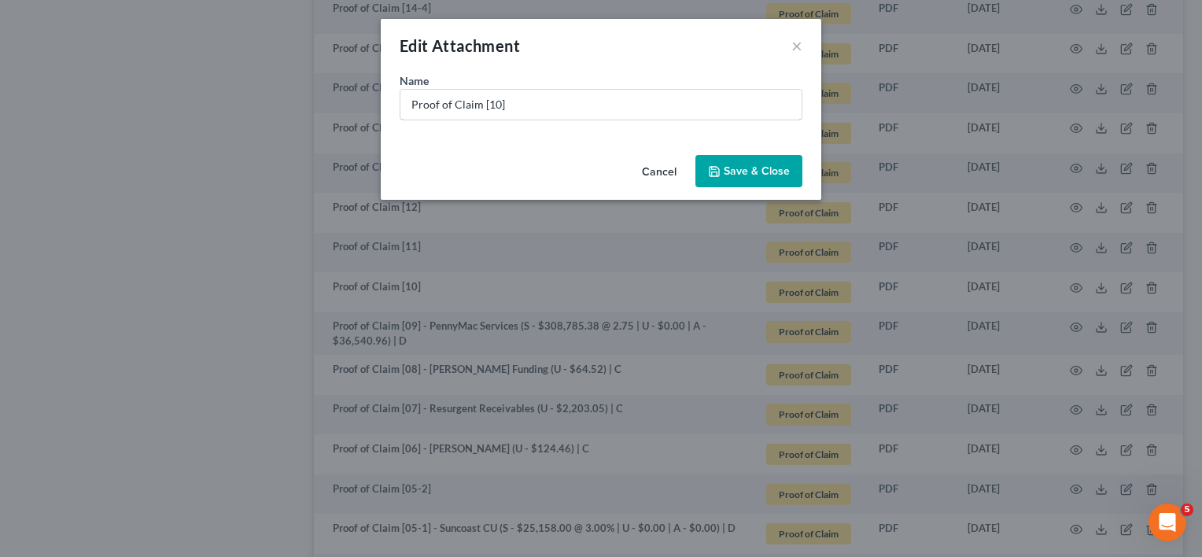
click at [572, 110] on input "Proof of Claim [10]" at bounding box center [600, 105] width 401 height 30
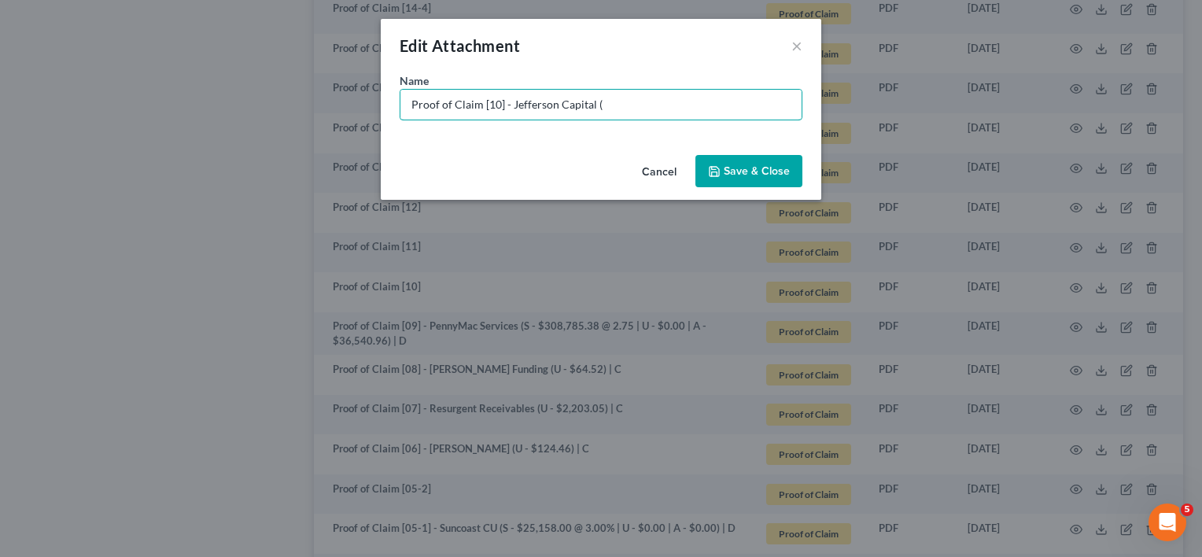
click at [591, 105] on input "Proof of Claim [10] - Jefferson Capital (" at bounding box center [600, 105] width 401 height 30
click at [673, 101] on input "Proof of Claim [10] - Jefferson Capital Systems (" at bounding box center [600, 105] width 401 height 30
type input "Proof of Claim [10] - Jefferson Capital Systems (U - $785.64) | C"
click at [752, 172] on span "Save & Close" at bounding box center [757, 170] width 66 height 13
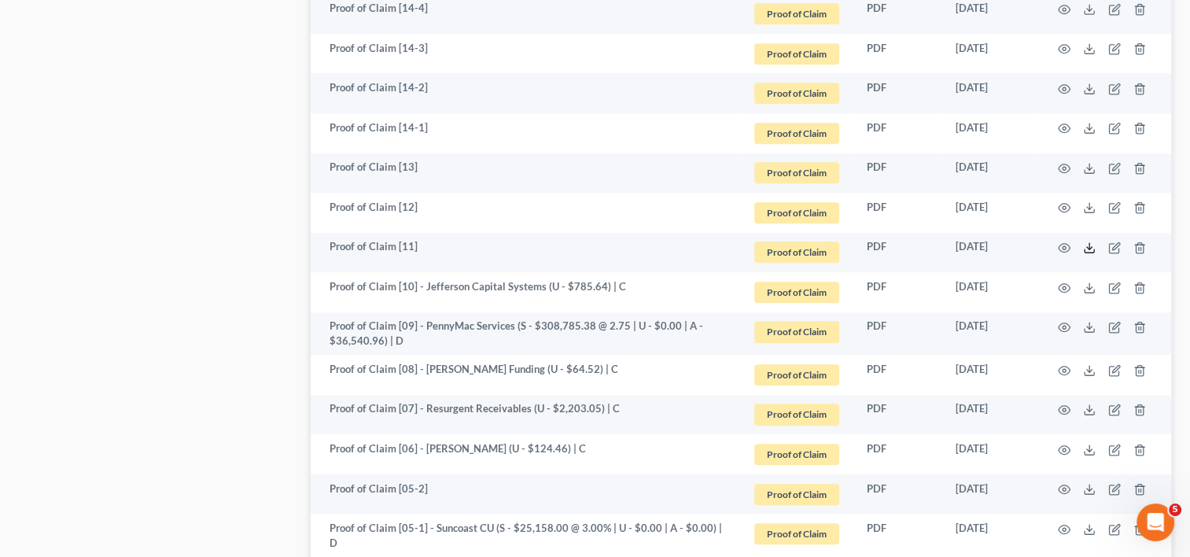
click at [1090, 248] on polyline at bounding box center [1090, 248] width 6 height 2
drag, startPoint x: 621, startPoint y: 286, endPoint x: 415, endPoint y: 285, distance: 205.3
click at [415, 285] on td "Proof of Claim [10] - Jefferson Capital Systems (U - $785.64) | C" at bounding box center [525, 292] width 429 height 40
copy td "- Jefferson Capital Systems (U - $785.64) | C"
click at [1112, 209] on icon "button" at bounding box center [1115, 206] width 7 height 7
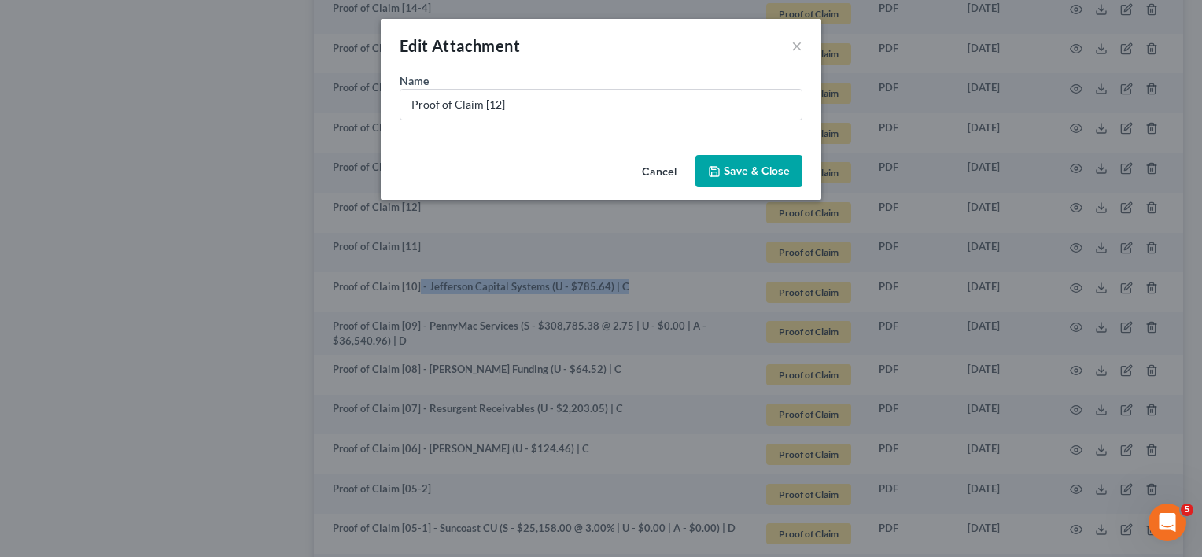
click at [658, 166] on button "Cancel" at bounding box center [659, 172] width 60 height 31
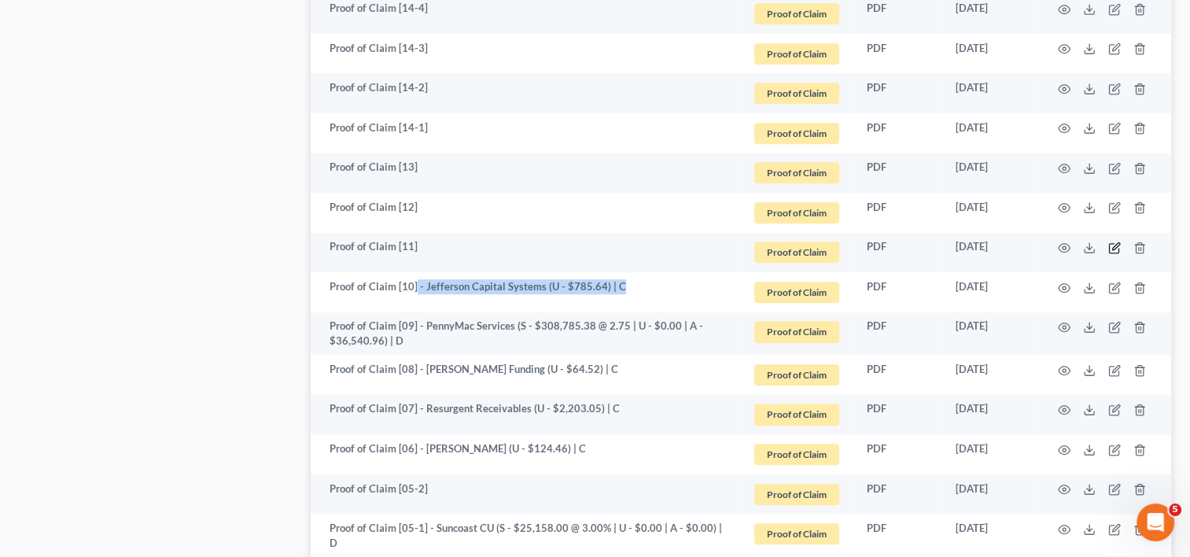
click at [1114, 245] on icon "button" at bounding box center [1115, 245] width 7 height 7
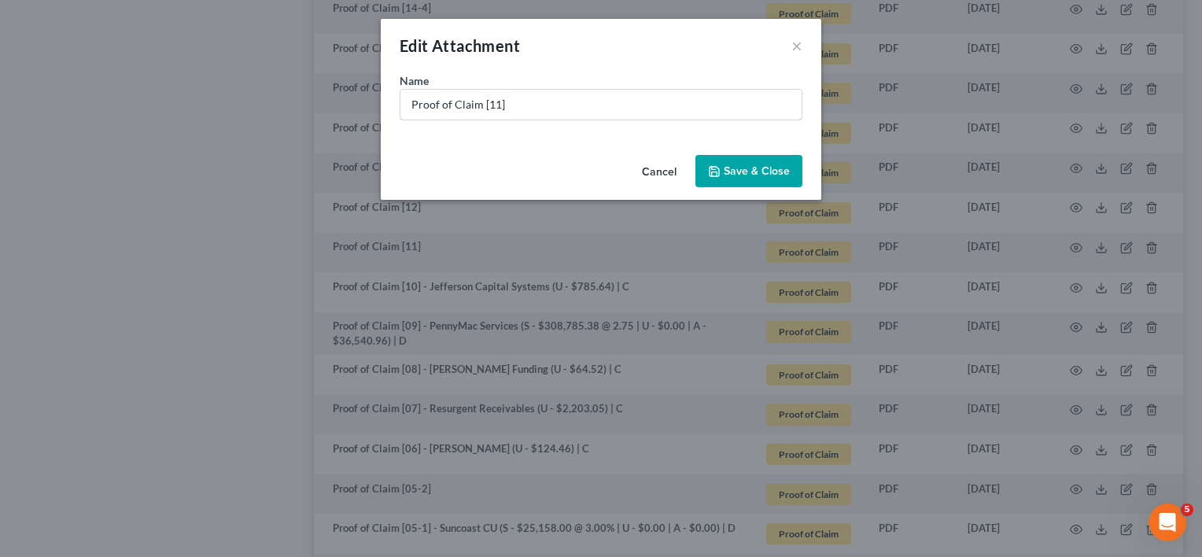
click at [520, 107] on input "Proof of Claim [11]" at bounding box center [600, 105] width 401 height 30
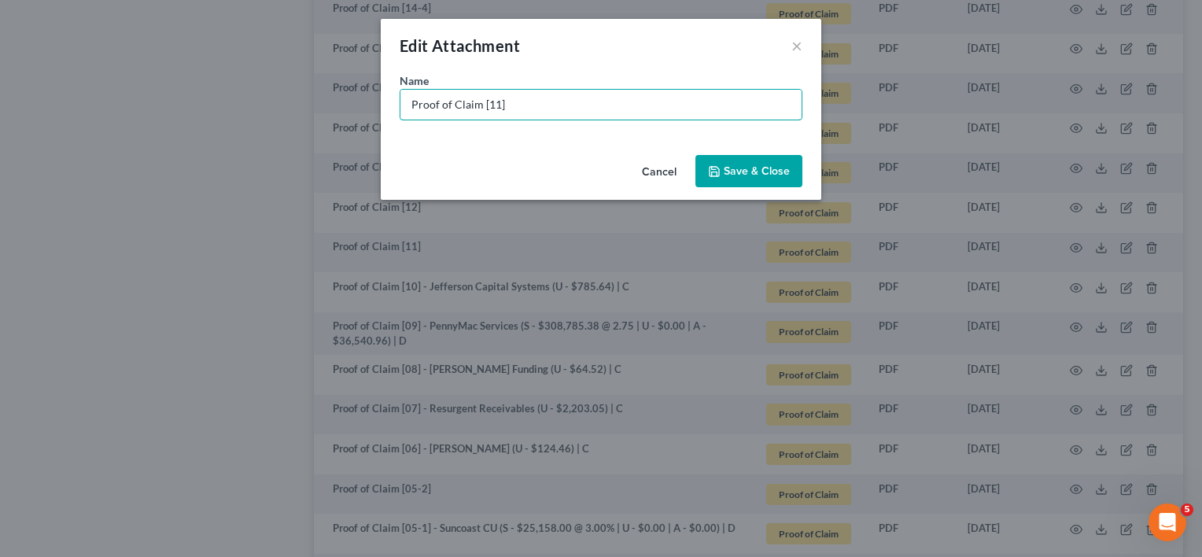
paste input "- Jefferson Capital Systems (U - $785.64) | C"
click at [661, 101] on input "Proof of Claim [11] - Jefferson Capital Systems (U - $785.64) | C" at bounding box center [600, 105] width 401 height 30
click at [670, 99] on input "Proof of Claim [11] - Jefferson Capital Systems (U - $785.64) | C" at bounding box center [600, 105] width 401 height 30
type input "Proof of Claim [11] - Jefferson Capital Systems (U - $559.67) | C"
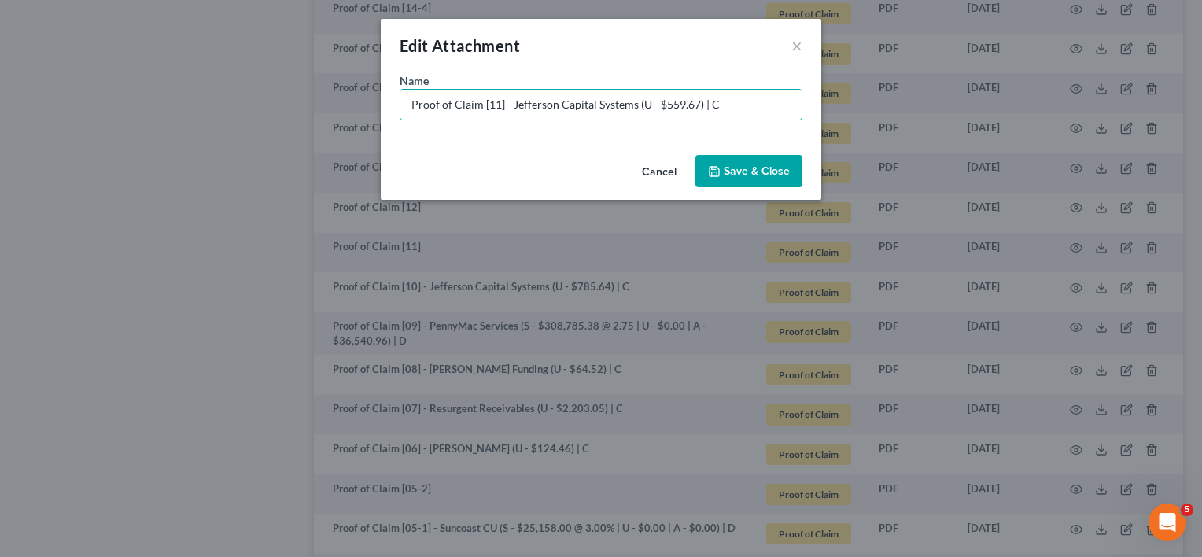
drag, startPoint x: 735, startPoint y: 159, endPoint x: 743, endPoint y: 160, distance: 8.0
click at [736, 160] on button "Save & Close" at bounding box center [748, 171] width 107 height 33
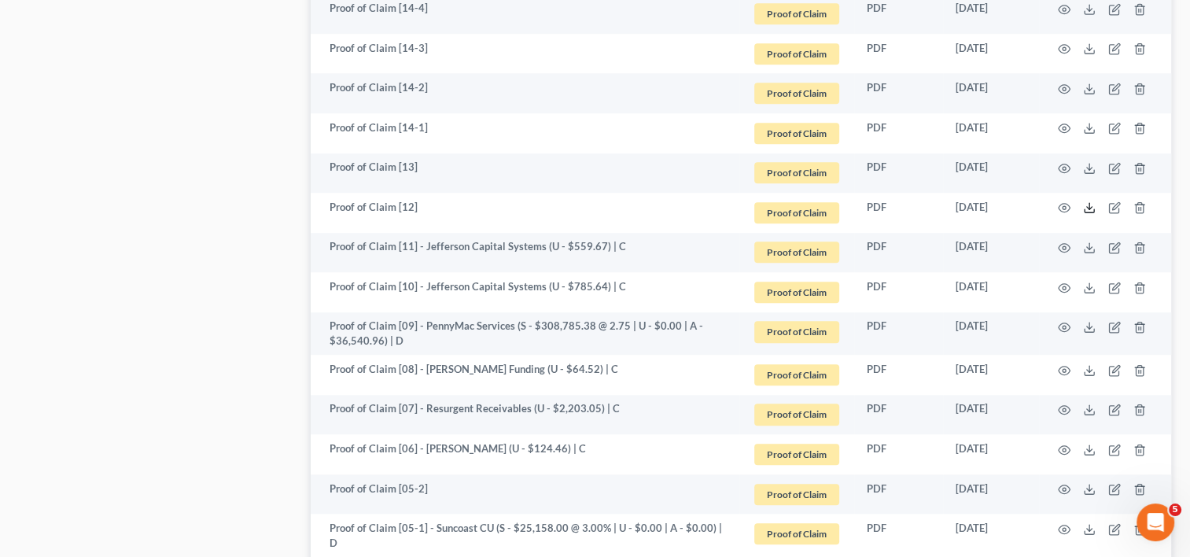
click at [1089, 208] on line at bounding box center [1089, 206] width 0 height 6
click at [1111, 205] on icon "button" at bounding box center [1114, 207] width 13 height 13
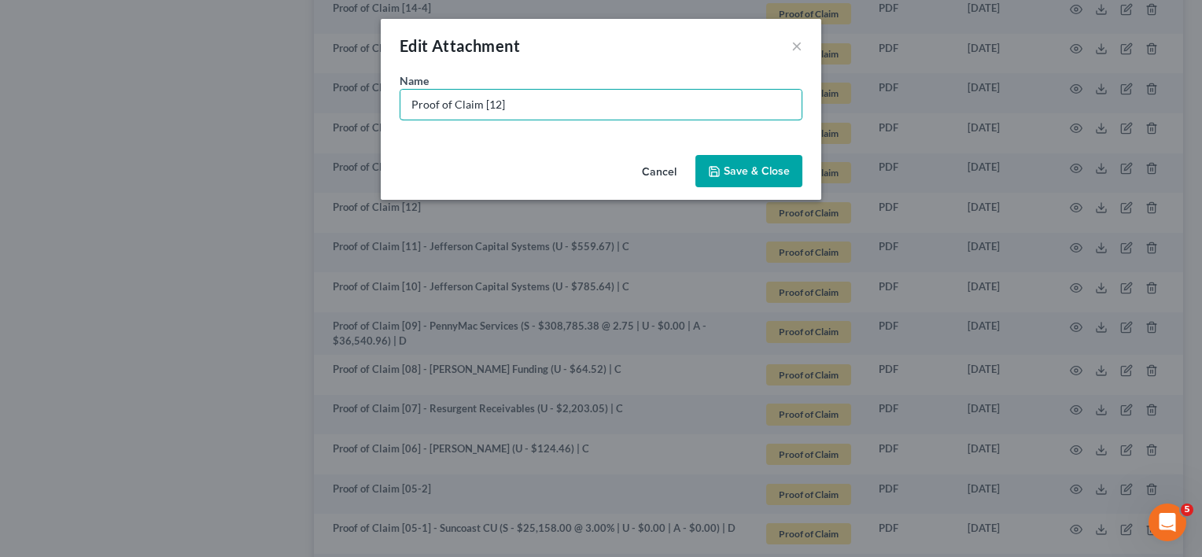
click at [538, 107] on input "Proof of Claim [12]" at bounding box center [600, 105] width 401 height 30
type input "Proof of Claim [12] - Midland Credit Mgmt. (U - $1,100.45) | C"
click at [765, 168] on span "Save & Close" at bounding box center [757, 170] width 66 height 13
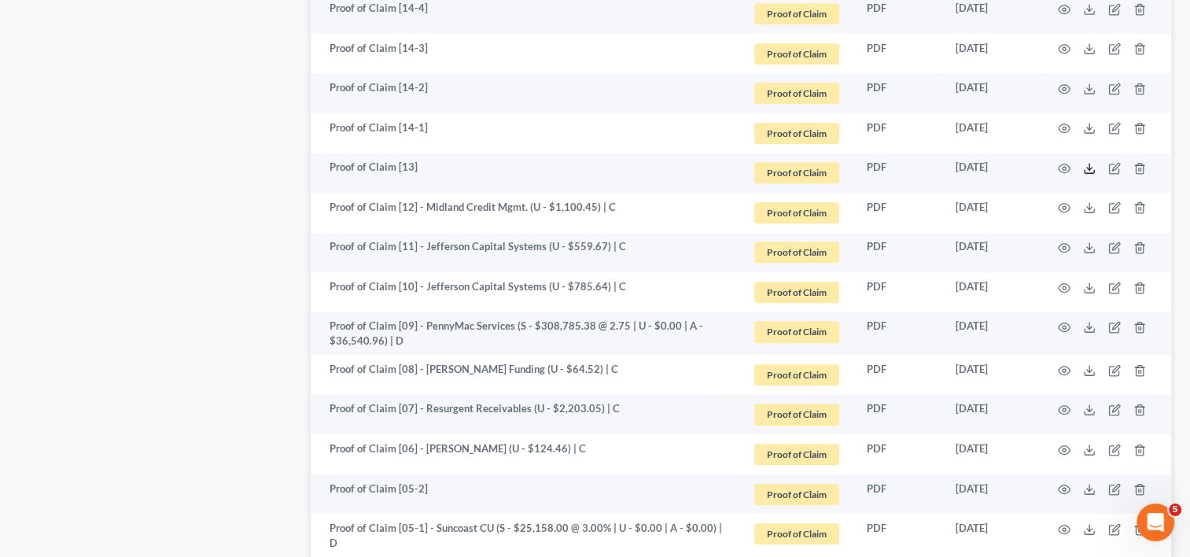
click at [1089, 168] on polyline at bounding box center [1090, 169] width 6 height 2
drag, startPoint x: 613, startPoint y: 200, endPoint x: 414, endPoint y: 208, distance: 199.2
click at [414, 208] on td "Proof of Claim [12] - Midland Credit Mgmt. (U - $1,100.45) | C" at bounding box center [525, 213] width 429 height 40
copy td "- Midland Credit Mgmt. (U - $1,100.45) | C"
click at [1114, 164] on icon "button" at bounding box center [1113, 168] width 9 height 9
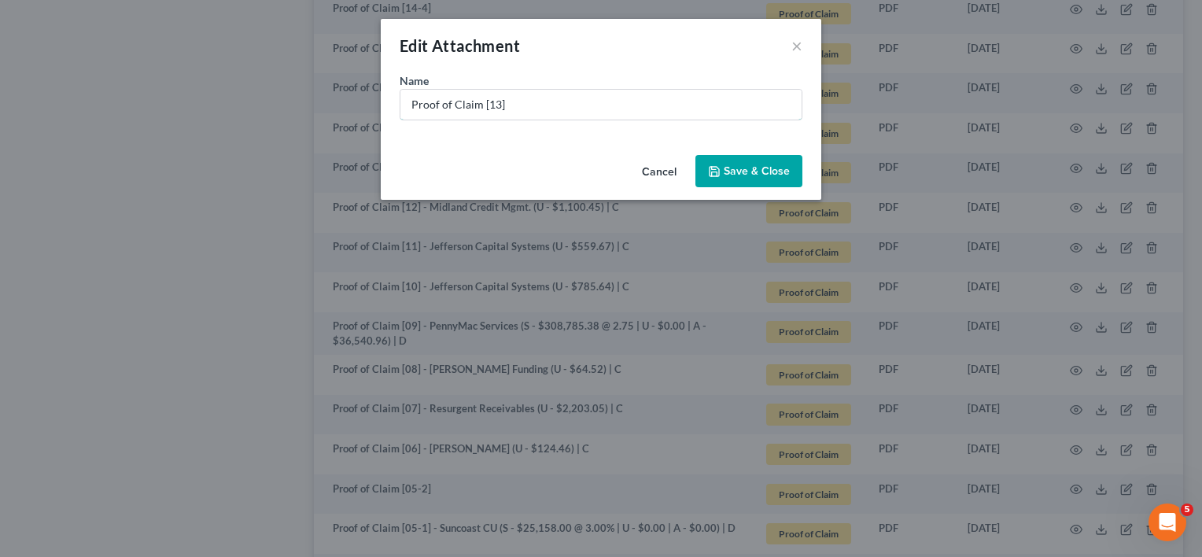
click at [524, 110] on input "Proof of Claim [13]" at bounding box center [600, 105] width 401 height 30
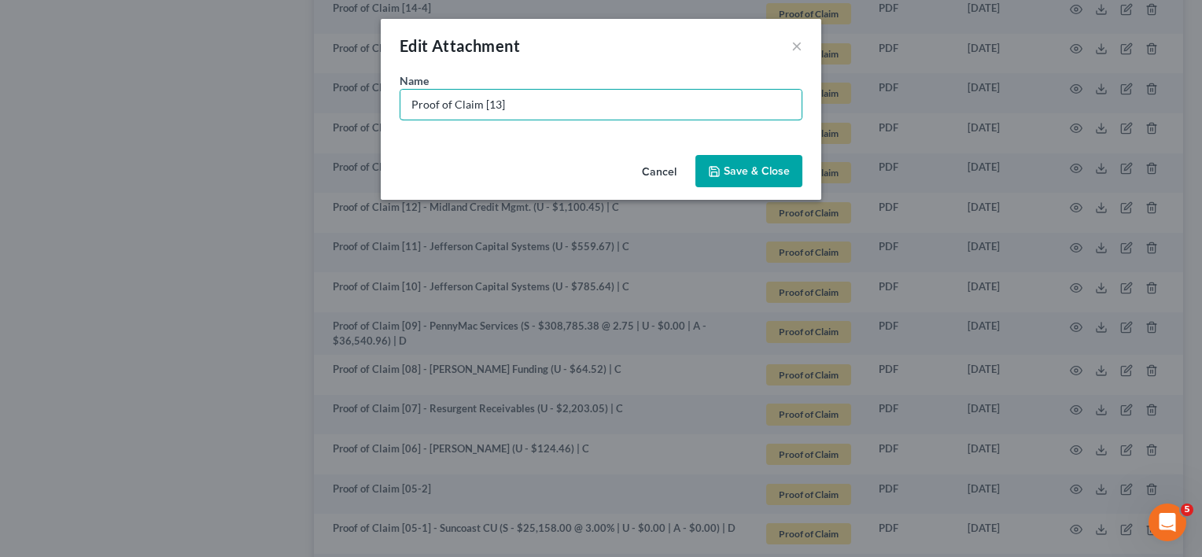
paste input "- Midland Credit Mgmt. (U - $1,100.45) | C"
click at [665, 104] on input "Proof of Claim [13] - Midland Credit Mgmt. (U - $1,100.45) | C" at bounding box center [600, 105] width 401 height 30
click at [699, 103] on input "Proof of Claim [13] - Midland Credit Mgmt. (U - $1,031.51) | C" at bounding box center [600, 105] width 401 height 30
type input "Proof of Claim [13] - Midland Credit Mgmt. (U - $1,031.51) | D"
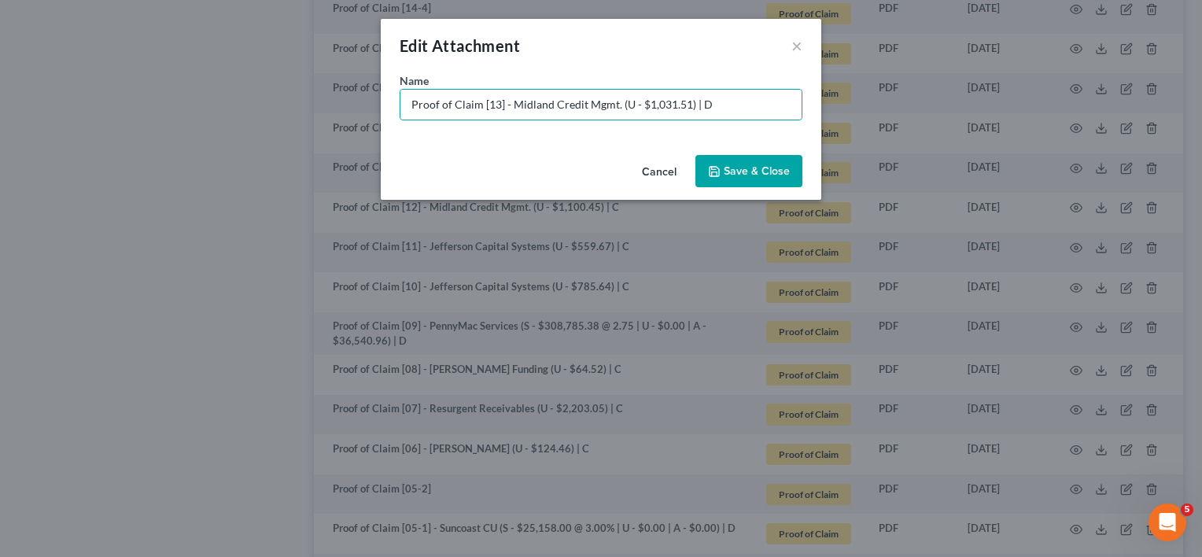
click at [757, 168] on span "Save & Close" at bounding box center [757, 170] width 66 height 13
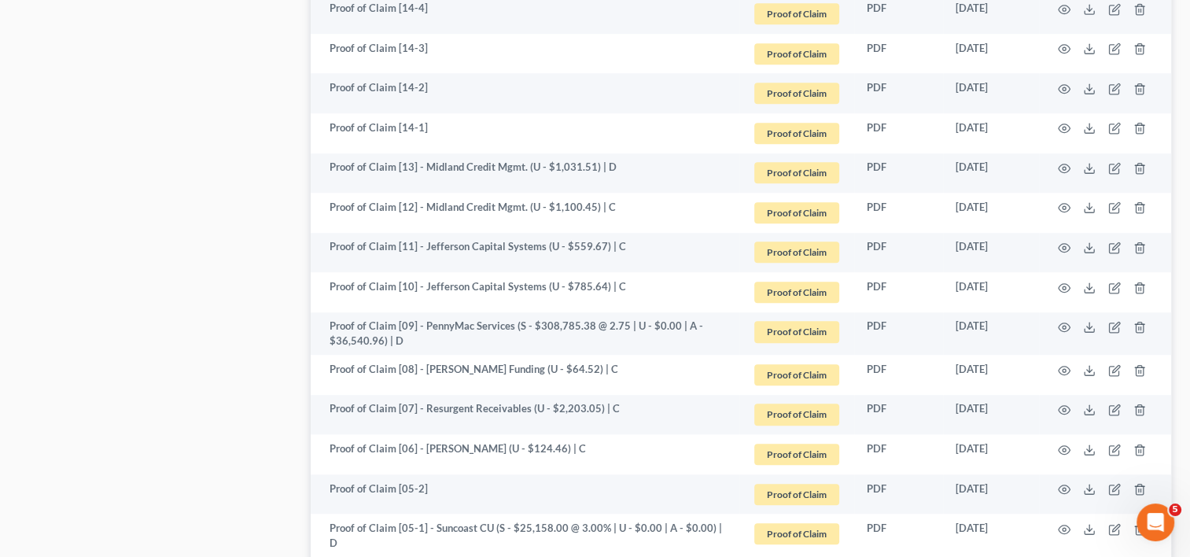
scroll to position [1070, 0]
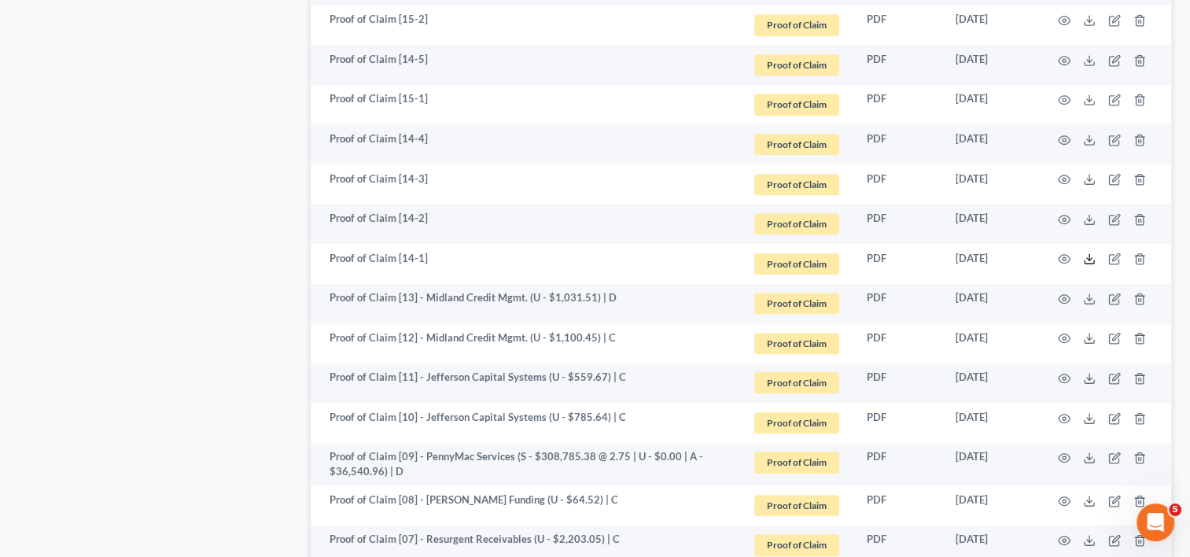
click at [1085, 256] on icon at bounding box center [1089, 258] width 13 height 13
click at [1065, 175] on icon "button" at bounding box center [1065, 179] width 12 height 9
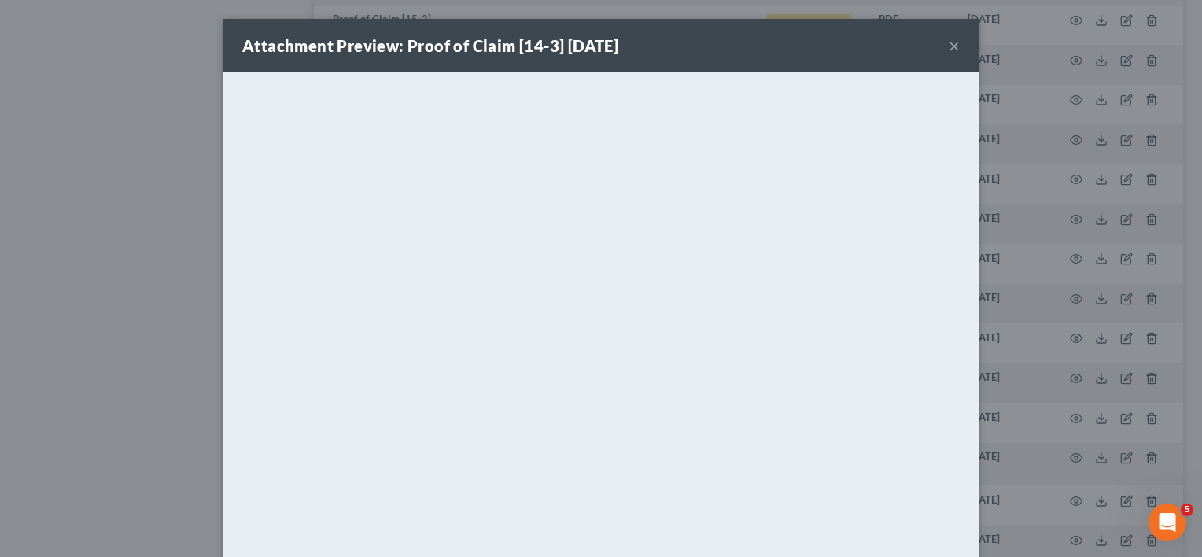
click at [949, 49] on button "×" at bounding box center [954, 45] width 11 height 19
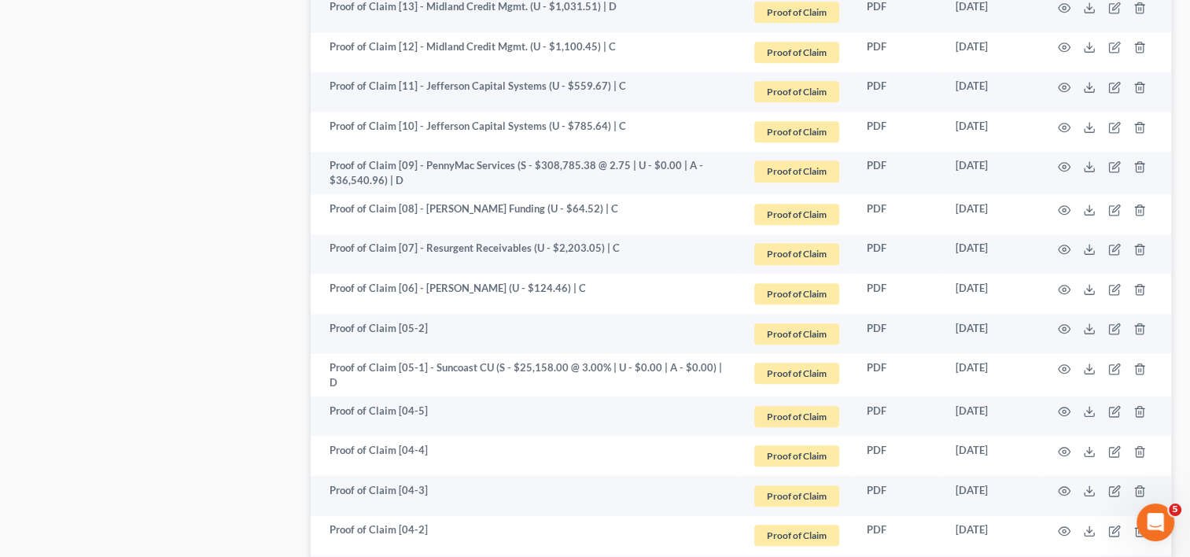
scroll to position [1594, 0]
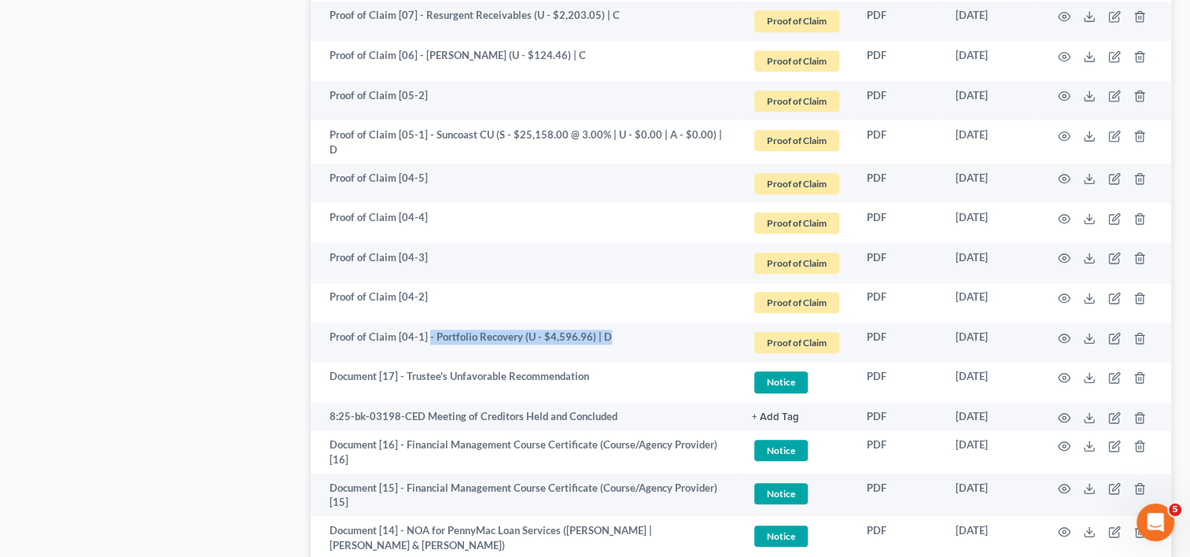
drag, startPoint x: 426, startPoint y: 330, endPoint x: 612, endPoint y: 334, distance: 186.4
click at [612, 334] on td "Proof of Claim [04-1] - Portfolio Recovery (U - $4,596.96) | D" at bounding box center [525, 342] width 429 height 40
copy td "- Portfolio Recovery (U - $4,596.96) | D"
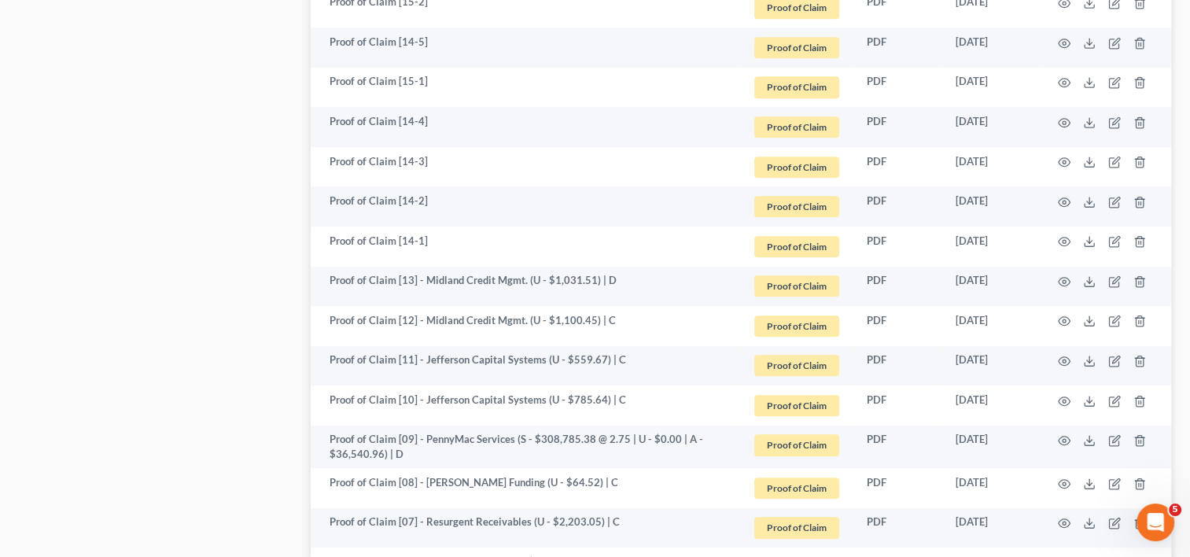
scroll to position [1070, 0]
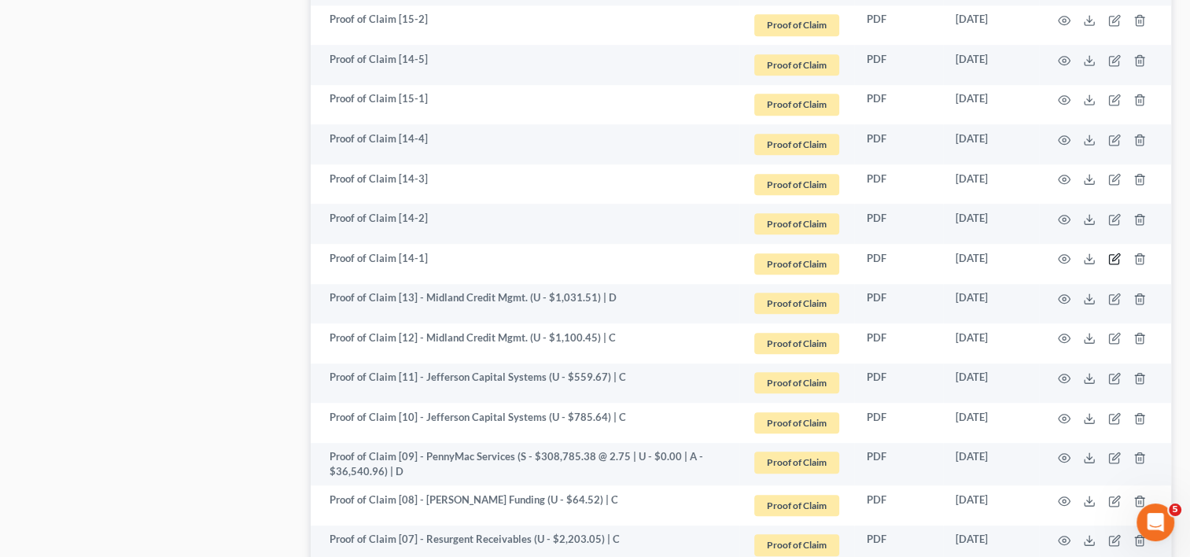
click at [1114, 255] on icon "button" at bounding box center [1113, 259] width 9 height 9
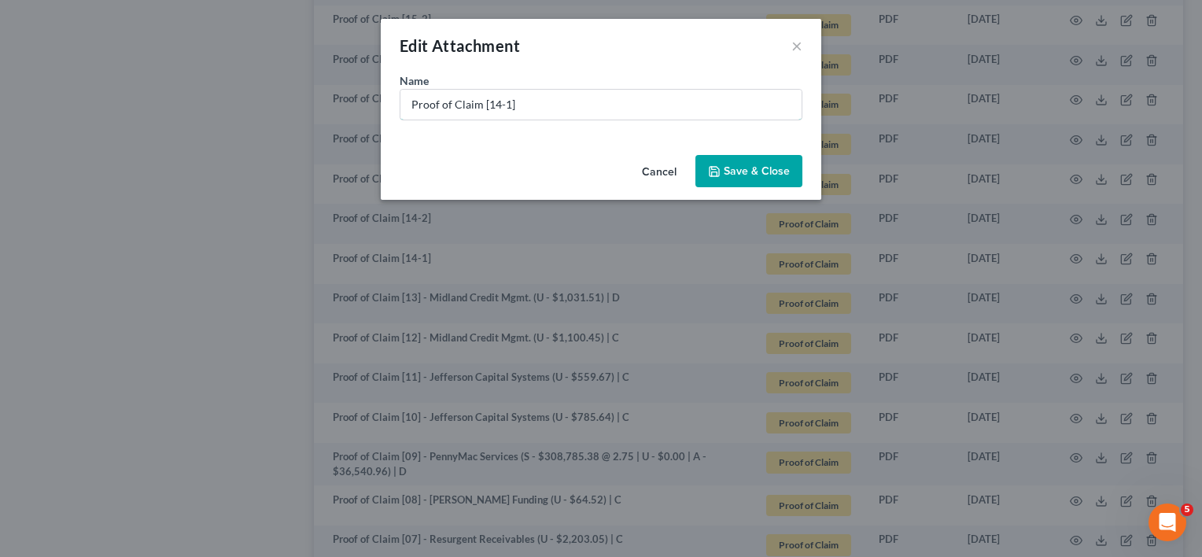
click at [551, 104] on input "Proof of Claim [14-1]" at bounding box center [600, 105] width 401 height 30
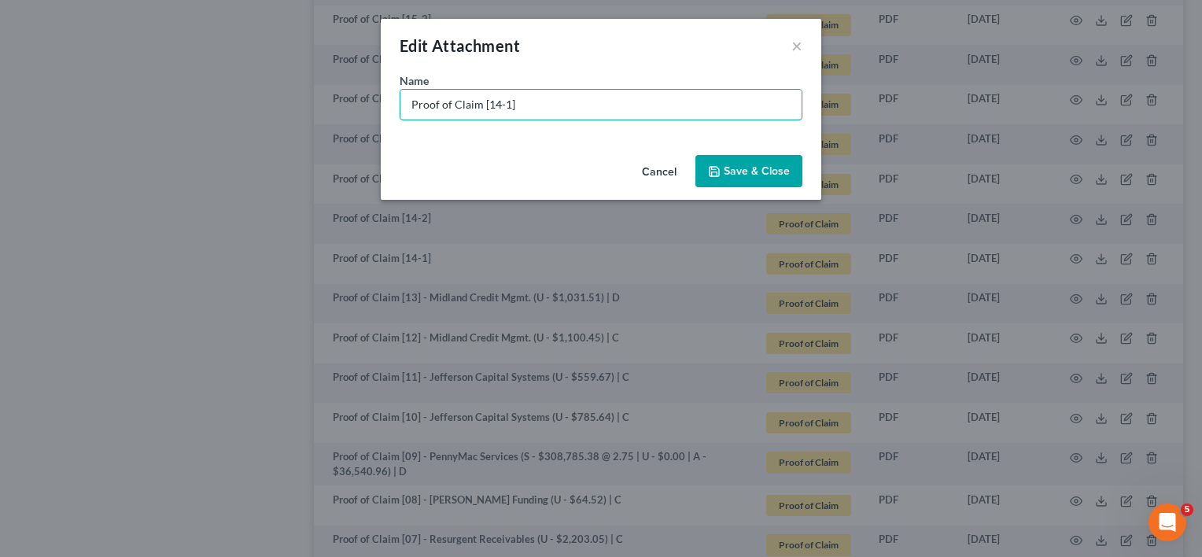
paste input "- Portfolio Recovery (U - $4,596.96) | D"
click at [661, 107] on input "Proof of Claim [14-1] - Portfolio Recovery (U - $4,596.96) | D" at bounding box center [600, 105] width 401 height 30
click at [695, 101] on input "Proof of Claim [14-1] - Portfolio Recovery (U - $4,596.96) | D" at bounding box center [600, 105] width 401 height 30
click at [662, 101] on input "Proof of Claim [14-1] - Portfolio Recovery (U - $4,596.96) | D" at bounding box center [600, 105] width 401 height 30
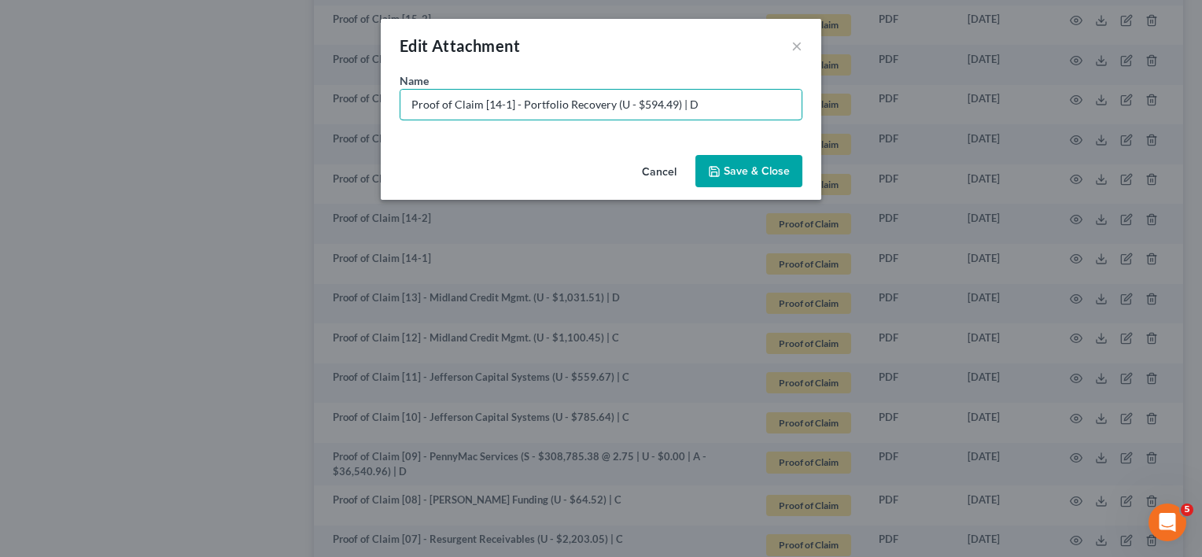
type input "Proof of Claim [14-1] - Portfolio Recovery (U - $594.49) | D"
click at [777, 175] on span "Save & Close" at bounding box center [757, 170] width 66 height 13
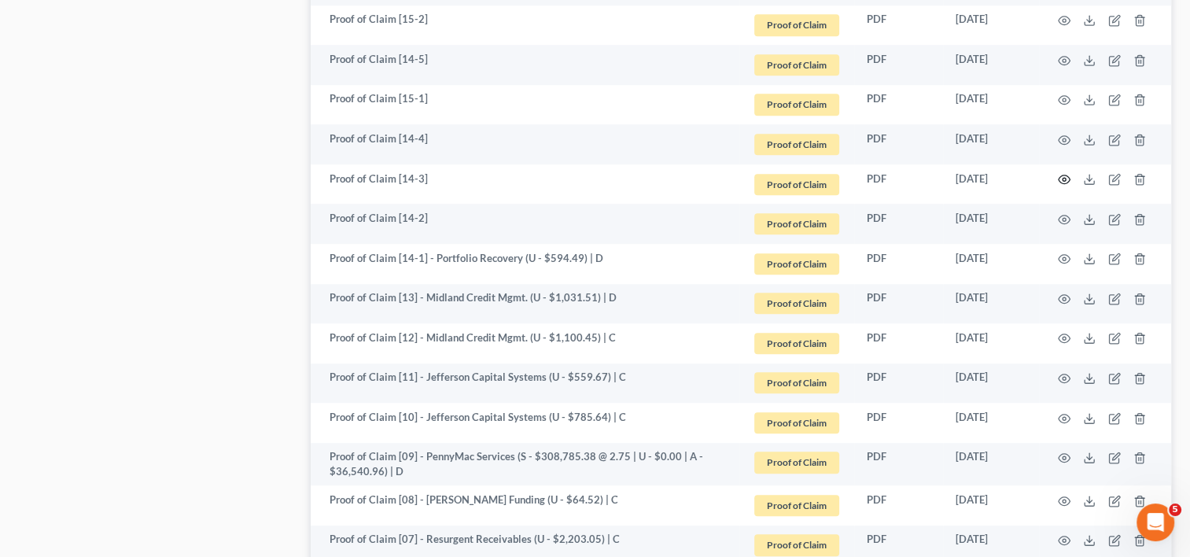
click at [1065, 179] on circle "button" at bounding box center [1064, 179] width 3 height 3
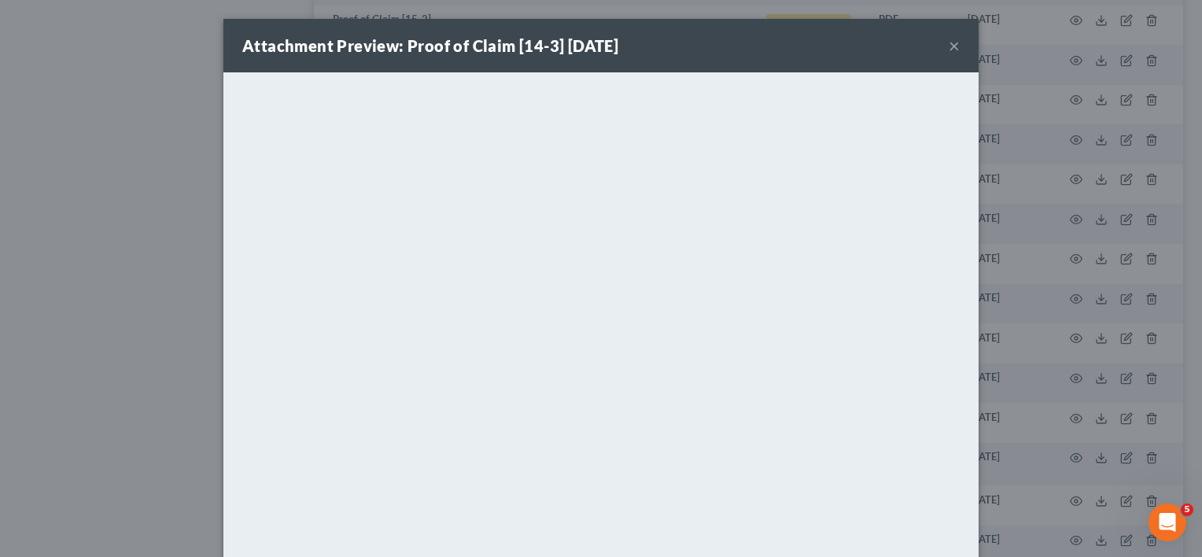
click at [949, 39] on button "×" at bounding box center [954, 45] width 11 height 19
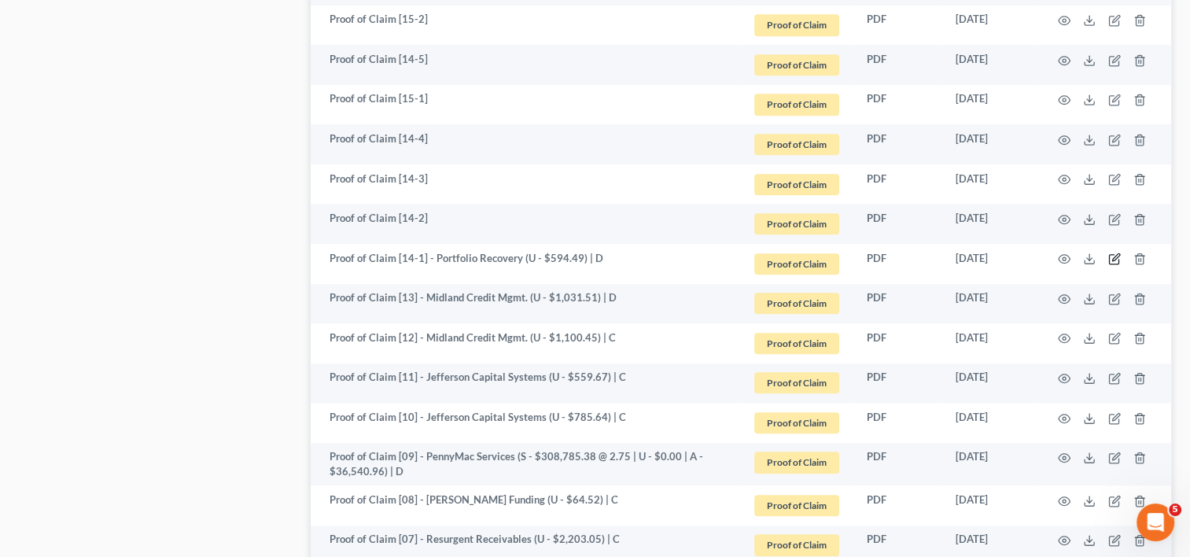
click at [1115, 255] on icon "button" at bounding box center [1115, 257] width 7 height 7
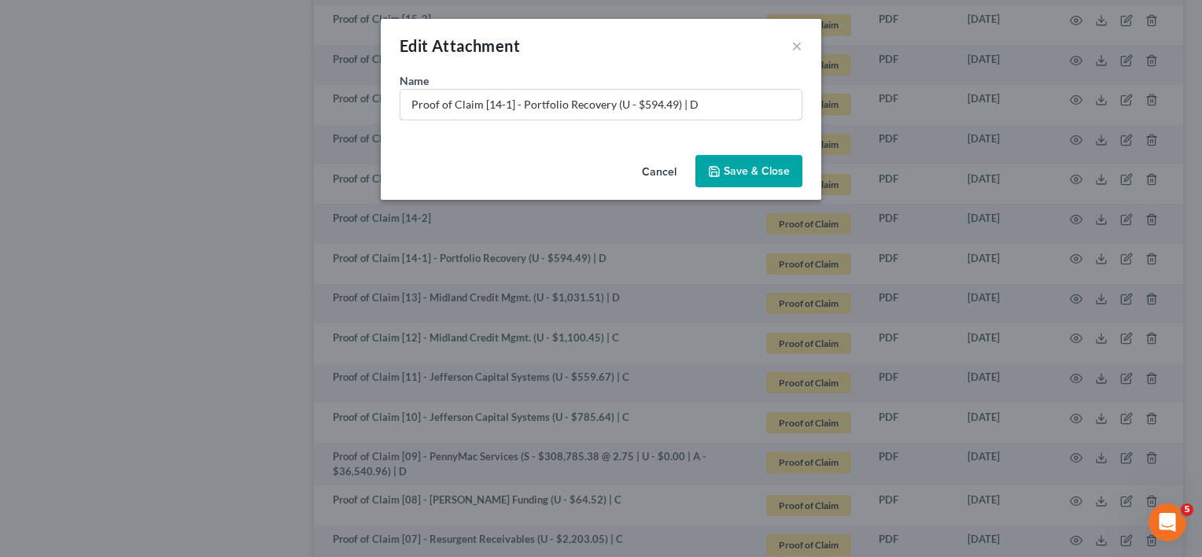
drag, startPoint x: 685, startPoint y: 103, endPoint x: 737, endPoint y: 110, distance: 52.4
click at [736, 110] on input "Proof of Claim [14-1] - Portfolio Recovery (U - $594.49) | D" at bounding box center [600, 105] width 401 height 30
type input "Proof of Claim [14-1] - Portfolio Recovery (U - $594.49) | C"
drag, startPoint x: 739, startPoint y: 159, endPoint x: 765, endPoint y: 169, distance: 27.2
click at [743, 159] on button "Save & Close" at bounding box center [748, 171] width 107 height 33
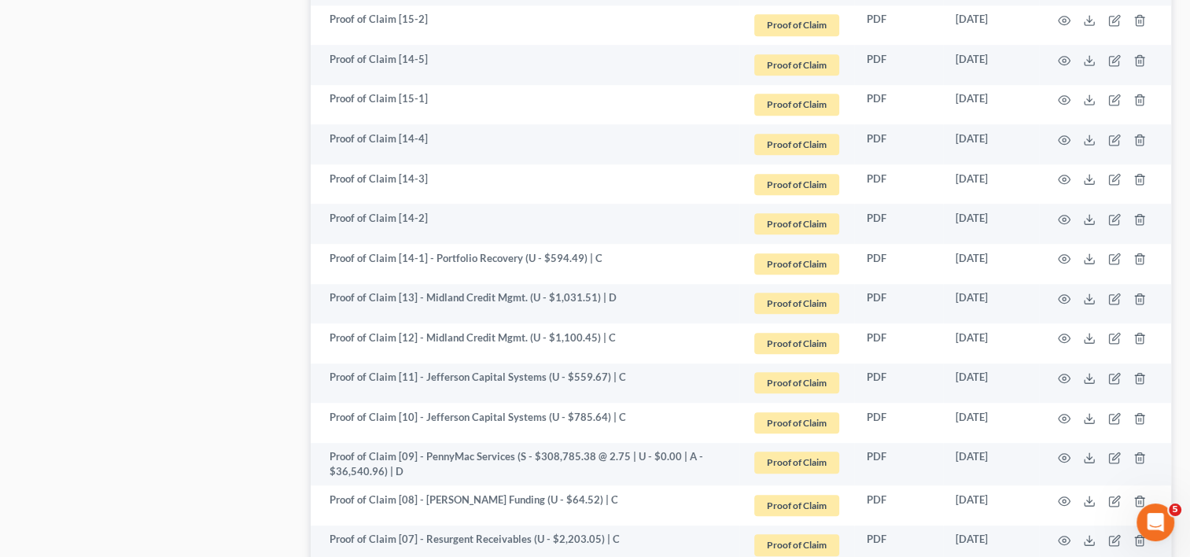
scroll to position [938, 0]
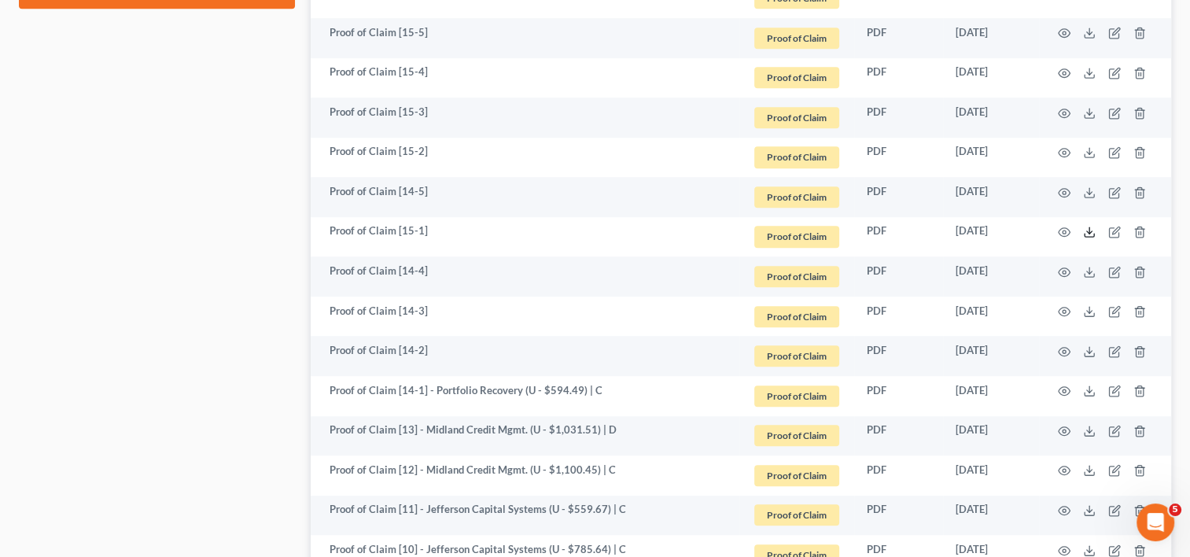
click at [1089, 233] on icon at bounding box center [1089, 232] width 13 height 13
click at [1111, 228] on icon "button" at bounding box center [1114, 232] width 13 height 13
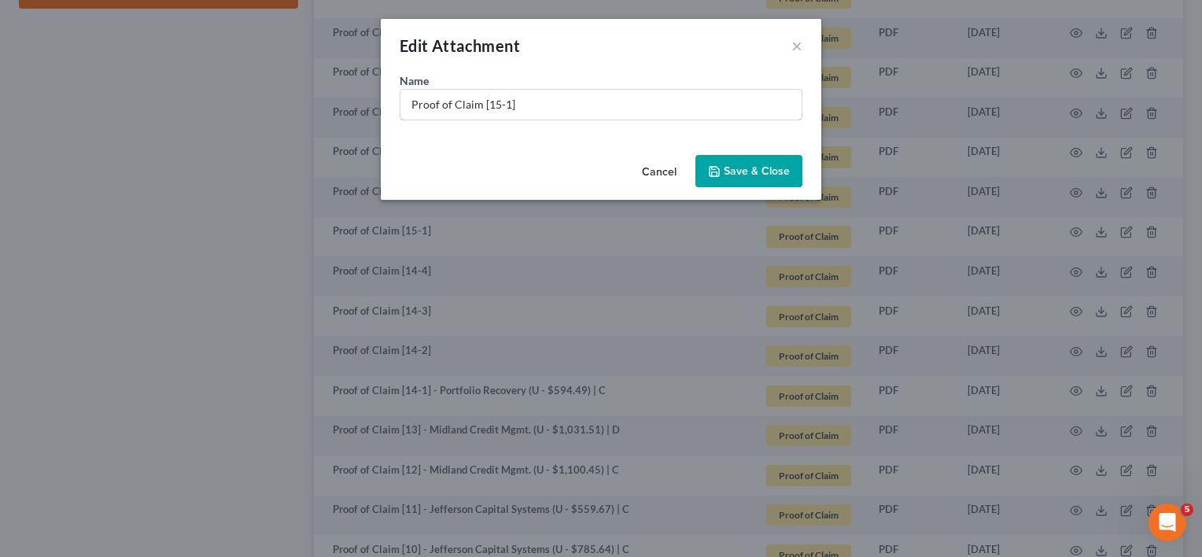
click at [540, 105] on input "Proof of Claim [15-1]" at bounding box center [600, 105] width 401 height 30
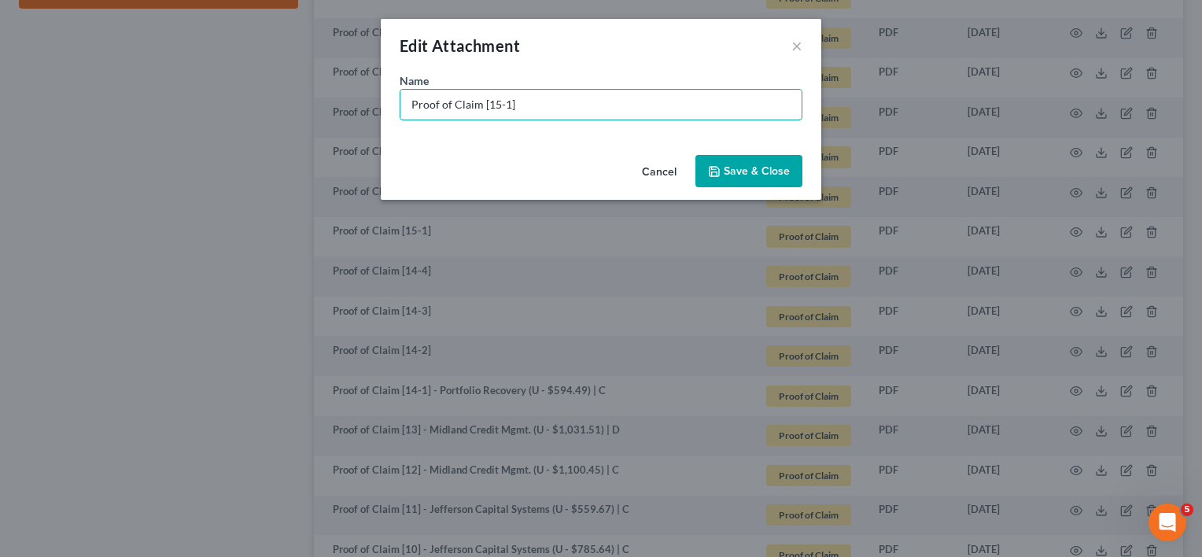
paste input "- Portfolio Recovery (U - $4,596.96) | D"
click at [660, 104] on input "Proof of Claim [15-1] - Portfolio Recovery (U - $4,596.96) | D" at bounding box center [600, 105] width 401 height 30
type input "Proof of Claim [15-1] - Portfolio Recovery (U - $2,658.13) | C"
click at [754, 168] on span "Save & Close" at bounding box center [757, 170] width 66 height 13
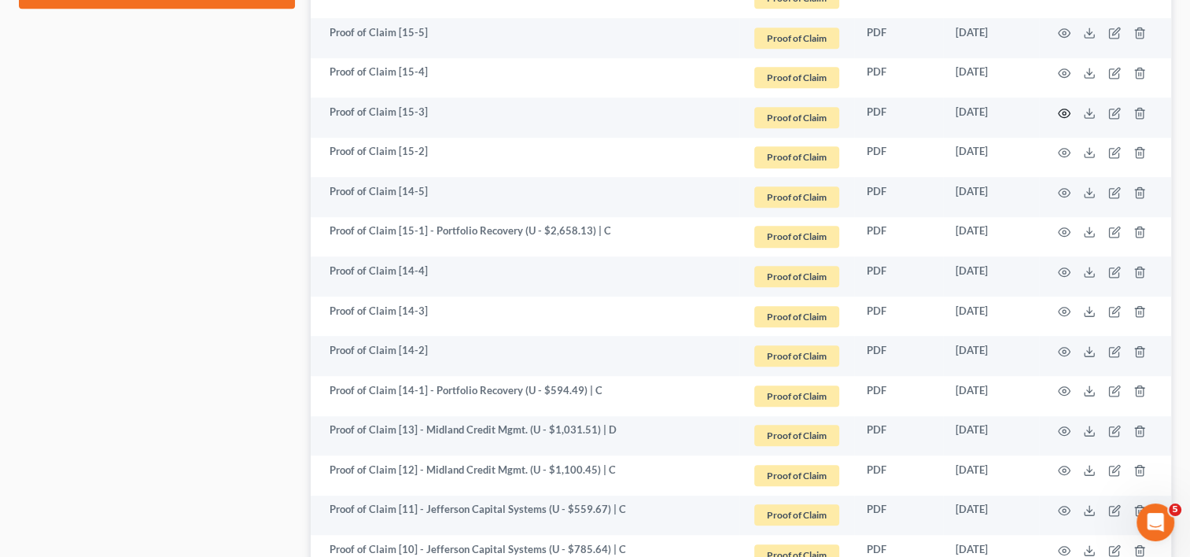
click at [1059, 116] on icon "button" at bounding box center [1064, 113] width 13 height 13
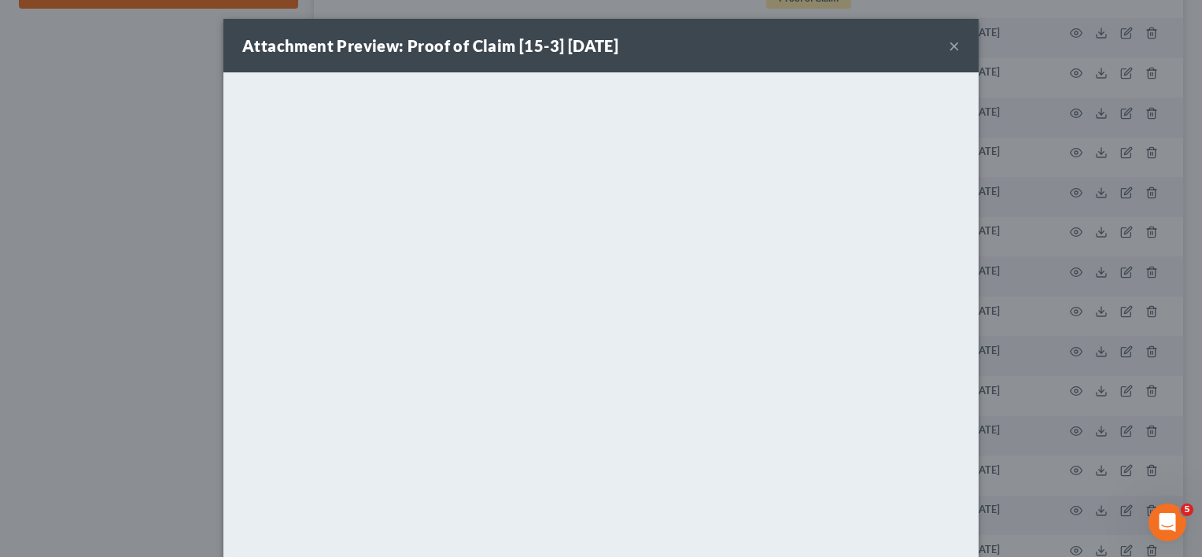
click at [950, 44] on button "×" at bounding box center [954, 45] width 11 height 19
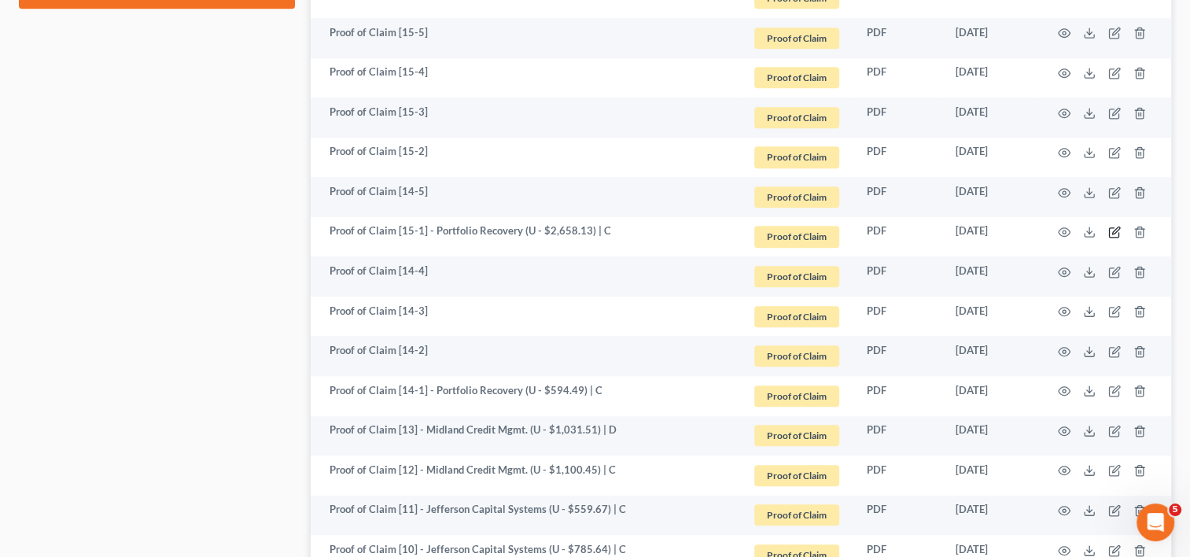
click at [1111, 233] on icon "button" at bounding box center [1114, 232] width 13 height 13
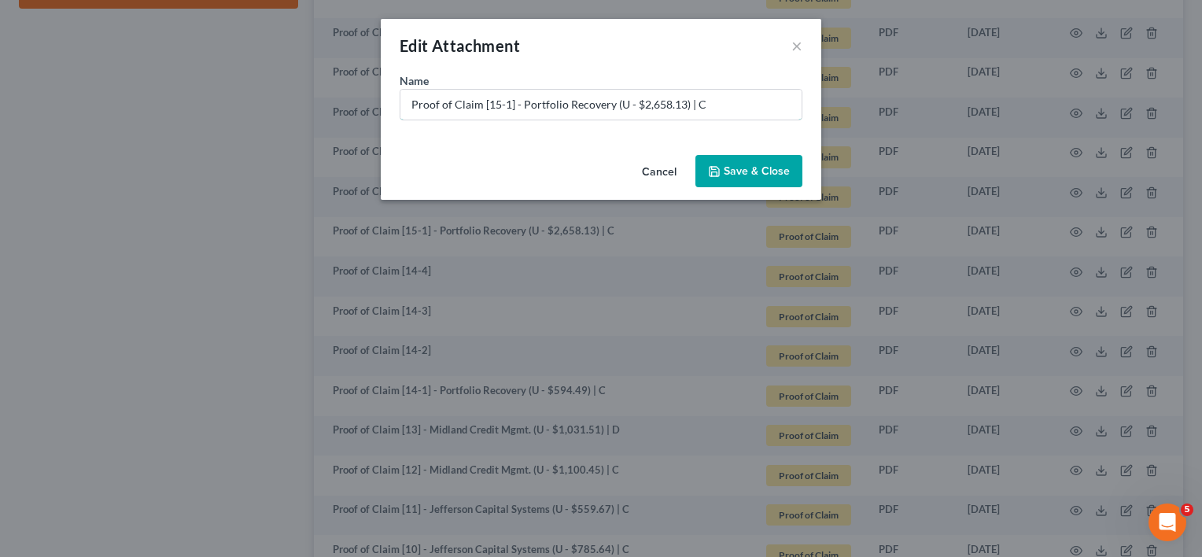
drag, startPoint x: 694, startPoint y: 108, endPoint x: 713, endPoint y: 105, distance: 19.8
click at [708, 107] on input "Proof of Claim [15-1] - Portfolio Recovery (U - $2,658.13) | C" at bounding box center [600, 105] width 401 height 30
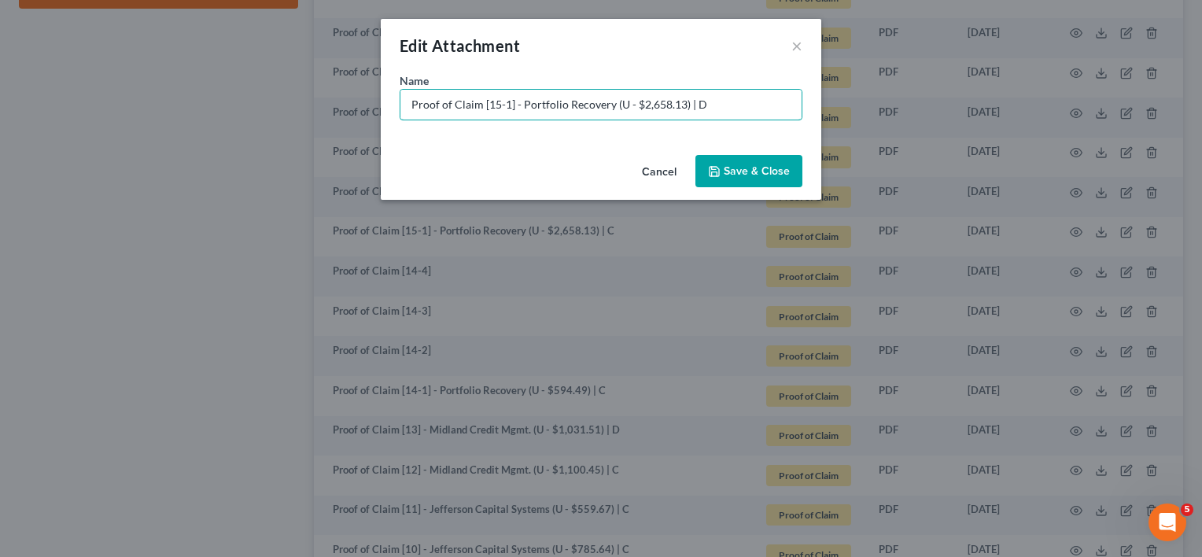
type input "Proof of Claim [15-1] - Portfolio Recovery (U - $2,658.13) | D"
click at [783, 167] on span "Save & Close" at bounding box center [757, 170] width 66 height 13
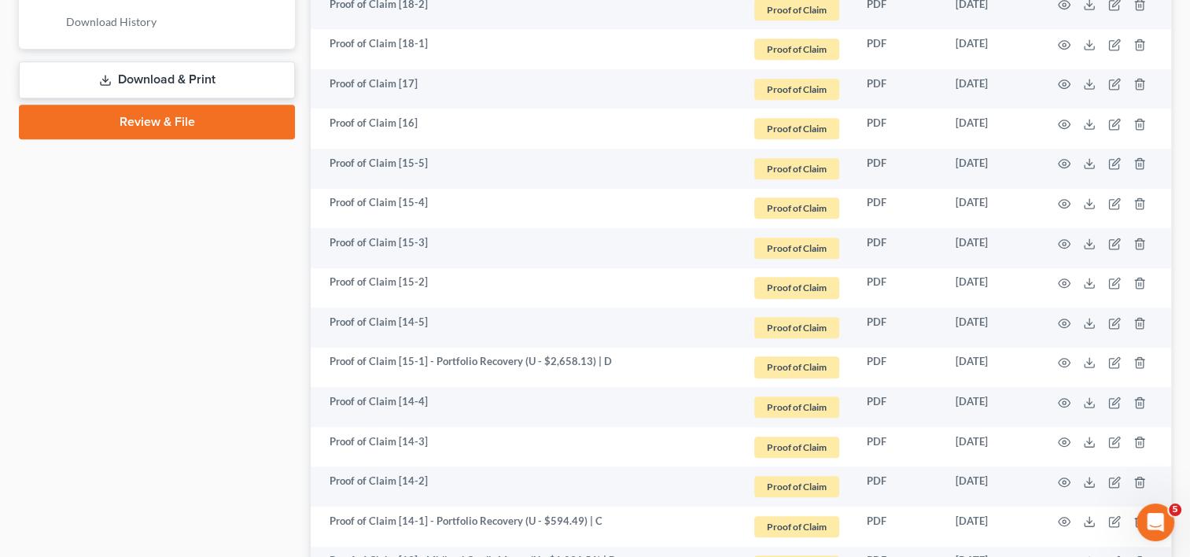
scroll to position [676, 0]
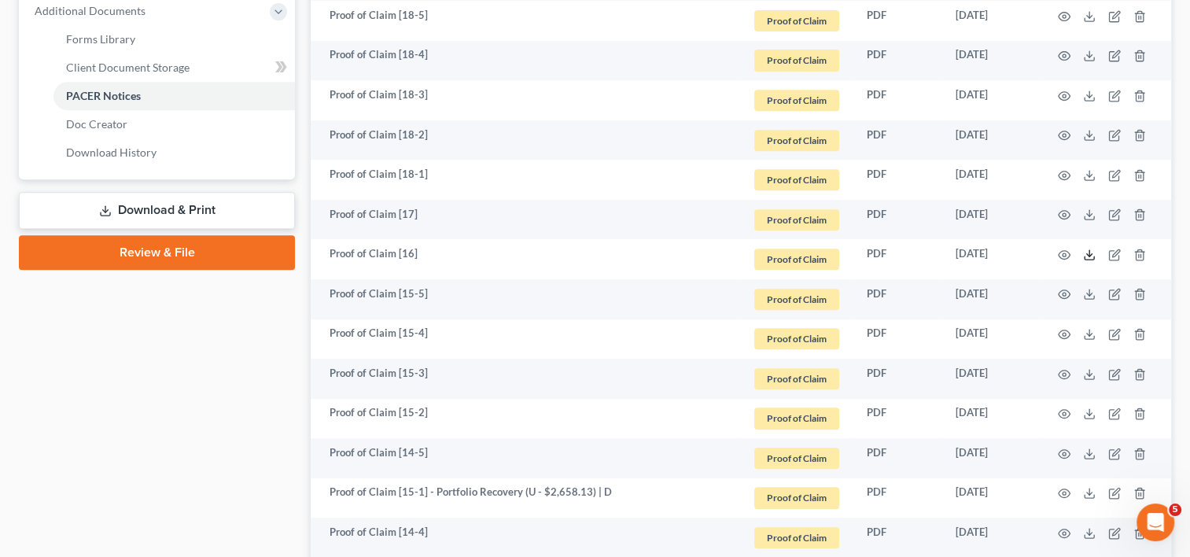
click at [1089, 257] on icon at bounding box center [1089, 255] width 13 height 13
click at [1114, 252] on icon "button" at bounding box center [1114, 255] width 13 height 13
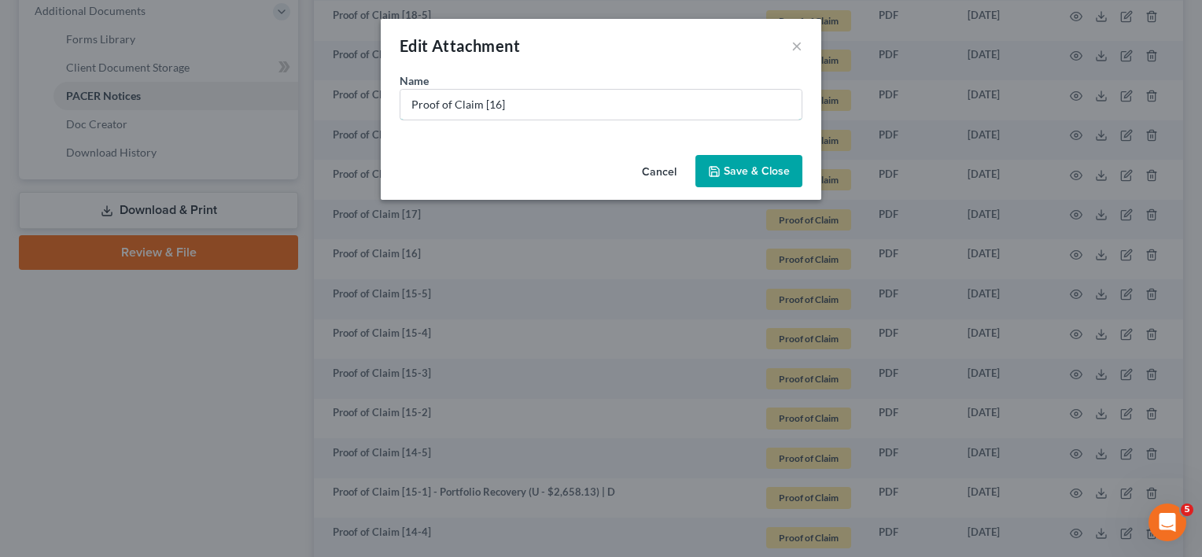
click at [581, 109] on input "Proof of Claim [16]" at bounding box center [600, 105] width 401 height 30
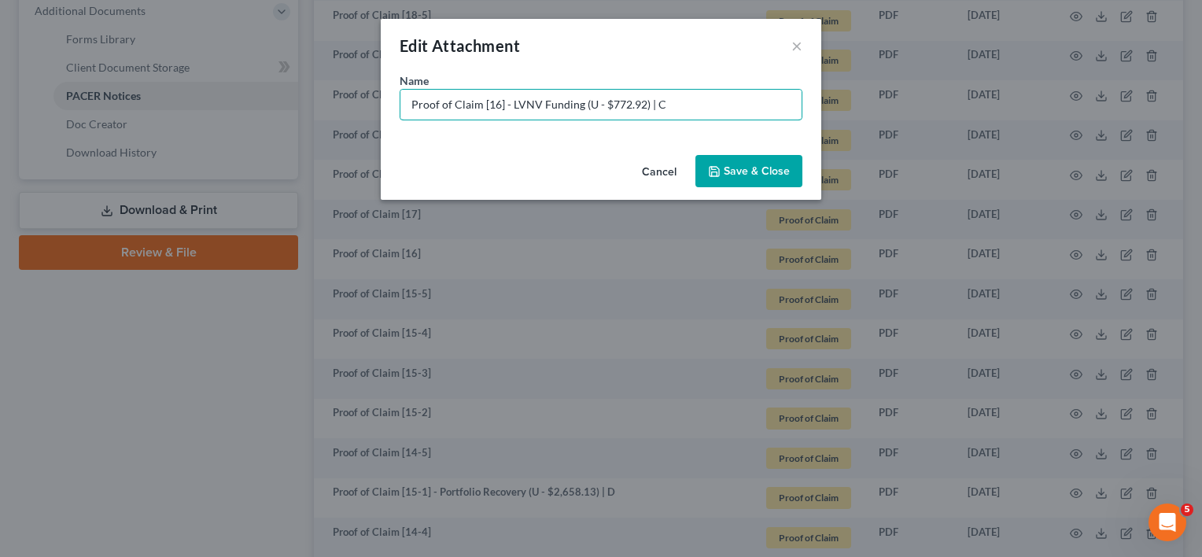
type input "Proof of Claim [16] - LVNV Funding (U - $772.92) | C"
click at [782, 165] on span "Save & Close" at bounding box center [757, 170] width 66 height 13
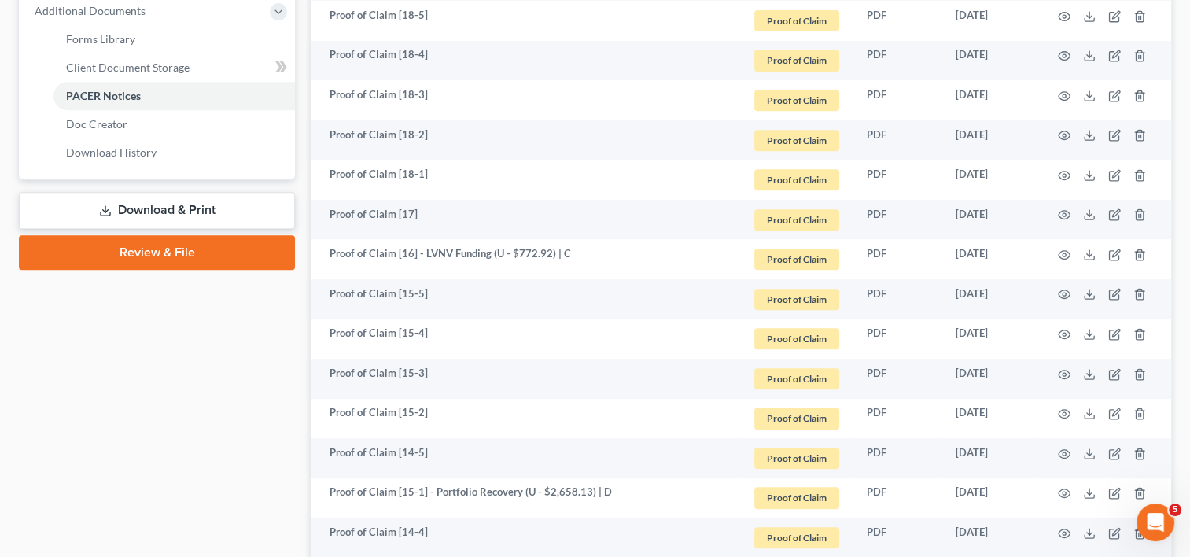
click at [1089, 220] on td at bounding box center [1105, 220] width 132 height 40
click at [1091, 212] on icon at bounding box center [1089, 214] width 13 height 13
drag, startPoint x: 415, startPoint y: 254, endPoint x: 568, endPoint y: 254, distance: 153.4
click at [568, 254] on td "Proof of Claim [16] - LVNV Funding (U - $772.92) | C" at bounding box center [525, 259] width 429 height 40
click at [1111, 214] on icon "button" at bounding box center [1114, 214] width 13 height 13
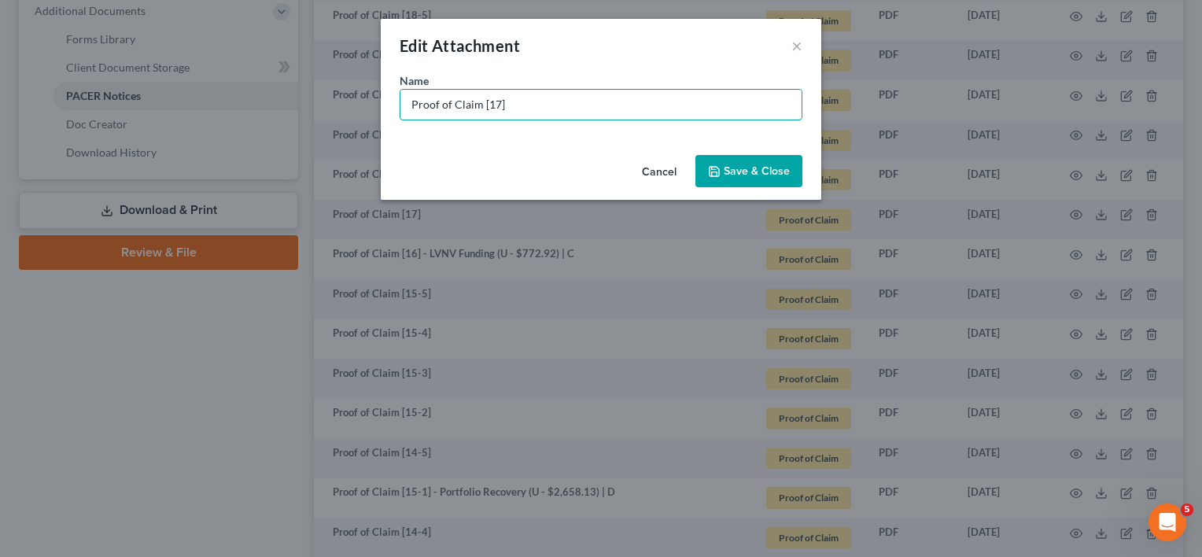
click at [573, 116] on input "Proof of Claim [17]" at bounding box center [600, 105] width 401 height 30
paste input "- Portfolio Recovery (U - $4,596.96) | D"
click at [642, 95] on input "Proof of Claim [17]- Portfolio Recovery (U - $4,596.96) | D" at bounding box center [600, 105] width 401 height 30
drag, startPoint x: 676, startPoint y: 104, endPoint x: 705, endPoint y: 116, distance: 30.7
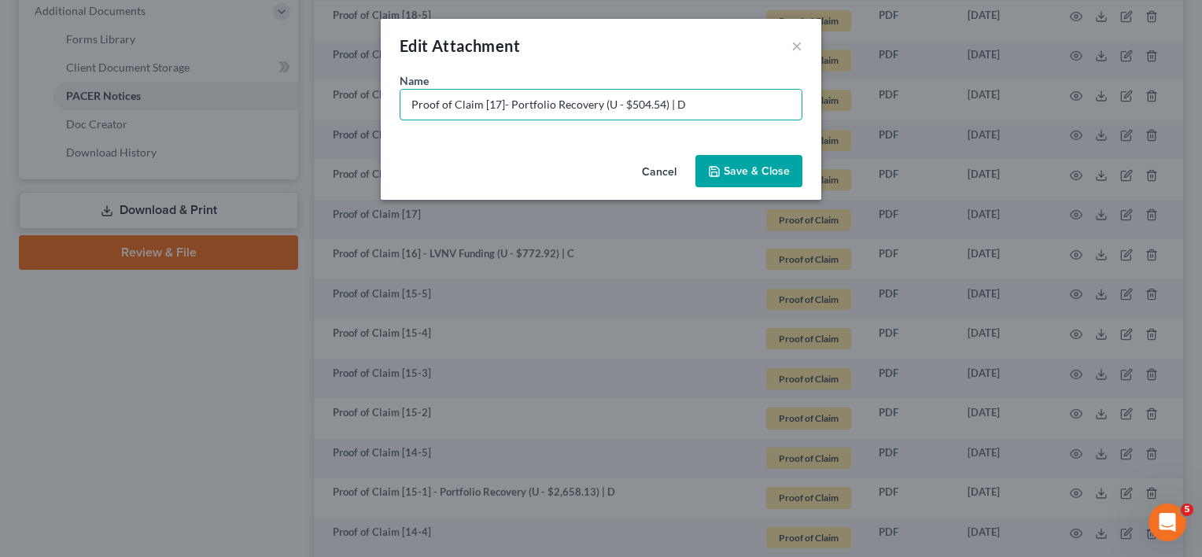
click at [670, 103] on input "Proof of Claim [17]- Portfolio Recovery (U - $504.54) | D" at bounding box center [600, 105] width 401 height 30
type input "Proof of Claim [17]- Portfolio Recovery (U - $504.54) | C"
click at [749, 173] on span "Save & Close" at bounding box center [757, 170] width 66 height 13
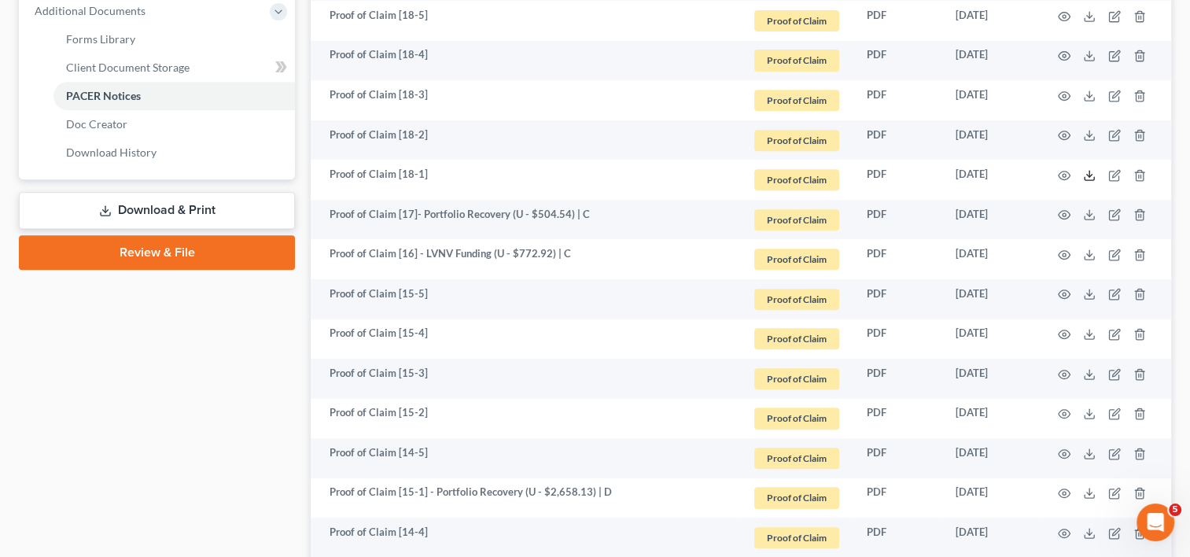
click at [1087, 172] on icon at bounding box center [1089, 175] width 13 height 13
click at [1115, 169] on icon "button" at bounding box center [1114, 175] width 13 height 13
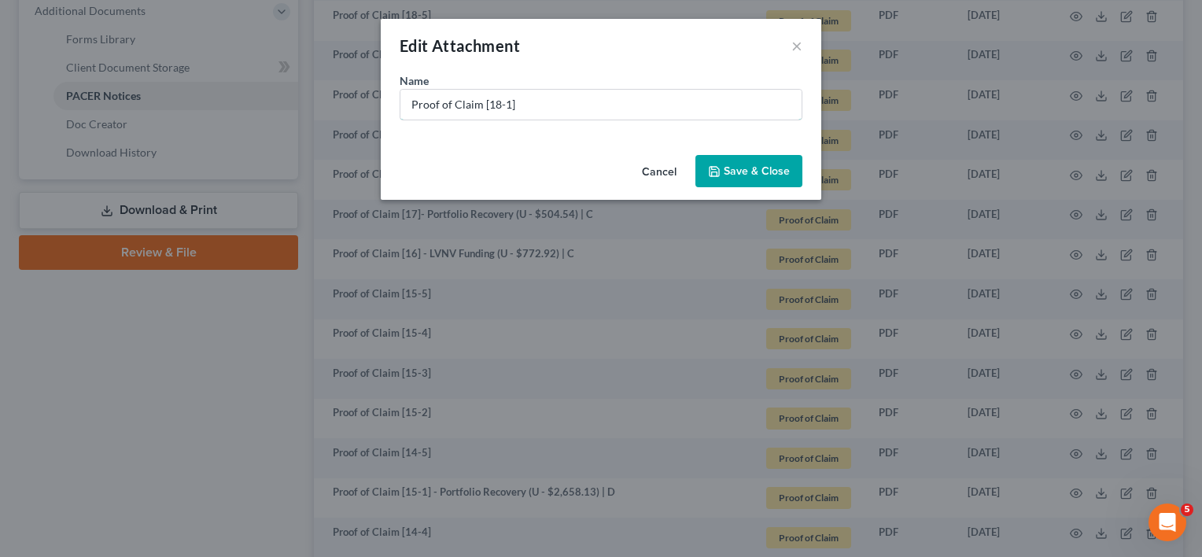
click at [555, 101] on input "Proof of Claim [18-1]" at bounding box center [600, 105] width 401 height 30
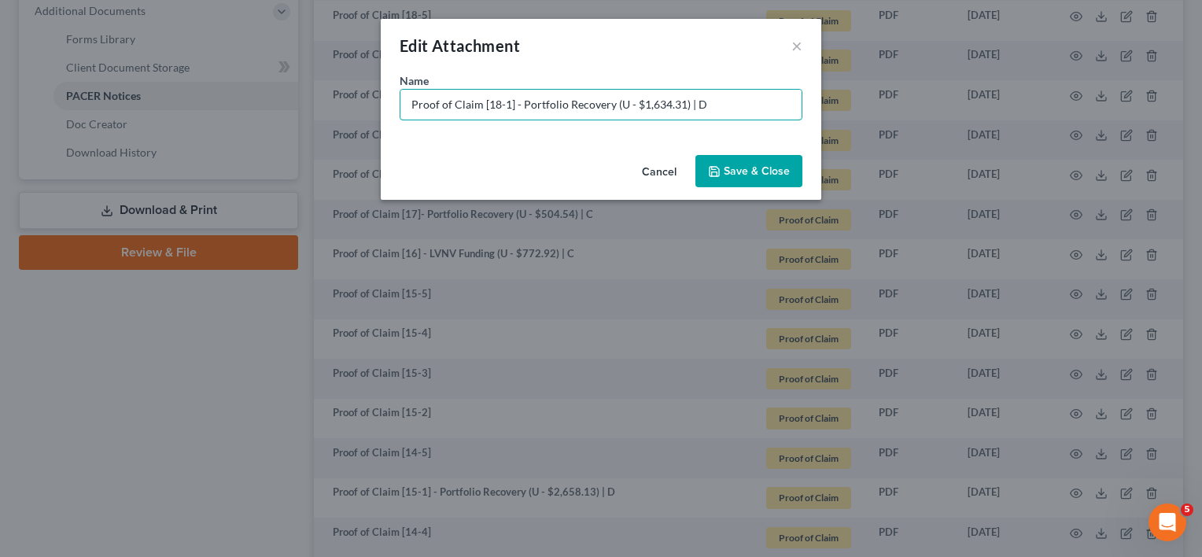
type input "Proof of Claim [18-1] - Portfolio Recovery (U - $1,634.31) | D"
click at [787, 171] on span "Save & Close" at bounding box center [757, 170] width 66 height 13
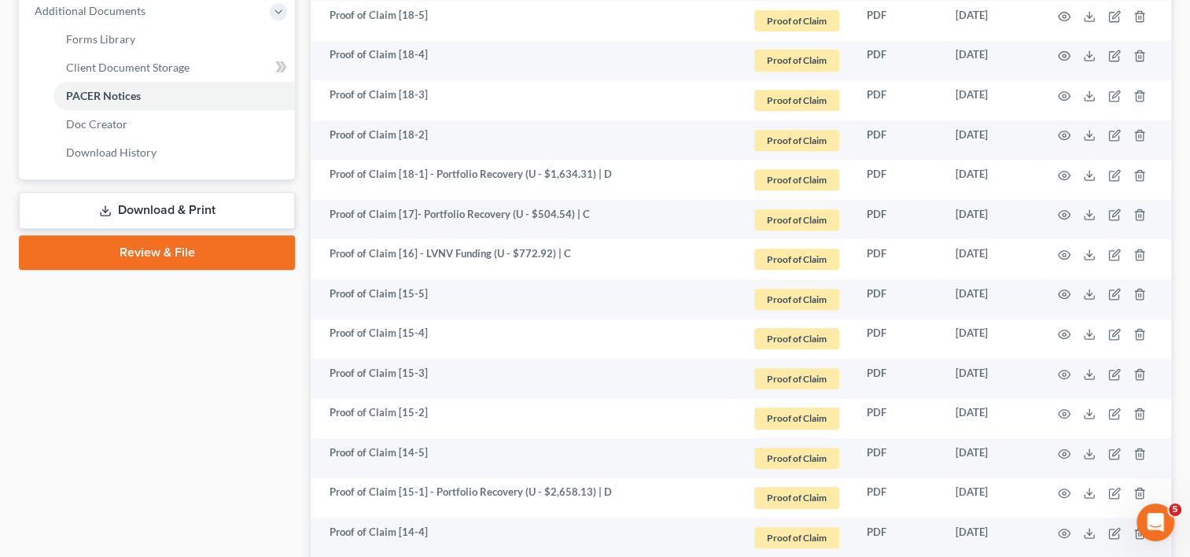
scroll to position [544, 0]
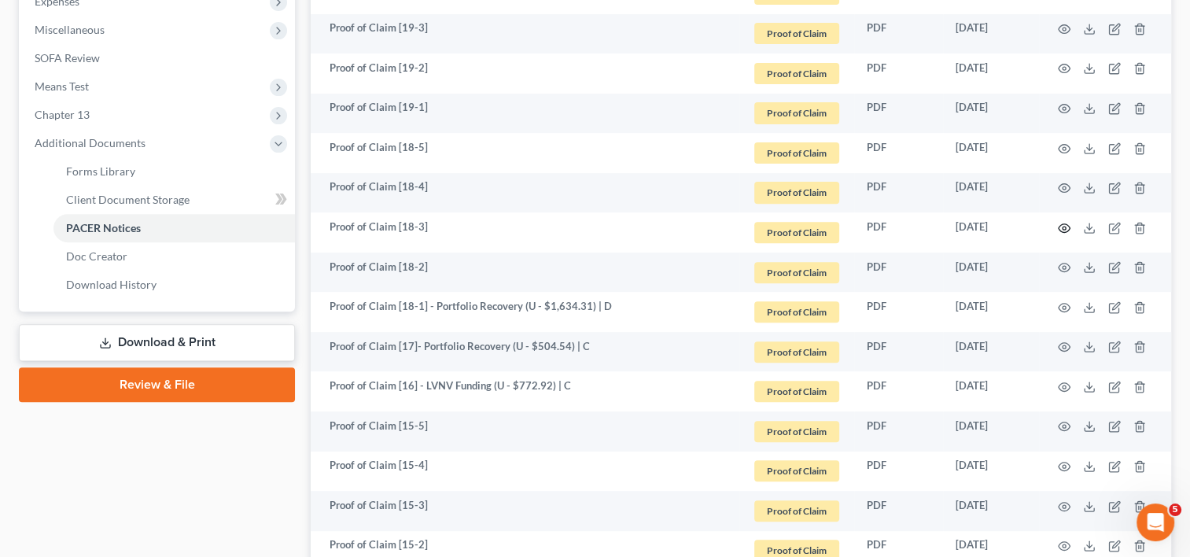
click at [1063, 222] on icon "button" at bounding box center [1064, 228] width 13 height 13
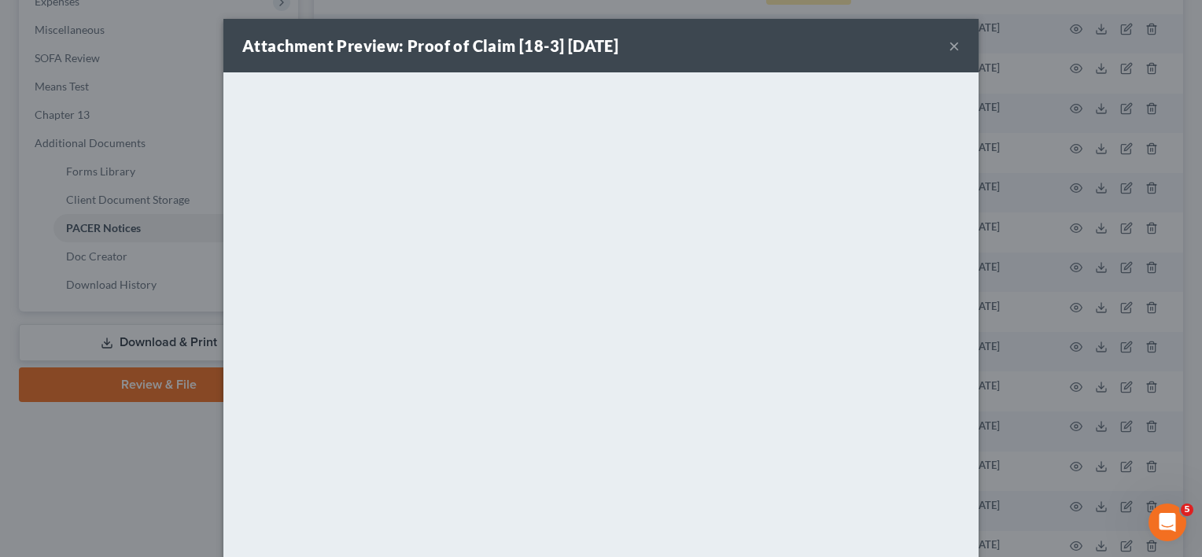
click at [953, 45] on button "×" at bounding box center [954, 45] width 11 height 19
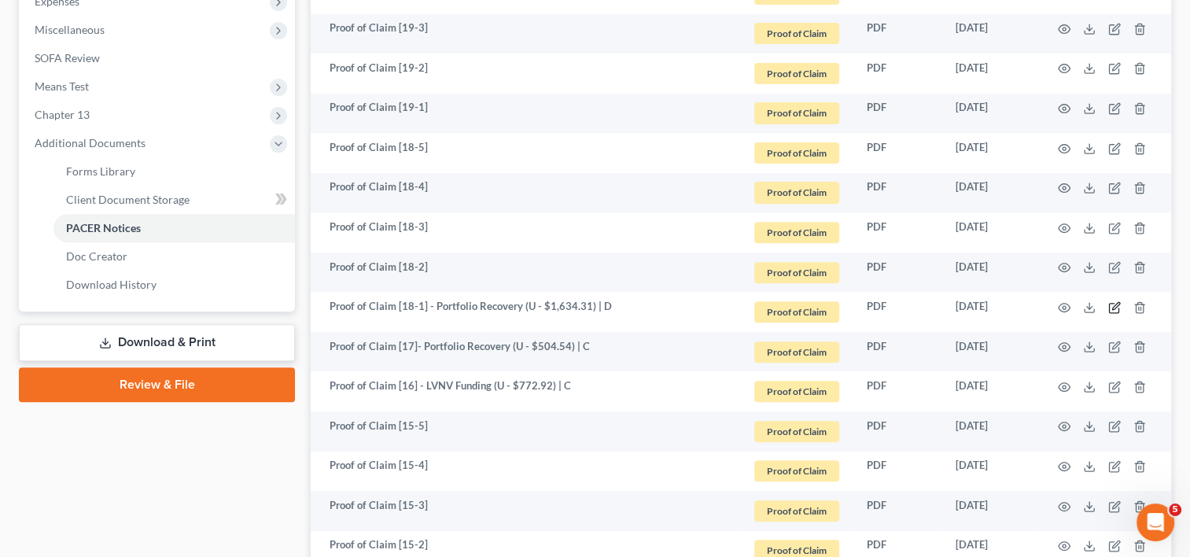
click at [1119, 302] on icon "button" at bounding box center [1115, 305] width 7 height 7
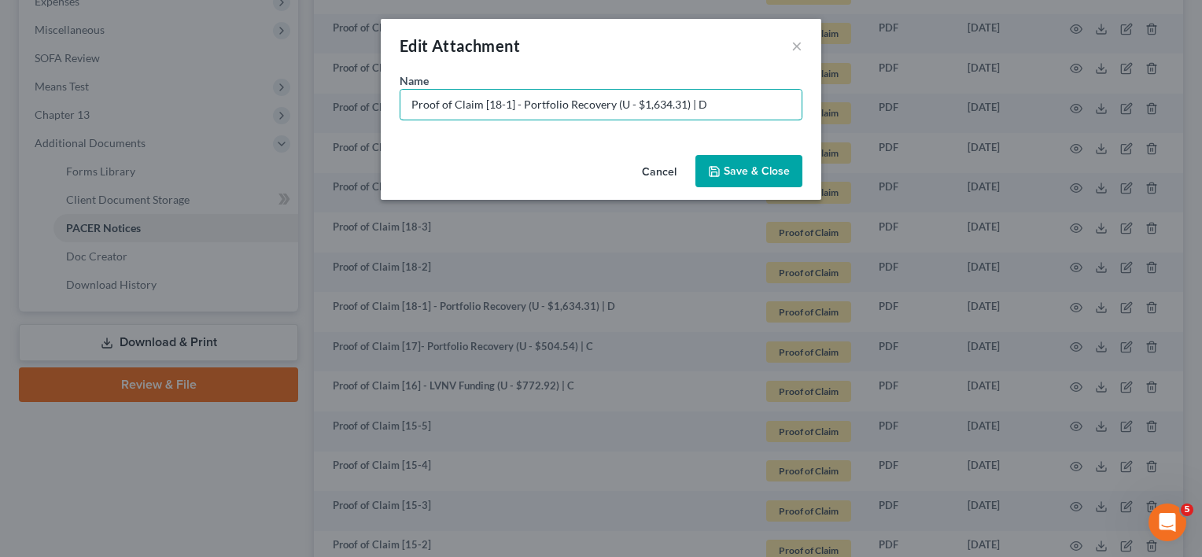
click at [692, 106] on input "Proof of Claim [18-1] - Portfolio Recovery (U - $1,634.31) | D" at bounding box center [600, 105] width 401 height 30
type input "Proof of Claim [18-1] - Portfolio Recovery (U - $1,634.31) | C"
click at [743, 179] on button "Save & Close" at bounding box center [748, 171] width 107 height 33
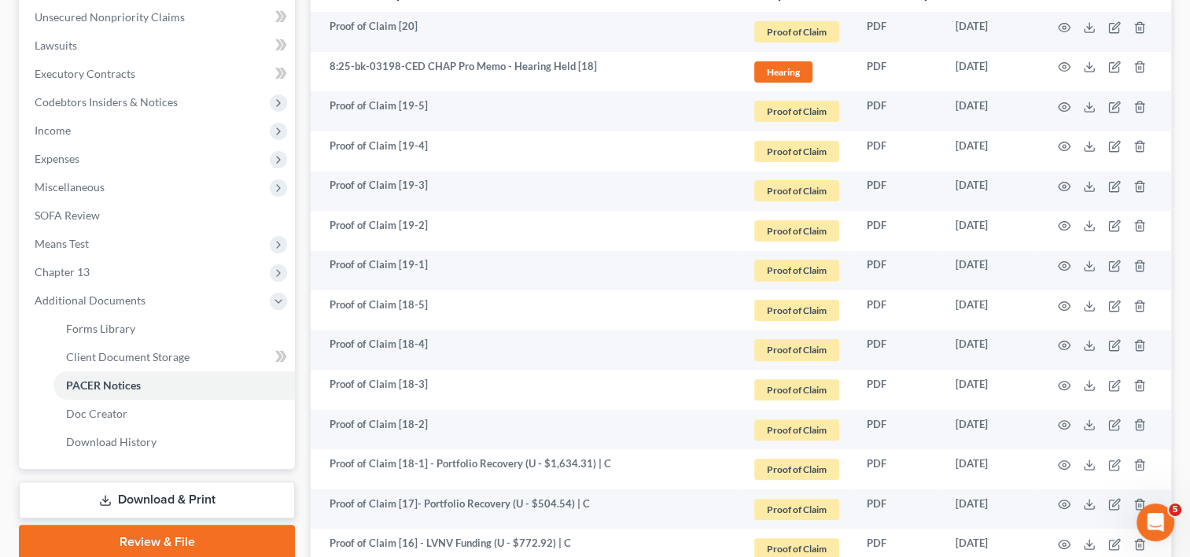
scroll to position [414, 0]
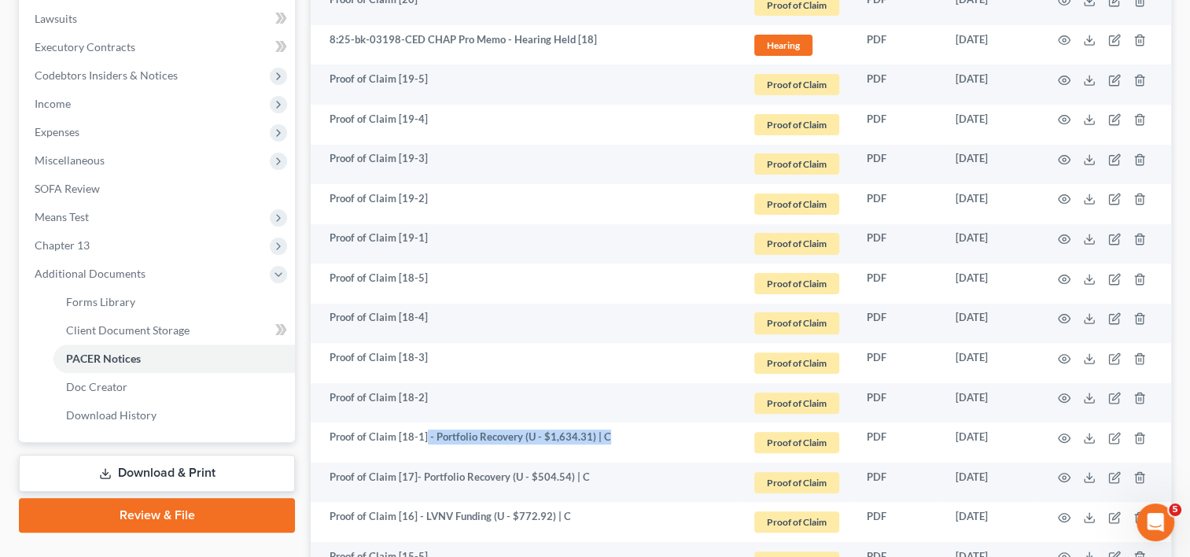
drag, startPoint x: 581, startPoint y: 440, endPoint x: 423, endPoint y: 448, distance: 158.3
click at [423, 448] on td "Proof of Claim [18-1] - Portfolio Recovery (U - $1,634.31) | C" at bounding box center [525, 442] width 429 height 40
copy td "- Portfolio Recovery (U - $1,634.31) | C"
click at [1063, 160] on icon "button" at bounding box center [1064, 159] width 13 height 13
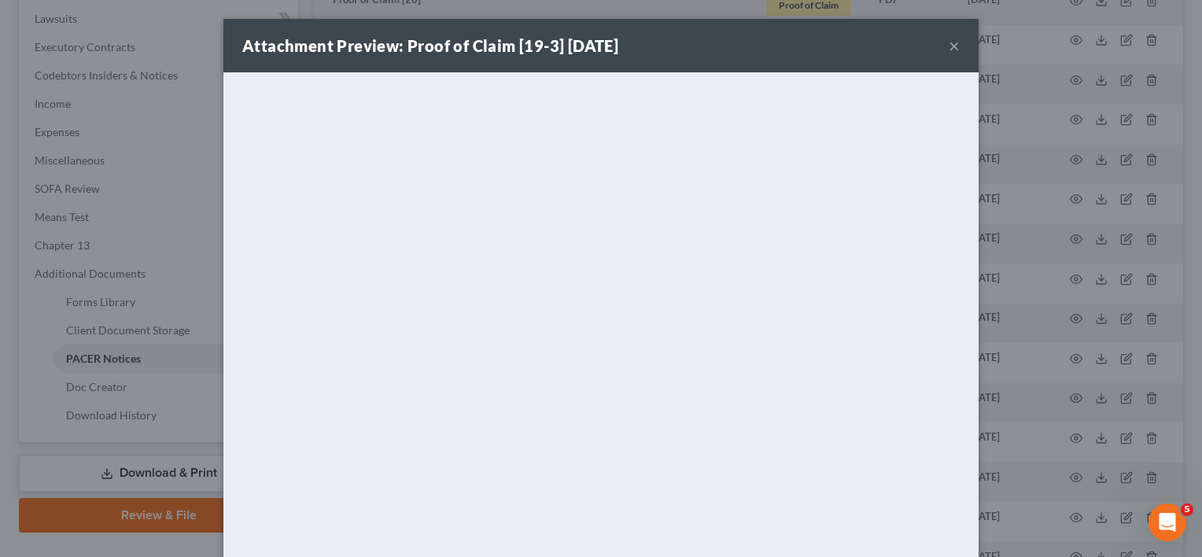
click at [953, 45] on button "×" at bounding box center [954, 45] width 11 height 19
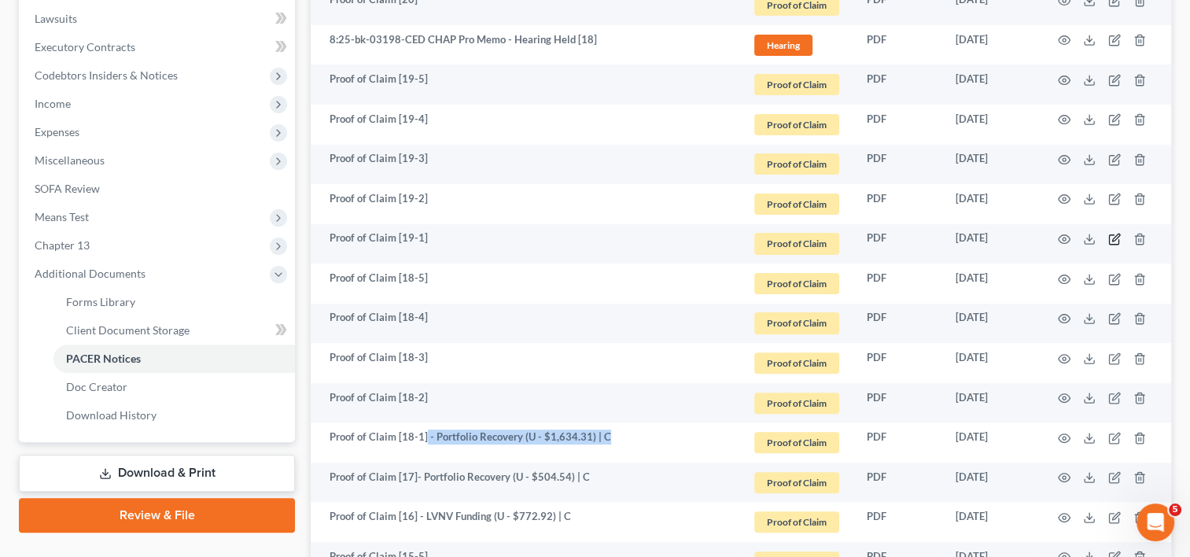
click at [1114, 234] on icon "button" at bounding box center [1114, 239] width 13 height 13
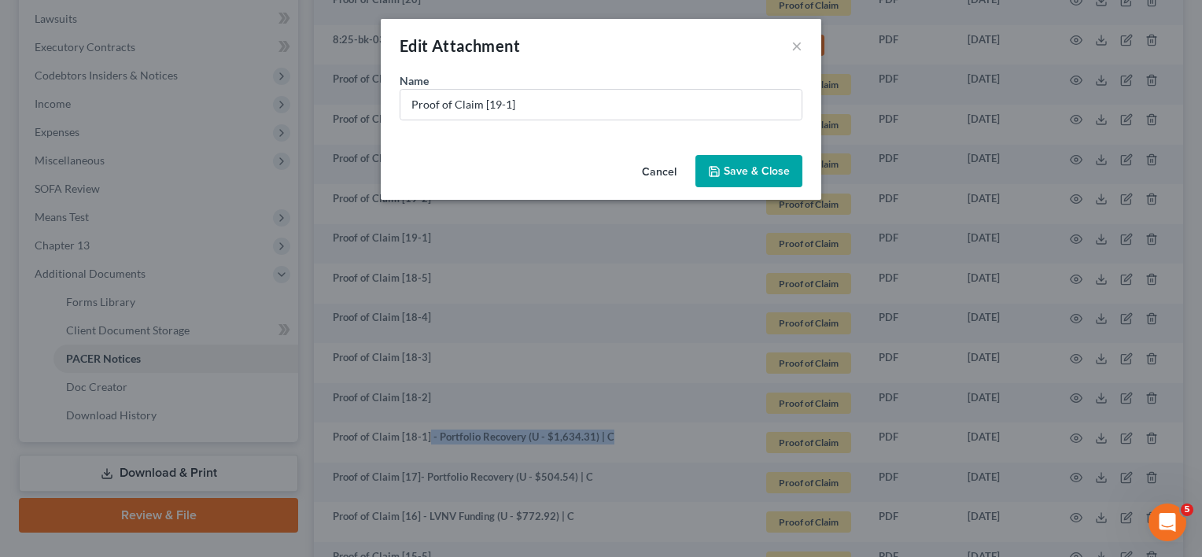
click at [670, 170] on button "Cancel" at bounding box center [659, 172] width 60 height 31
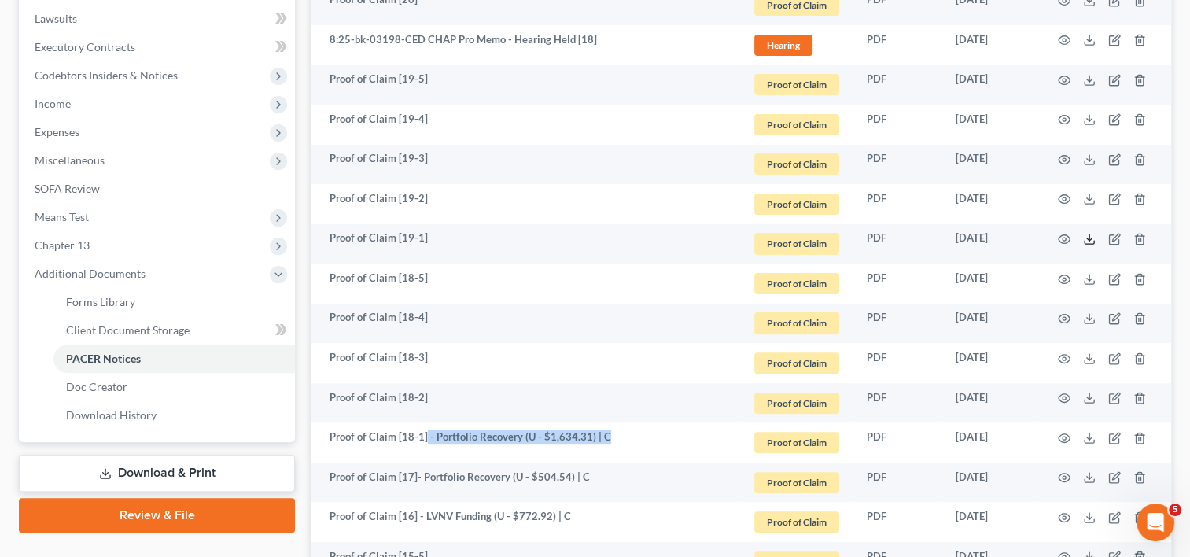
click at [1089, 239] on polyline at bounding box center [1090, 239] width 6 height 2
click at [1111, 235] on icon "button" at bounding box center [1114, 239] width 13 height 13
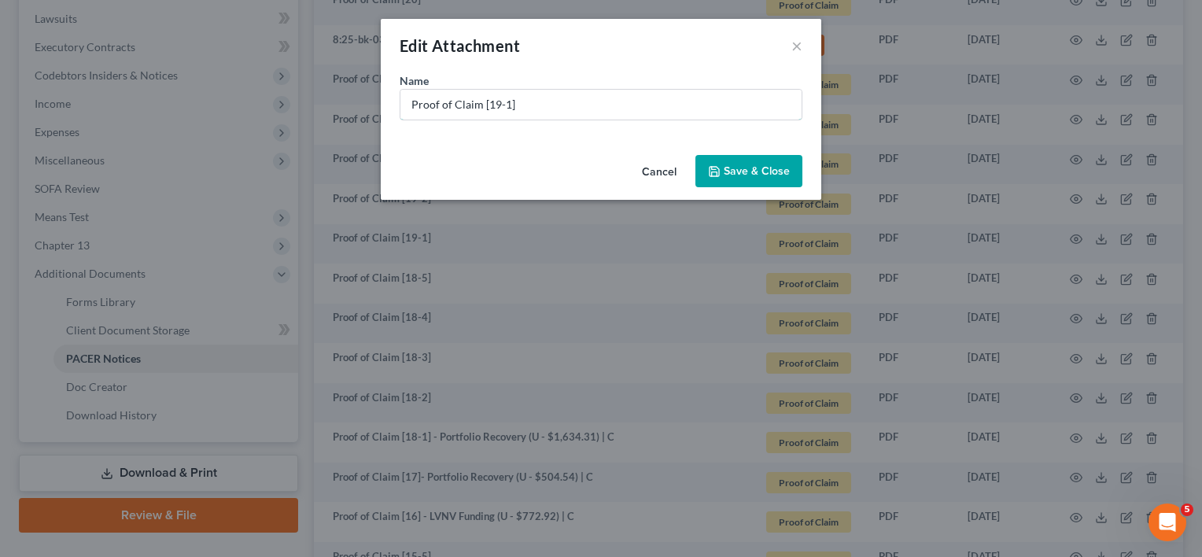
click at [537, 103] on input "Proof of Claim [19-1]" at bounding box center [600, 105] width 401 height 30
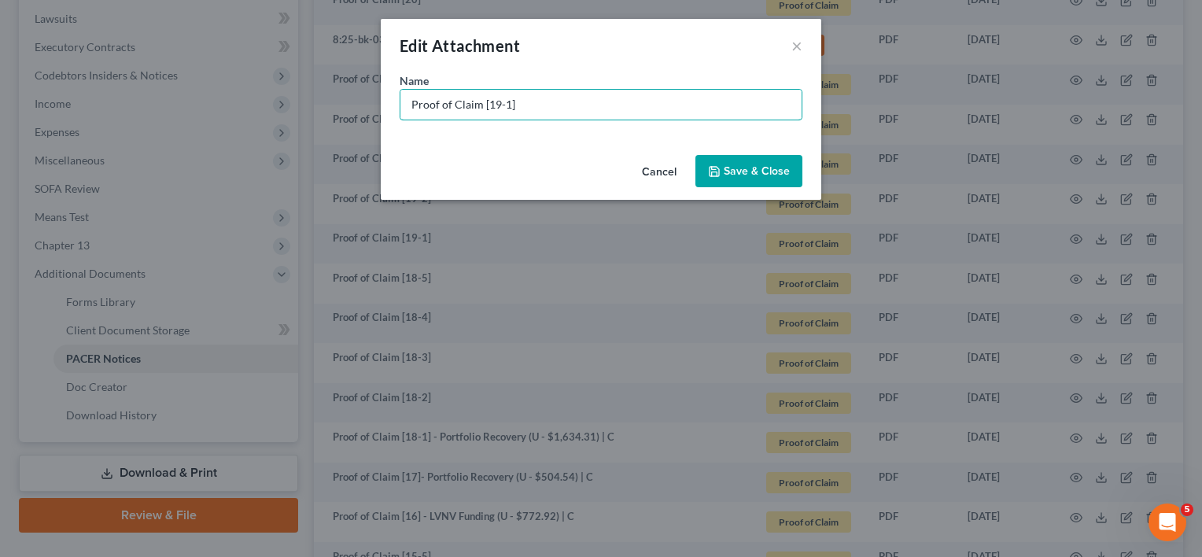
paste input "- Portfolio Recovery (U - $1,634.31) | C"
click at [654, 102] on input "Proof of Claim [19-1] - Portfolio Recovery (U - $1,634.31) | C" at bounding box center [600, 105] width 401 height 30
type input "Proof of Claim [19-1] - Portfolio Recovery (U - $594.47) | C"
click at [780, 168] on span "Save & Close" at bounding box center [757, 170] width 66 height 13
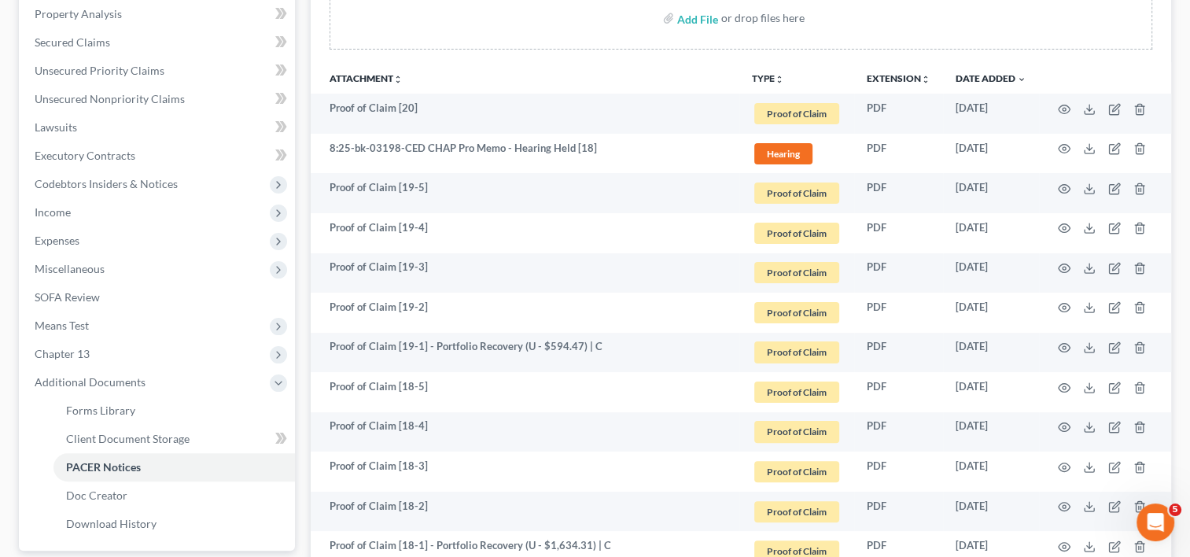
scroll to position [283, 0]
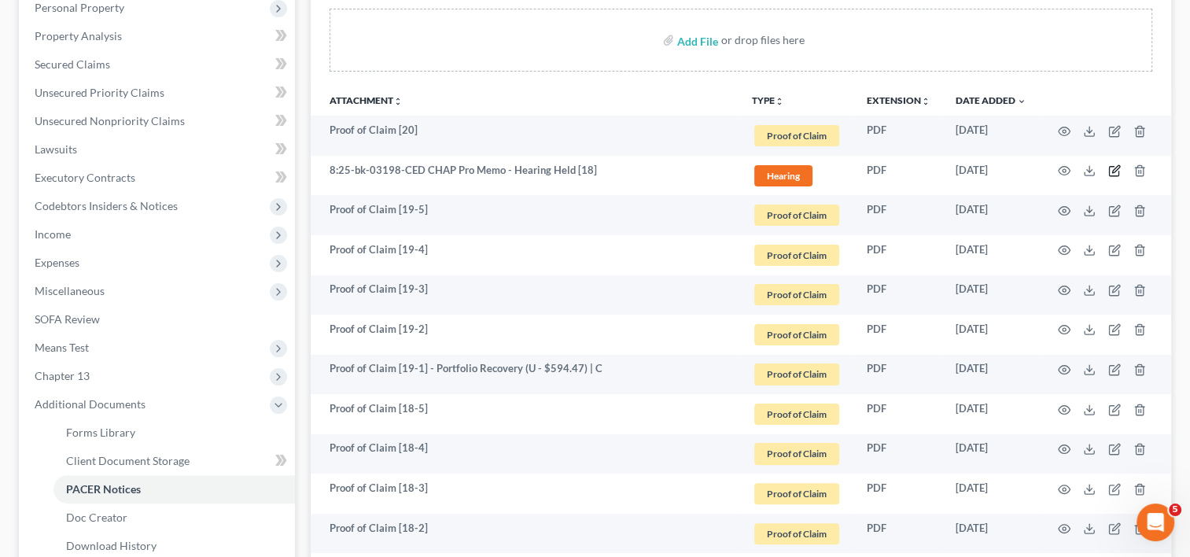
click at [1111, 171] on icon "button" at bounding box center [1114, 170] width 13 height 13
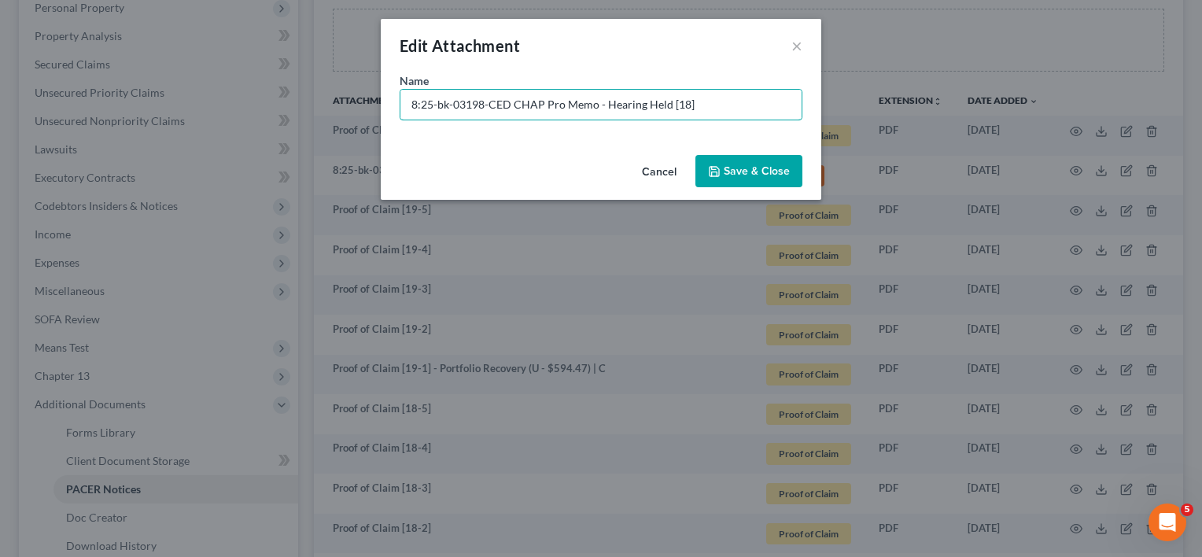
drag, startPoint x: 56, startPoint y: 130, endPoint x: -38, endPoint y: 135, distance: 93.8
type input "Document [18] - CHAP Pro Memo - Hearing Held"
click at [771, 179] on button "Save & Close" at bounding box center [748, 171] width 107 height 33
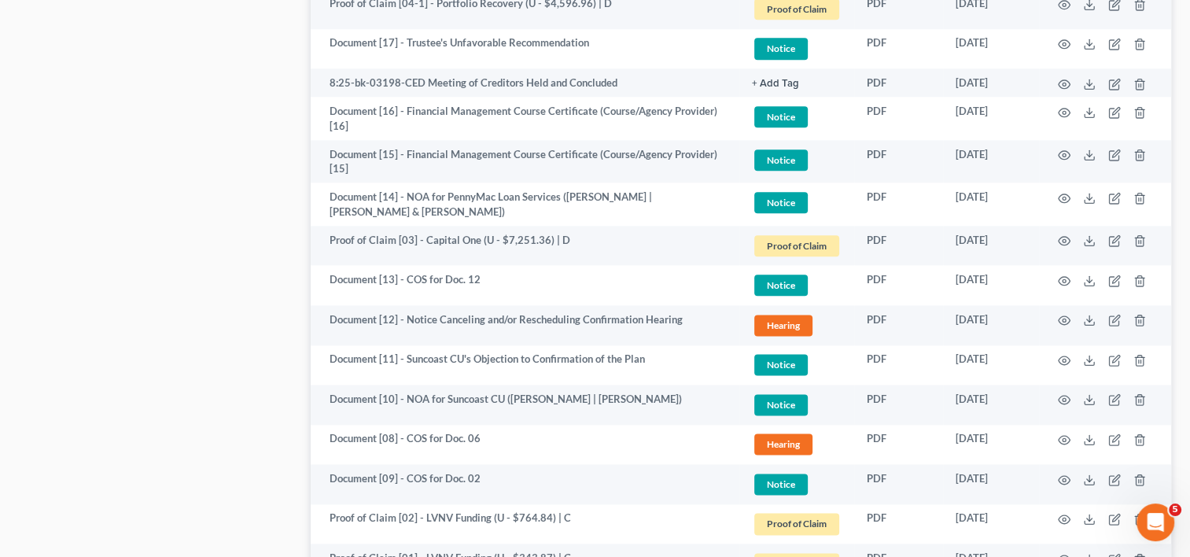
scroll to position [1856, 0]
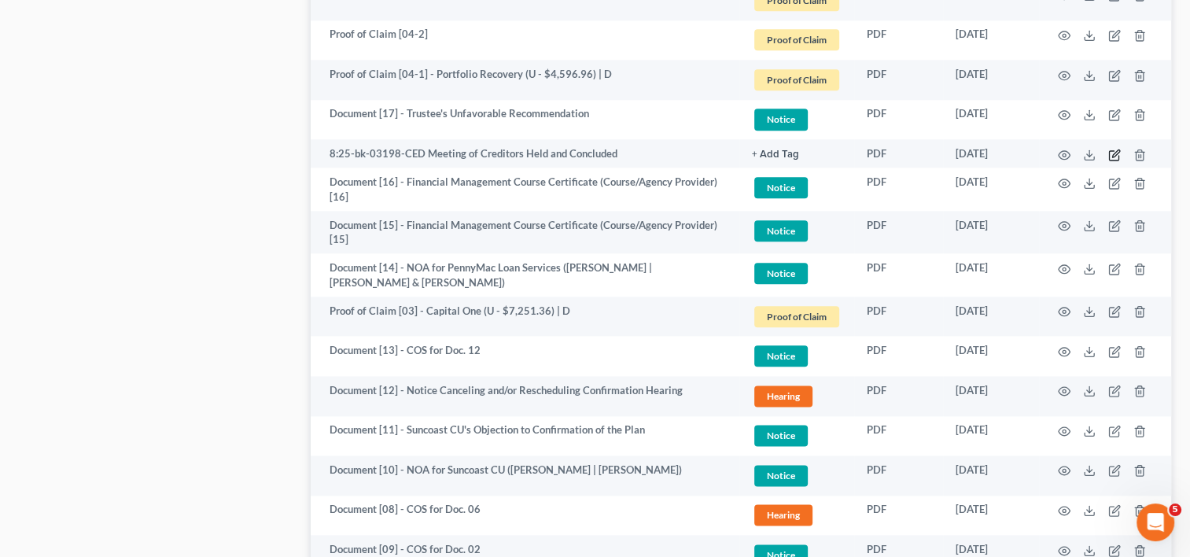
click at [1111, 149] on icon "button" at bounding box center [1114, 155] width 13 height 13
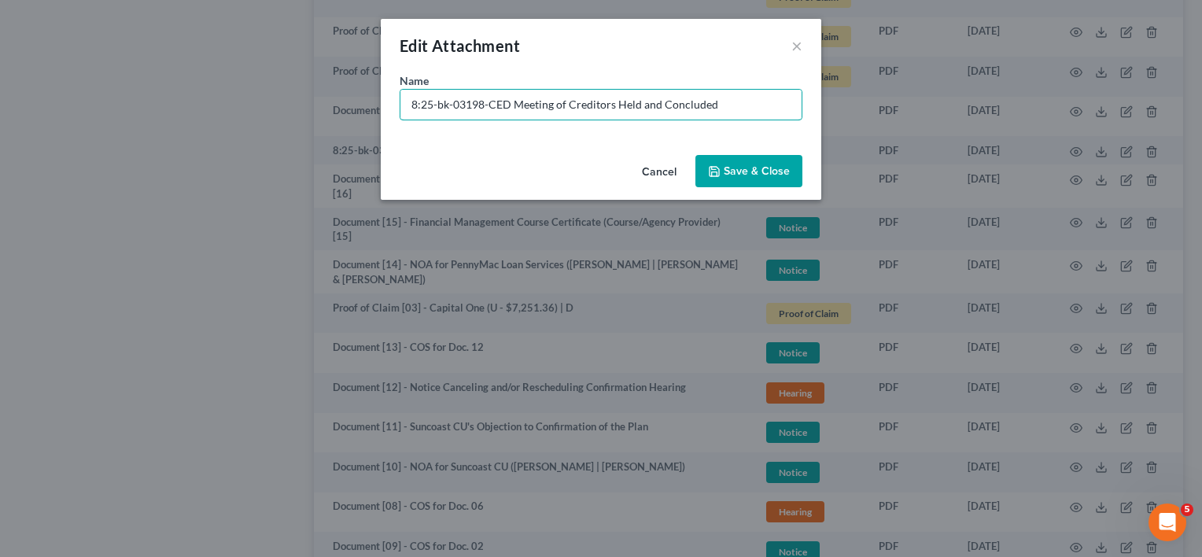
drag, startPoint x: 503, startPoint y: 101, endPoint x: -132, endPoint y: 109, distance: 635.6
type input "No Paper [02] - Meeting of Creditors Held and Concluded"
click at [724, 160] on button "Save & Close" at bounding box center [748, 171] width 107 height 33
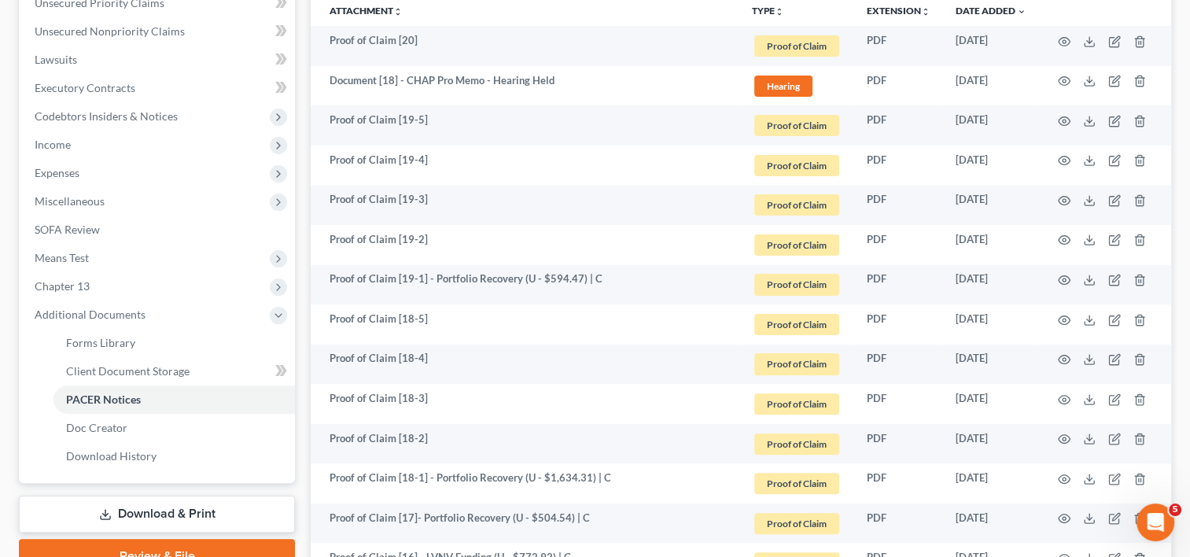
scroll to position [283, 0]
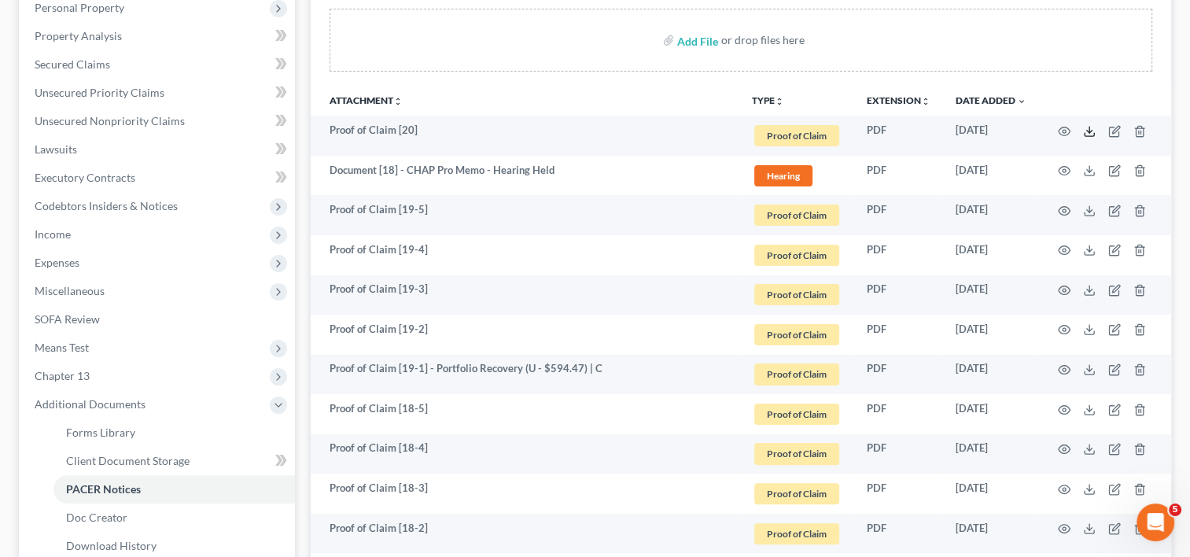
click at [1085, 131] on icon at bounding box center [1089, 131] width 13 height 13
click at [1113, 135] on icon "button" at bounding box center [1114, 131] width 13 height 13
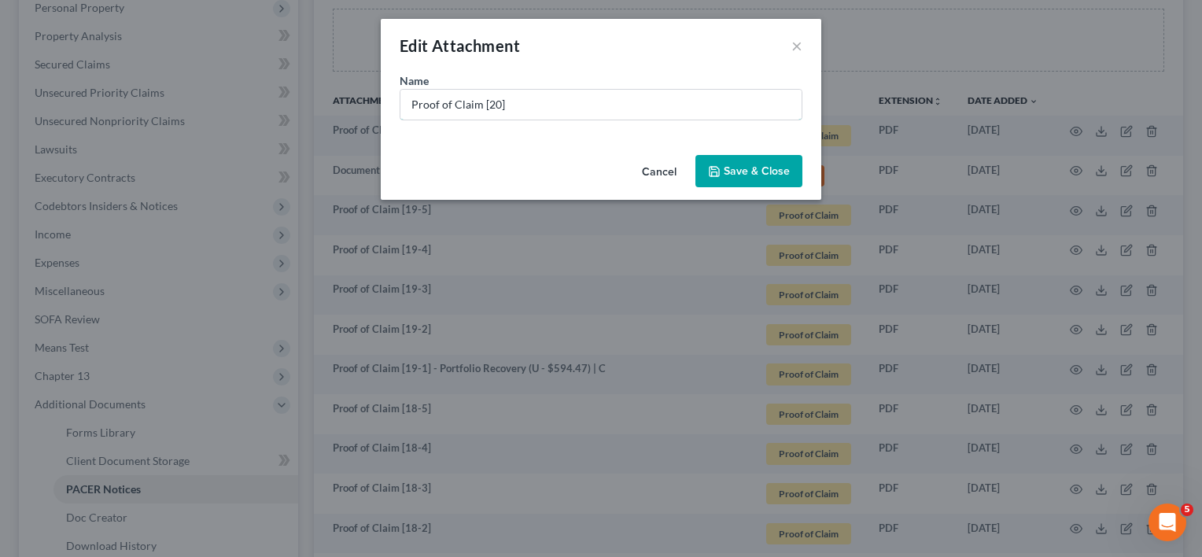
click at [533, 101] on input "Proof of Claim [20]" at bounding box center [600, 105] width 401 height 30
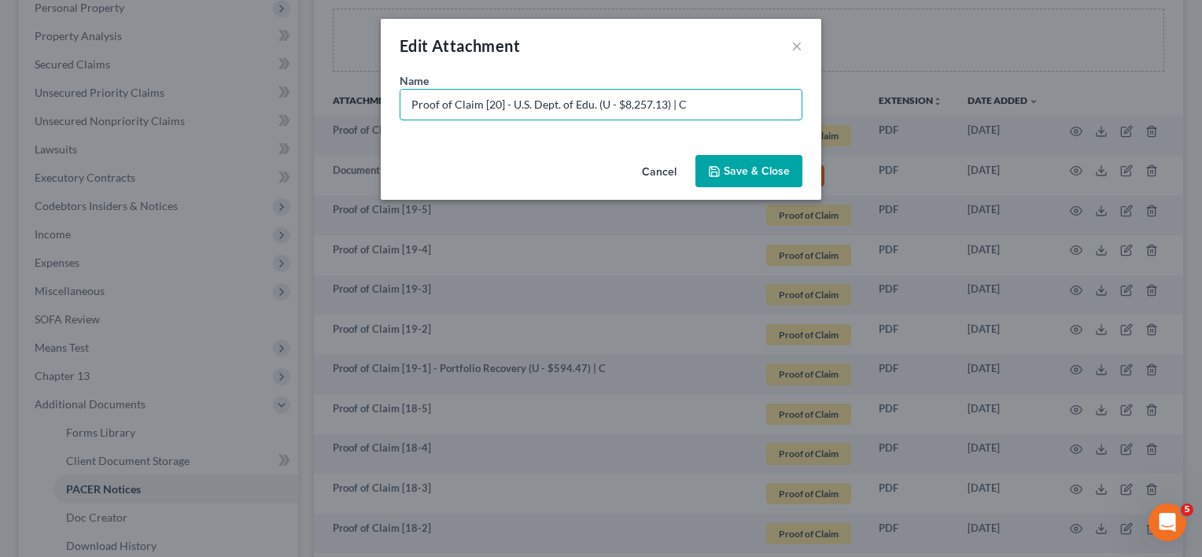
type input "Proof of Claim [20] - U.S. Dept. of Edu. (U - $8,257.13) | C"
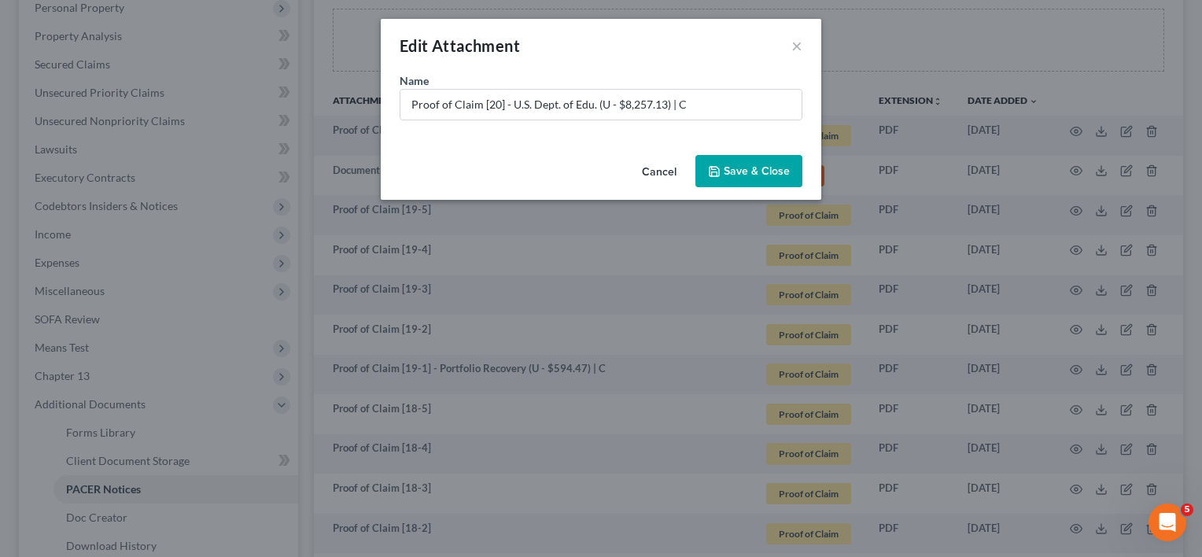
click at [759, 175] on span "Save & Close" at bounding box center [757, 170] width 66 height 13
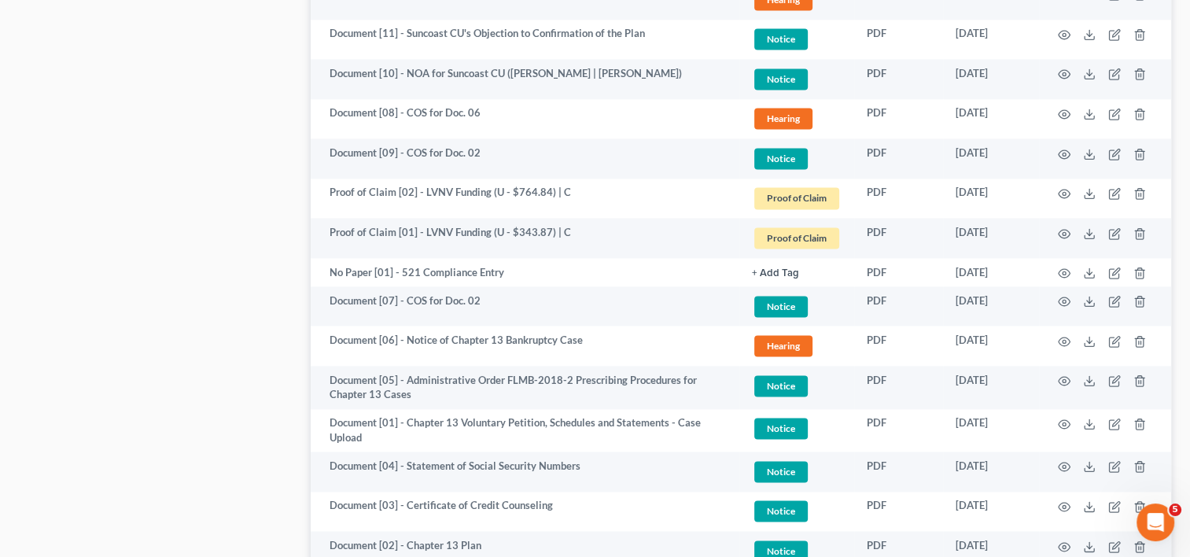
scroll to position [2121, 0]
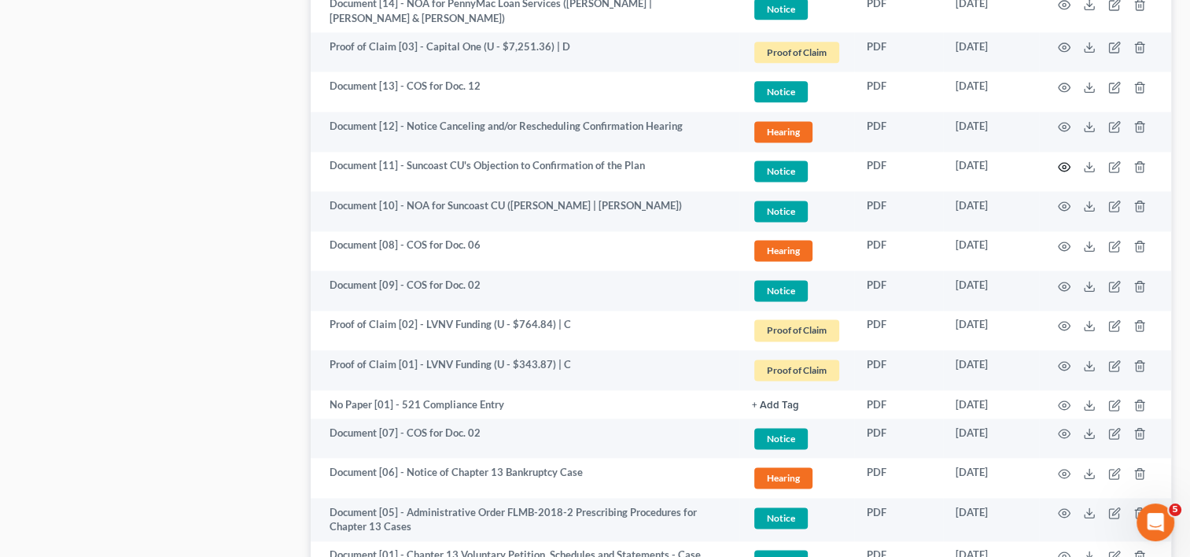
click at [1063, 163] on icon "button" at bounding box center [1065, 167] width 12 height 9
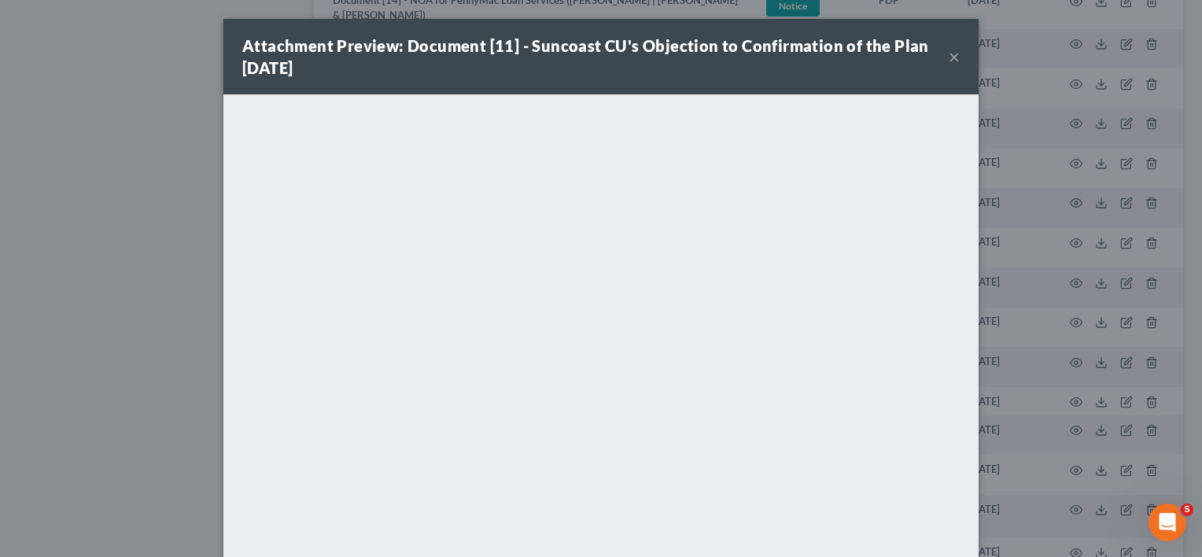
click at [942, 60] on div "Attachment Preview: Document [11] - Suncoast CU's Objection to Confirmation of …" at bounding box center [595, 57] width 706 height 44
click at [949, 53] on button "×" at bounding box center [954, 56] width 11 height 19
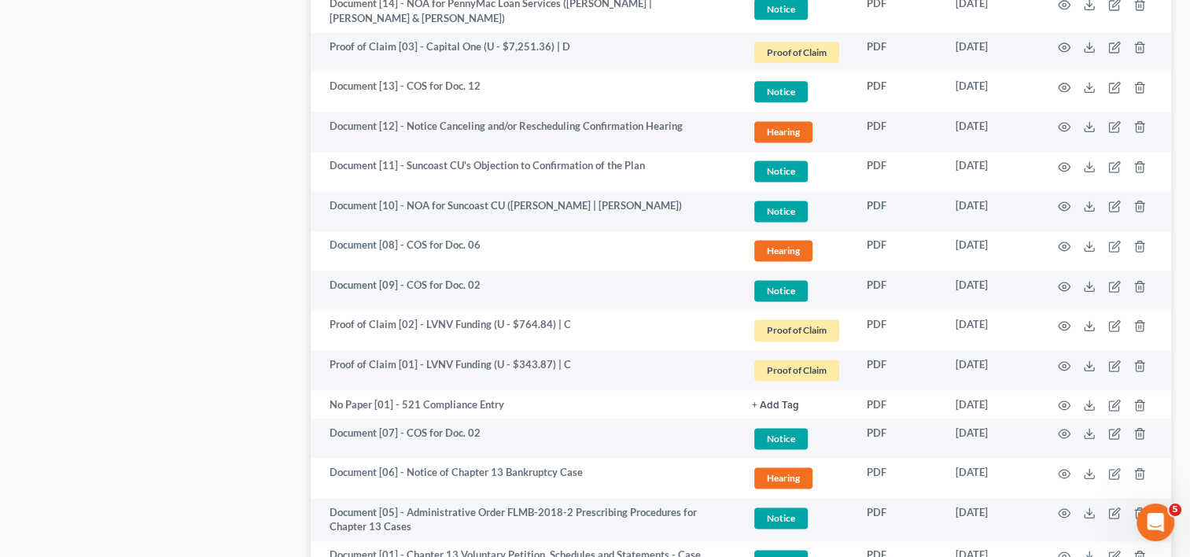
scroll to position [2383, 0]
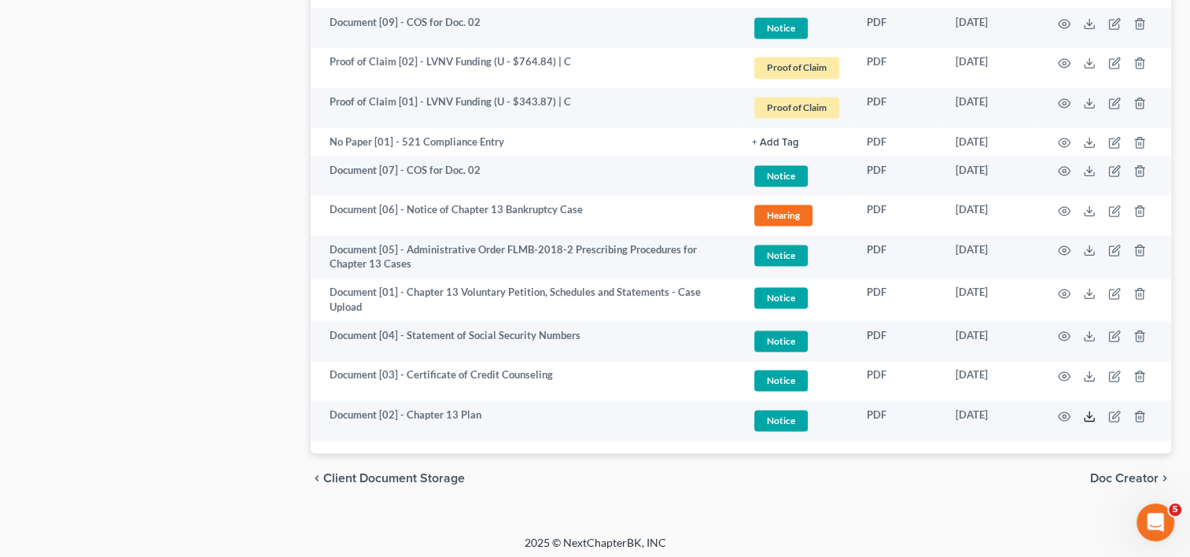
click at [1089, 410] on icon at bounding box center [1089, 416] width 13 height 13
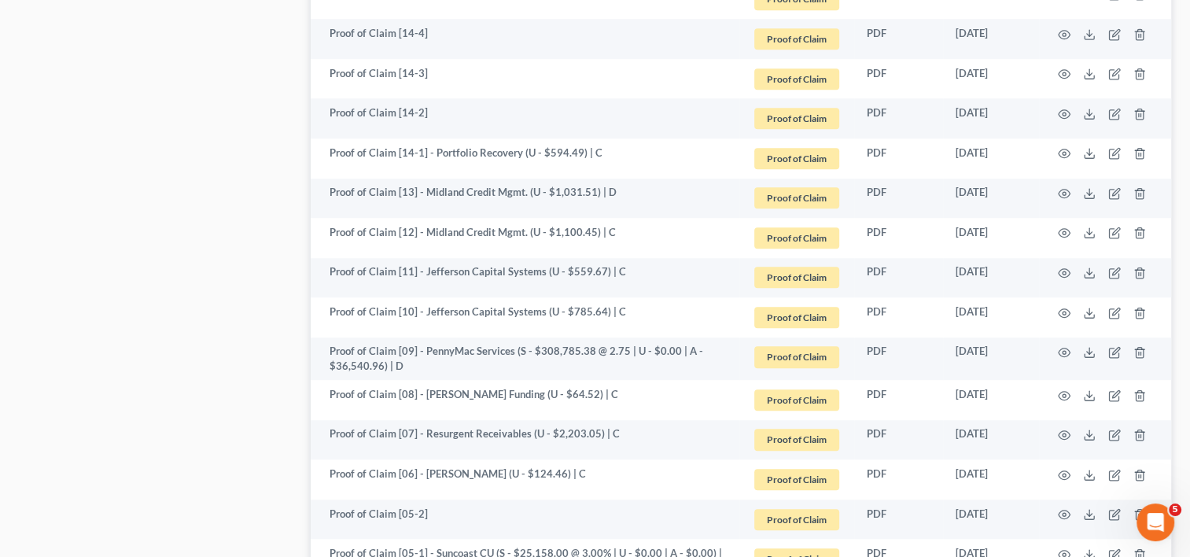
scroll to position [1203, 0]
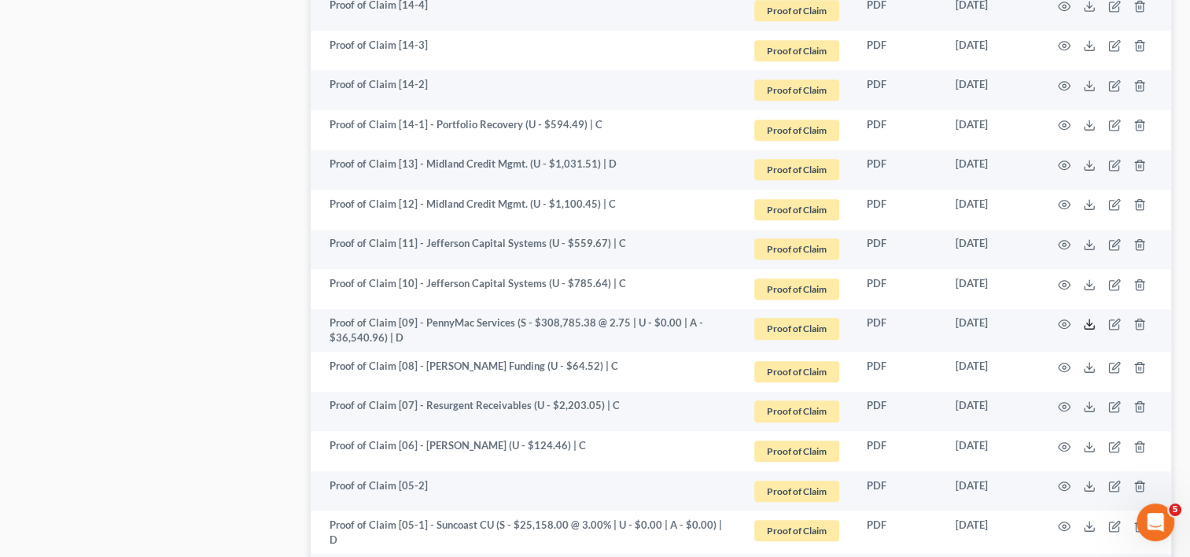
click at [1086, 321] on icon at bounding box center [1089, 324] width 13 height 13
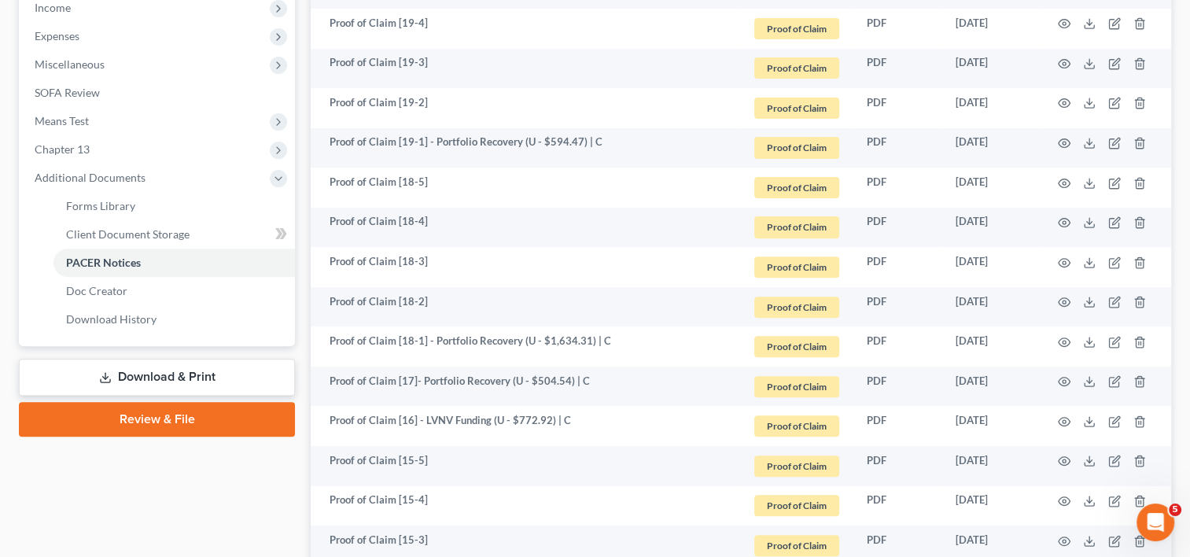
scroll to position [417, 0]
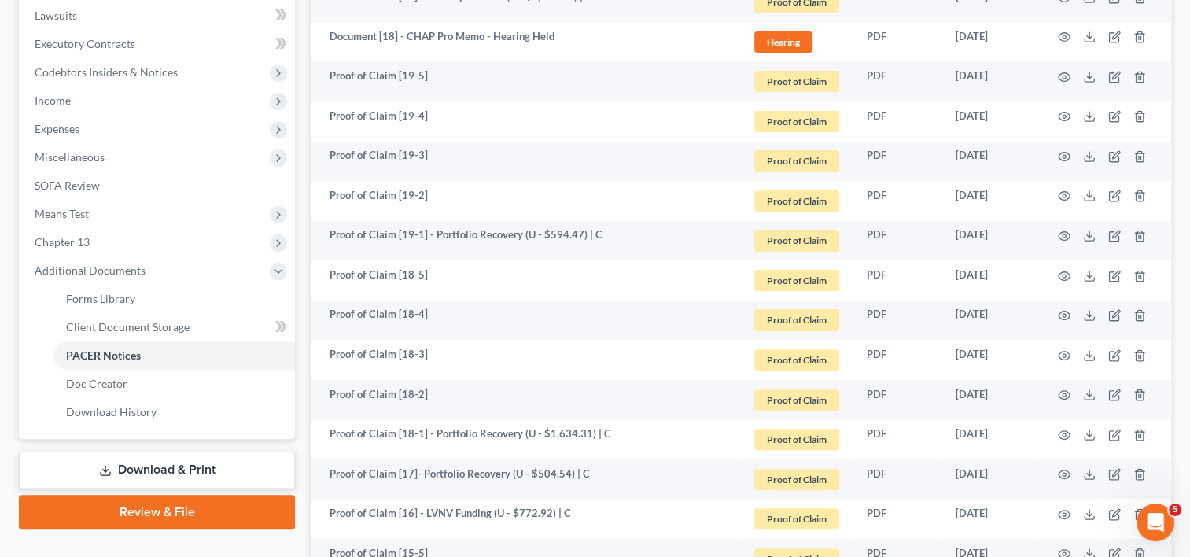
click at [109, 217] on span "Means Test" at bounding box center [158, 214] width 273 height 28
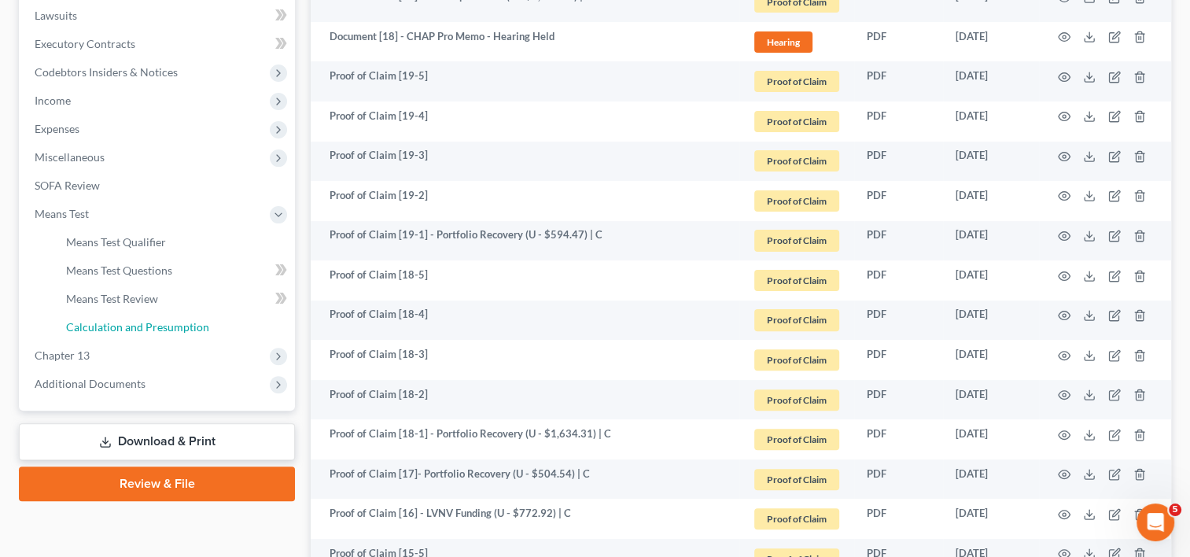
click at [180, 320] on span "Calculation and Presumption" at bounding box center [137, 326] width 143 height 13
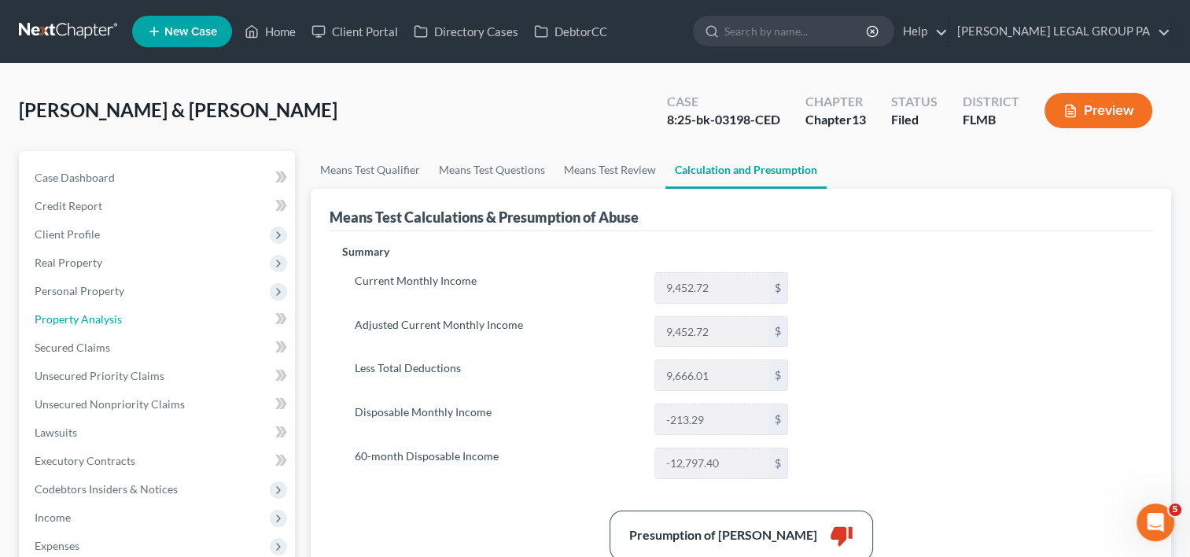
click at [146, 306] on link "Property Analysis" at bounding box center [158, 319] width 273 height 28
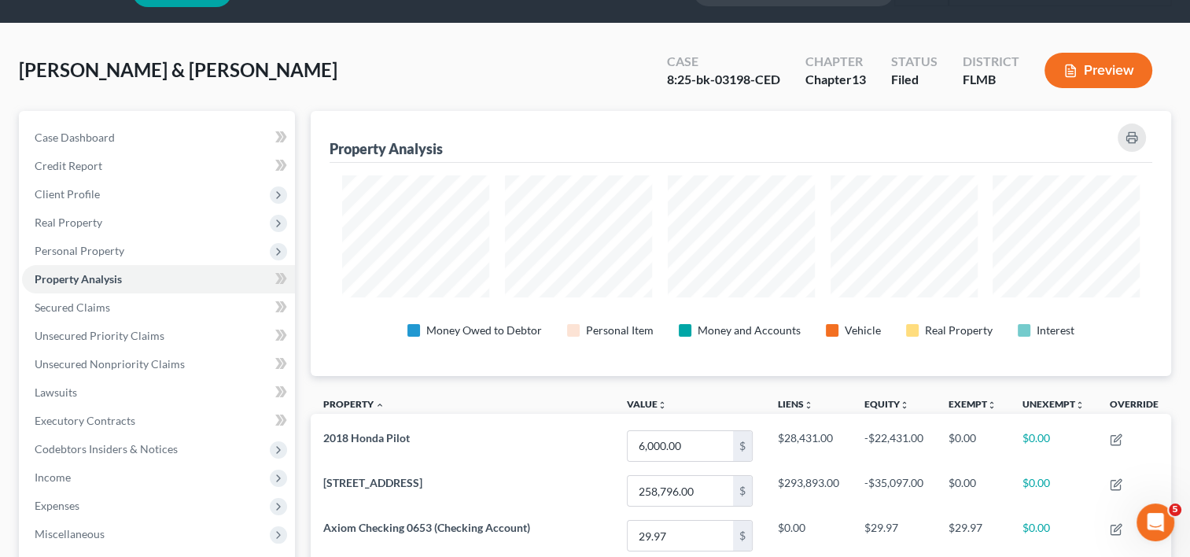
scroll to position [35, 0]
